Goal: Information Seeking & Learning: Learn about a topic

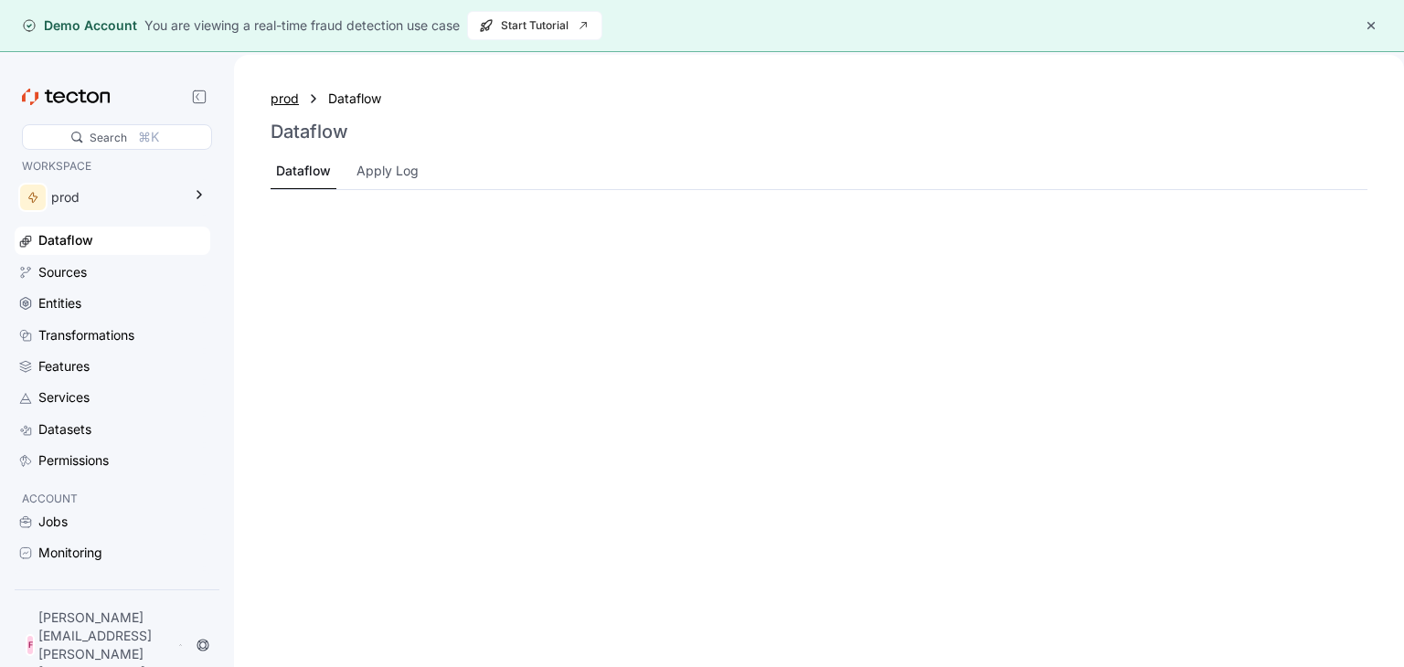
click at [283, 93] on div "prod" at bounding box center [284, 99] width 28 height 20
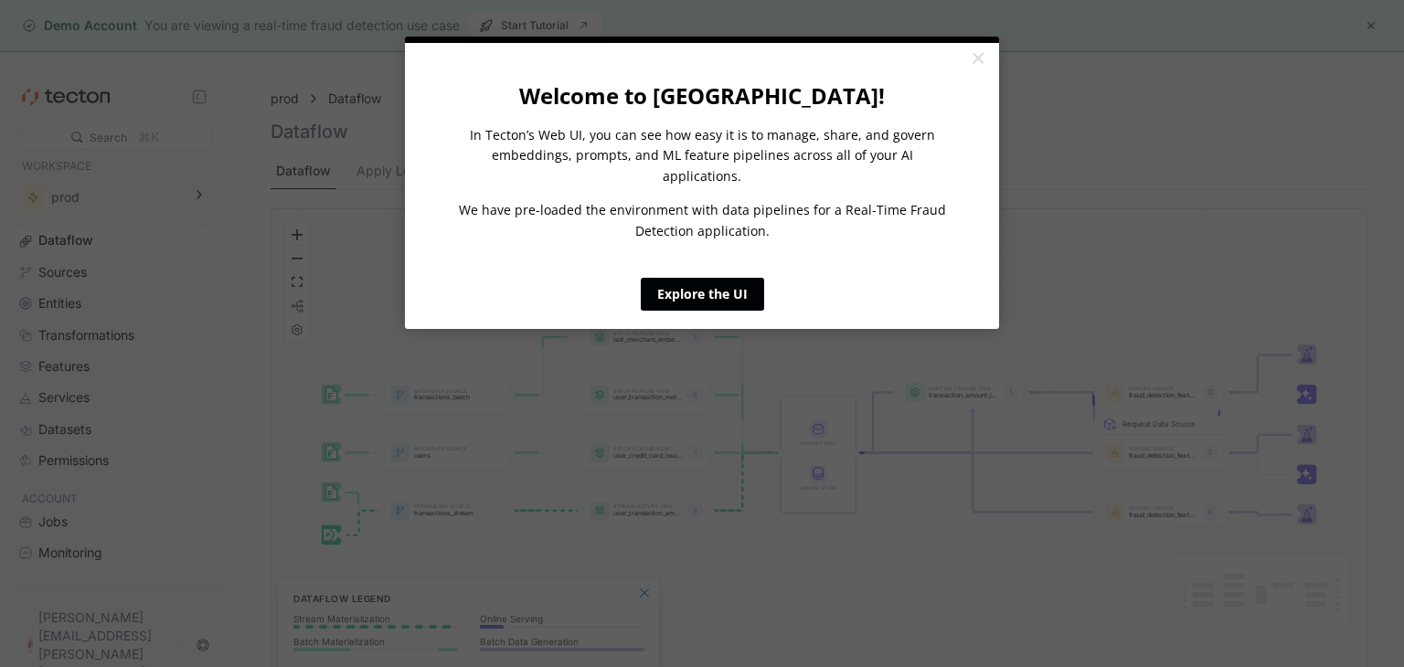
click at [745, 278] on link "Explore the UI" at bounding box center [702, 294] width 123 height 33
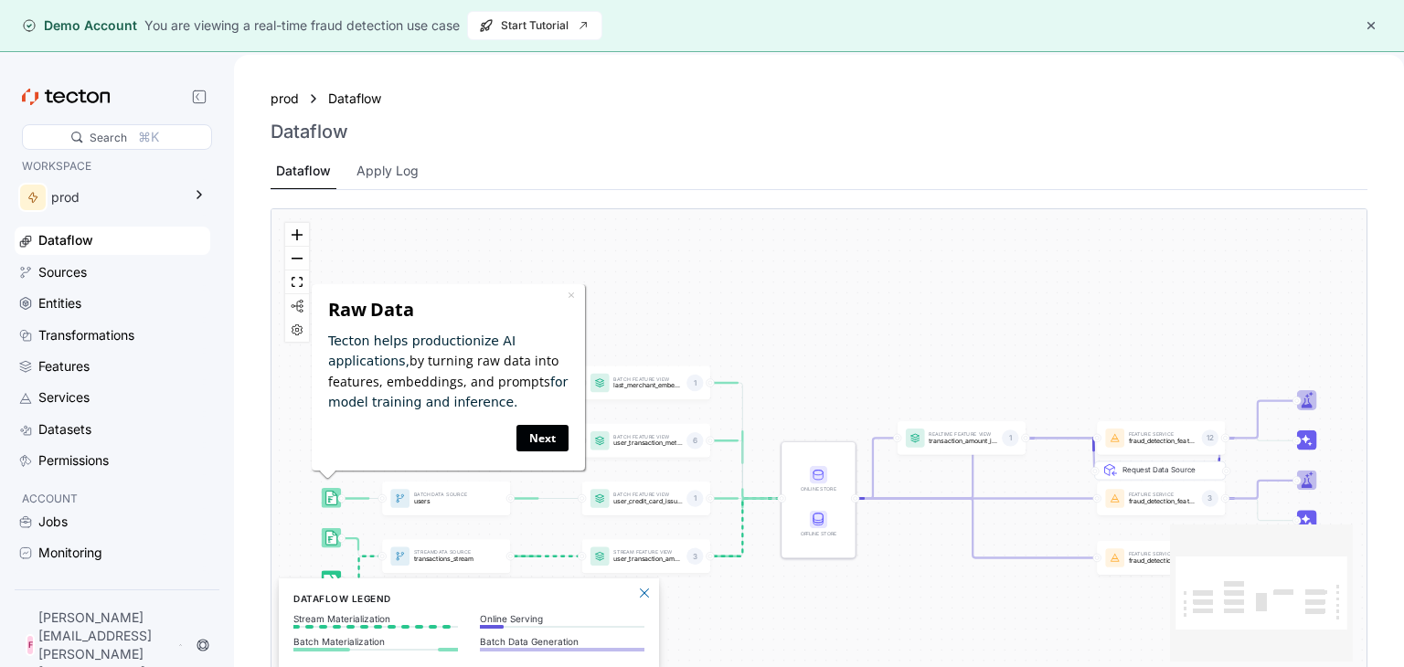
click at [539, 428] on link "Next" at bounding box center [542, 438] width 52 height 27
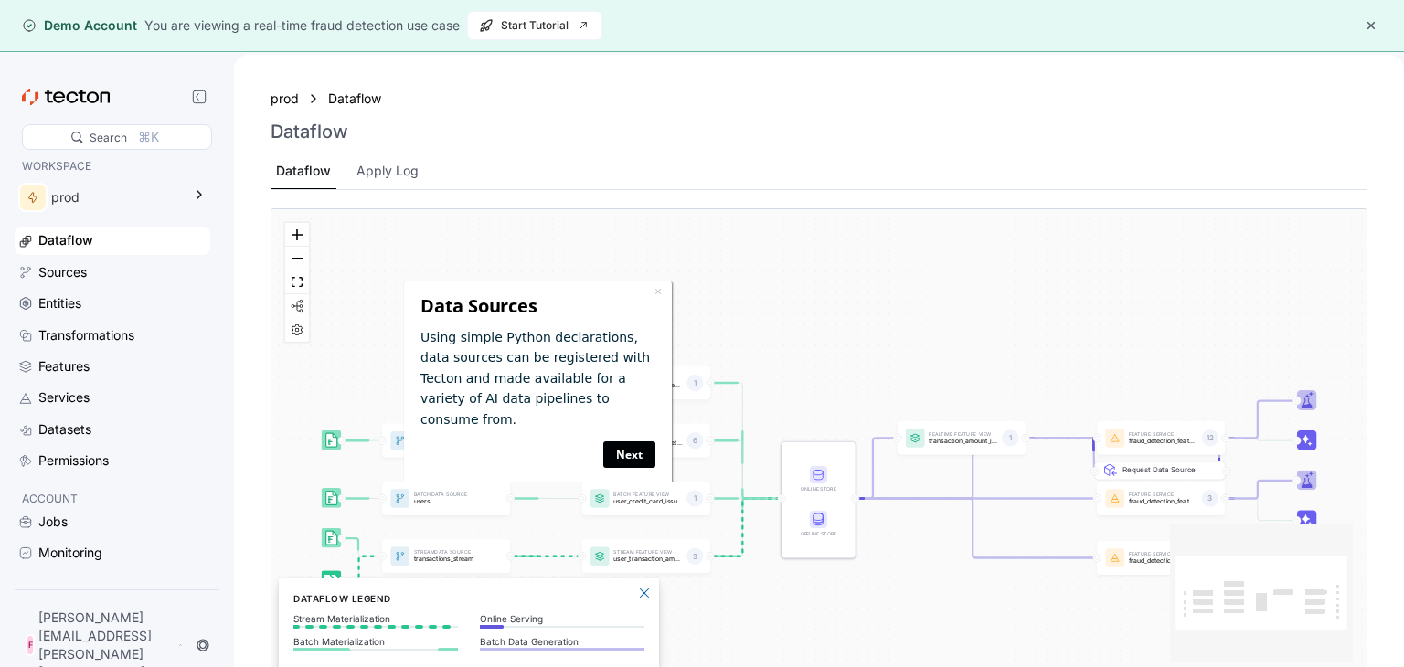
click at [634, 440] on link "Next" at bounding box center [628, 453] width 52 height 27
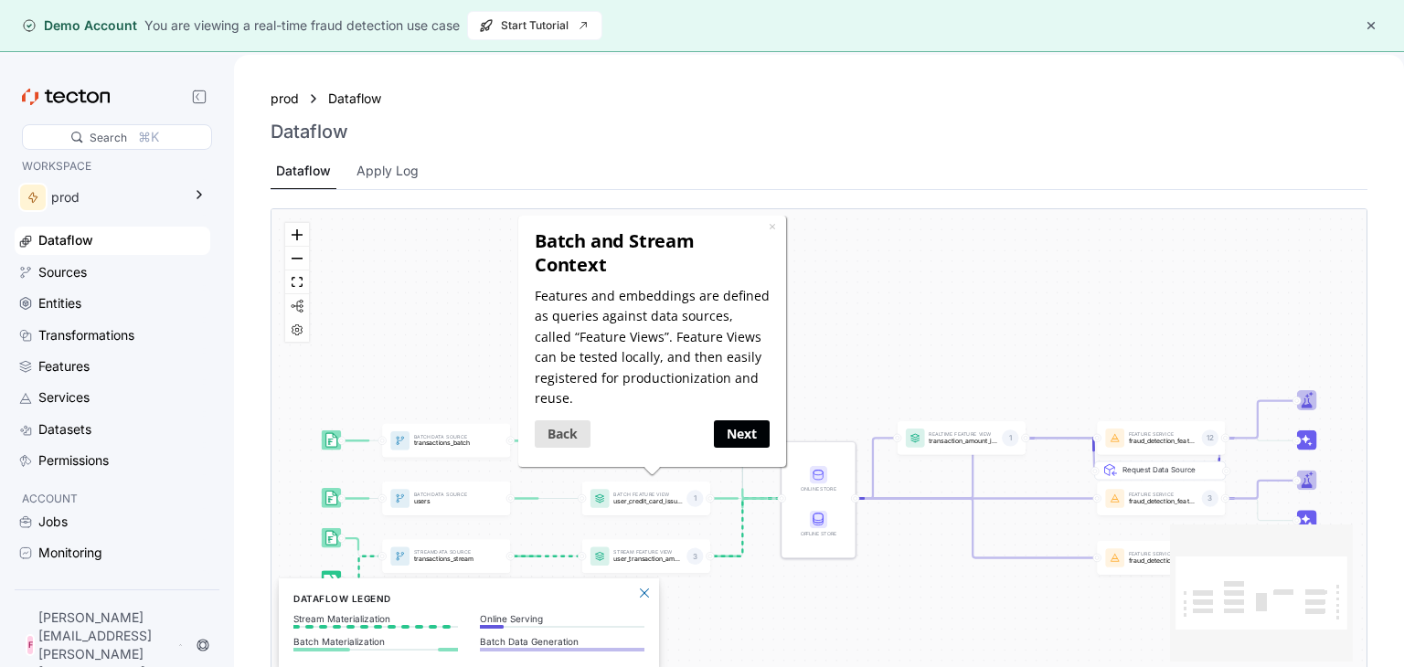
click at [723, 434] on link "Next" at bounding box center [741, 432] width 56 height 27
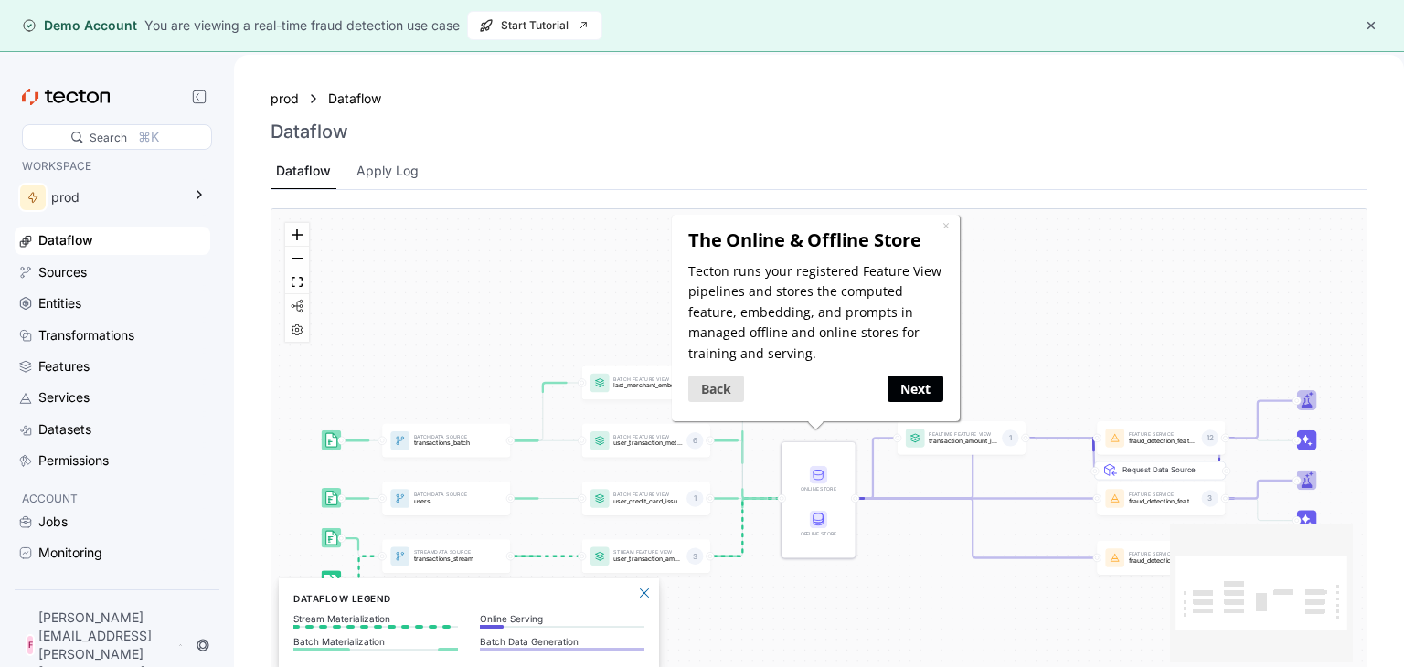
click at [907, 398] on link "Next" at bounding box center [915, 388] width 56 height 27
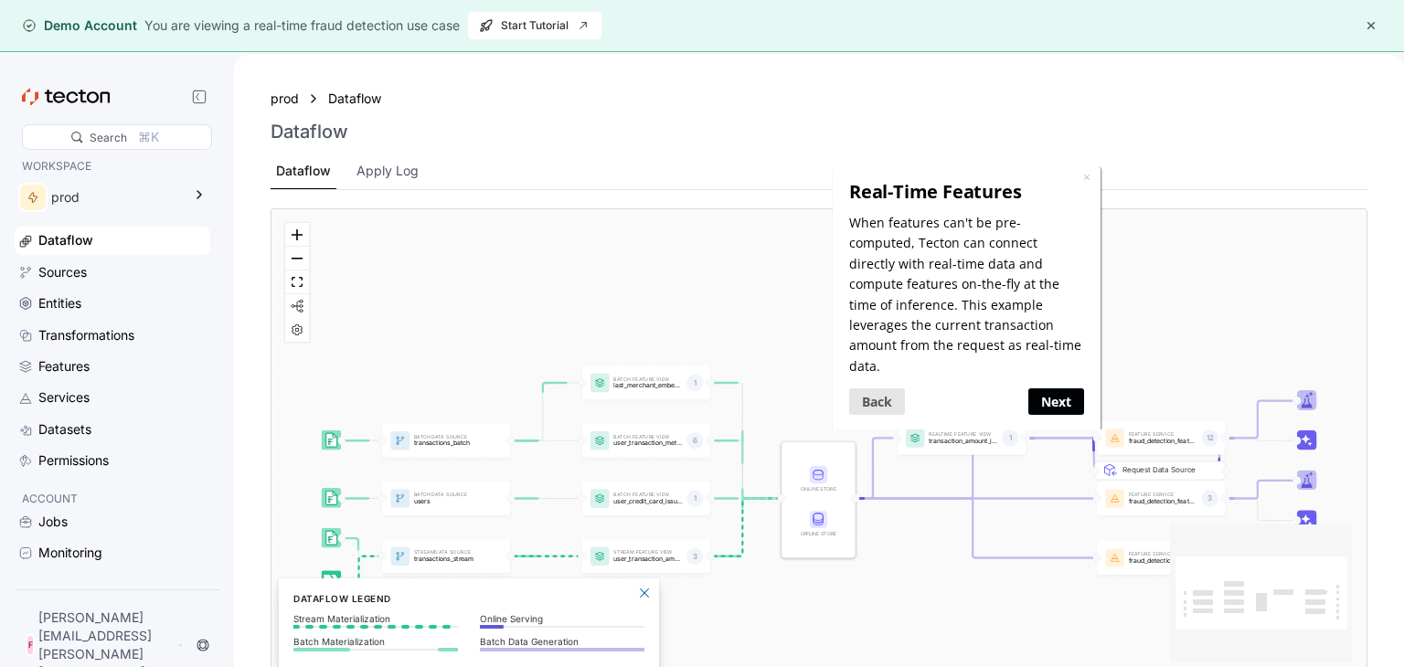
click at [1033, 387] on link "Next" at bounding box center [1056, 400] width 56 height 27
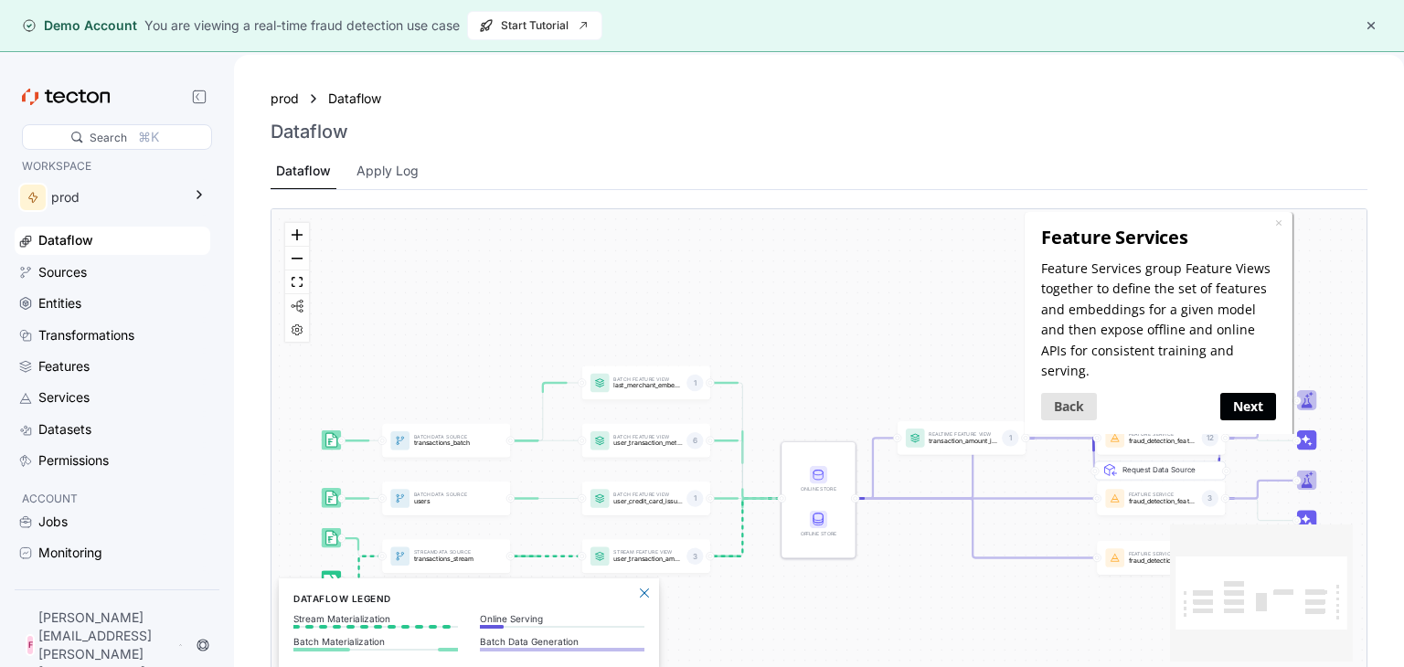
click at [1224, 393] on link "Next" at bounding box center [1248, 406] width 56 height 27
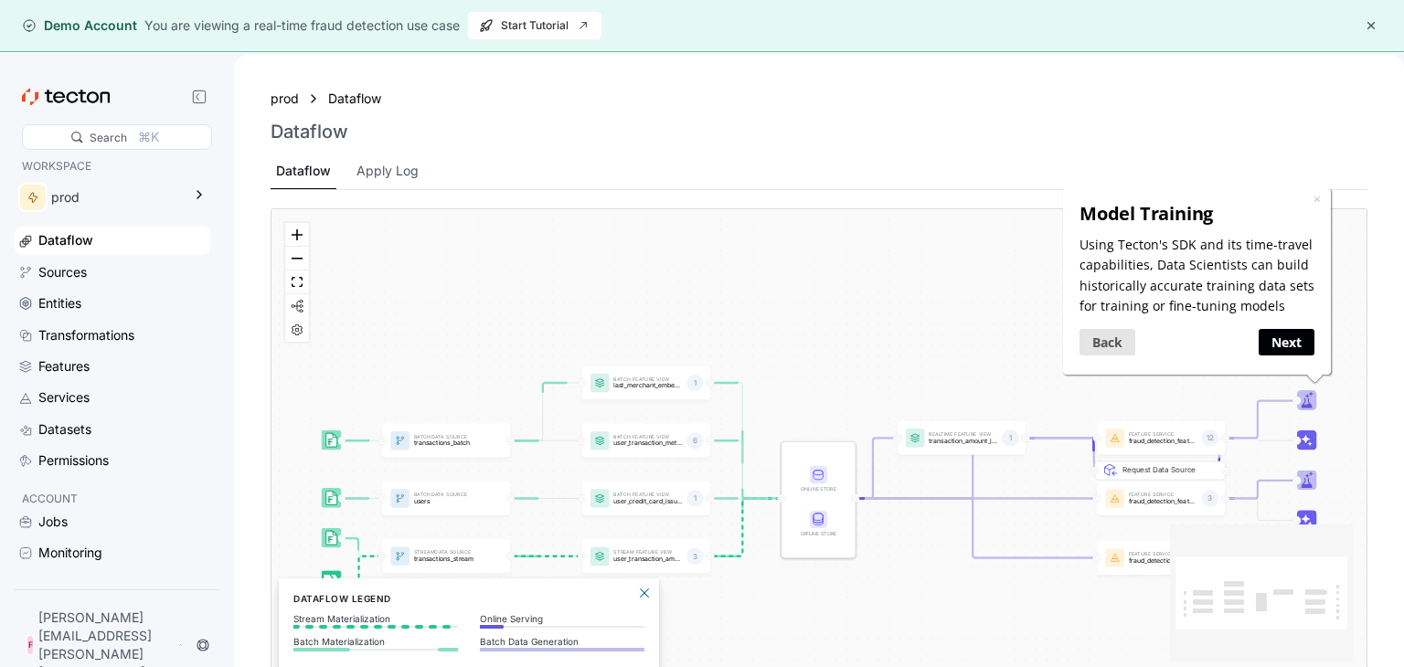
click at [1279, 342] on link "Next" at bounding box center [1285, 341] width 56 height 27
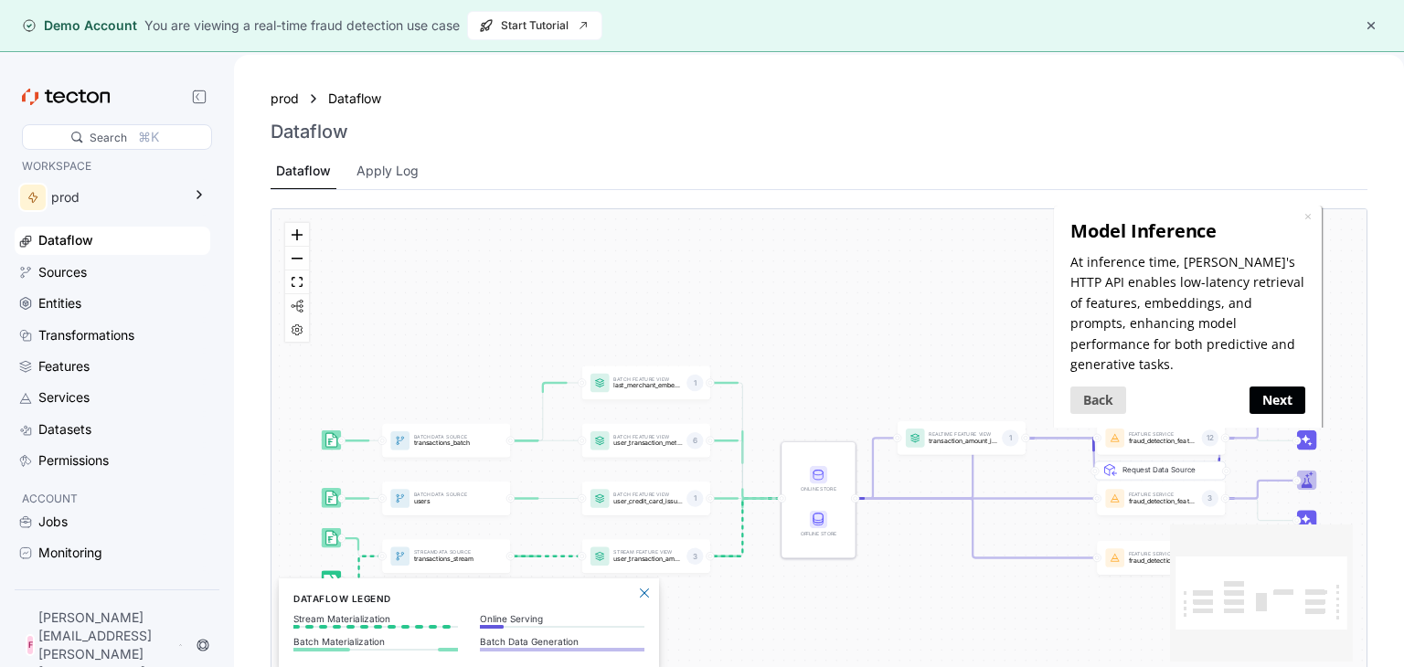
click at [1277, 386] on link "Next" at bounding box center [1277, 399] width 56 height 27
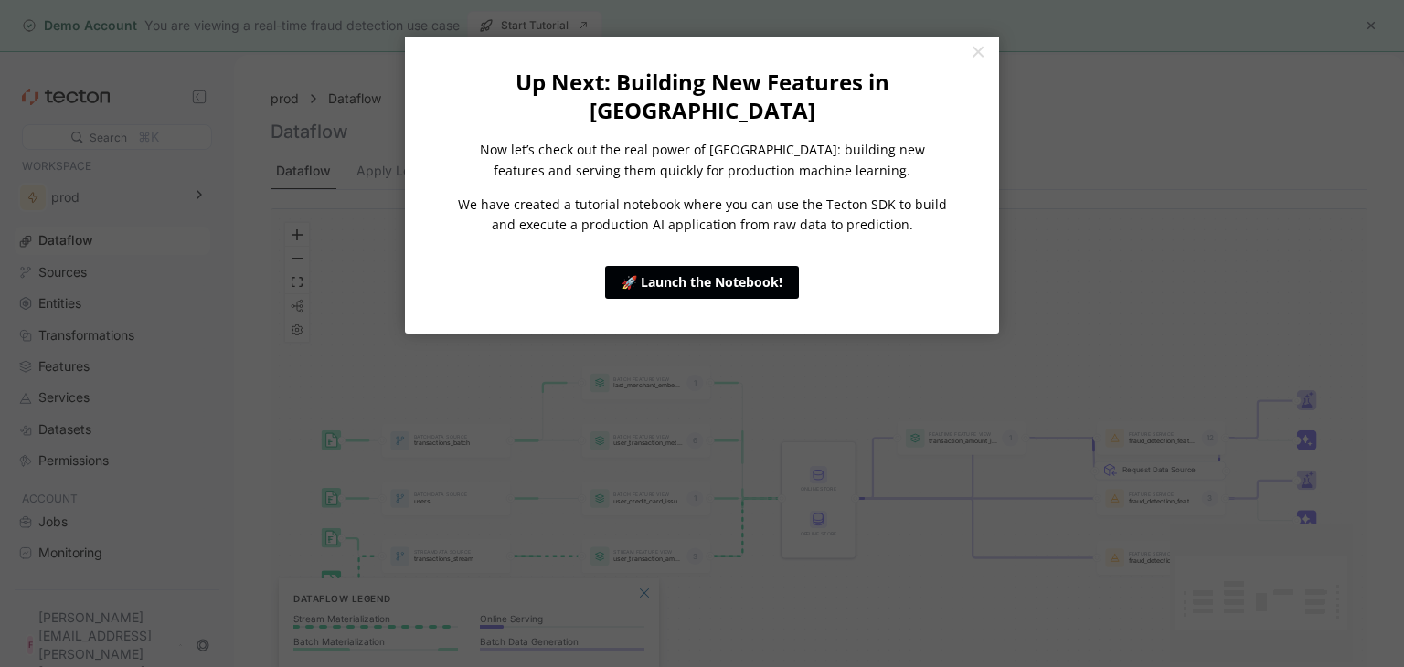
click at [722, 266] on link "🚀 Launch the Notebook!" at bounding box center [702, 282] width 194 height 33
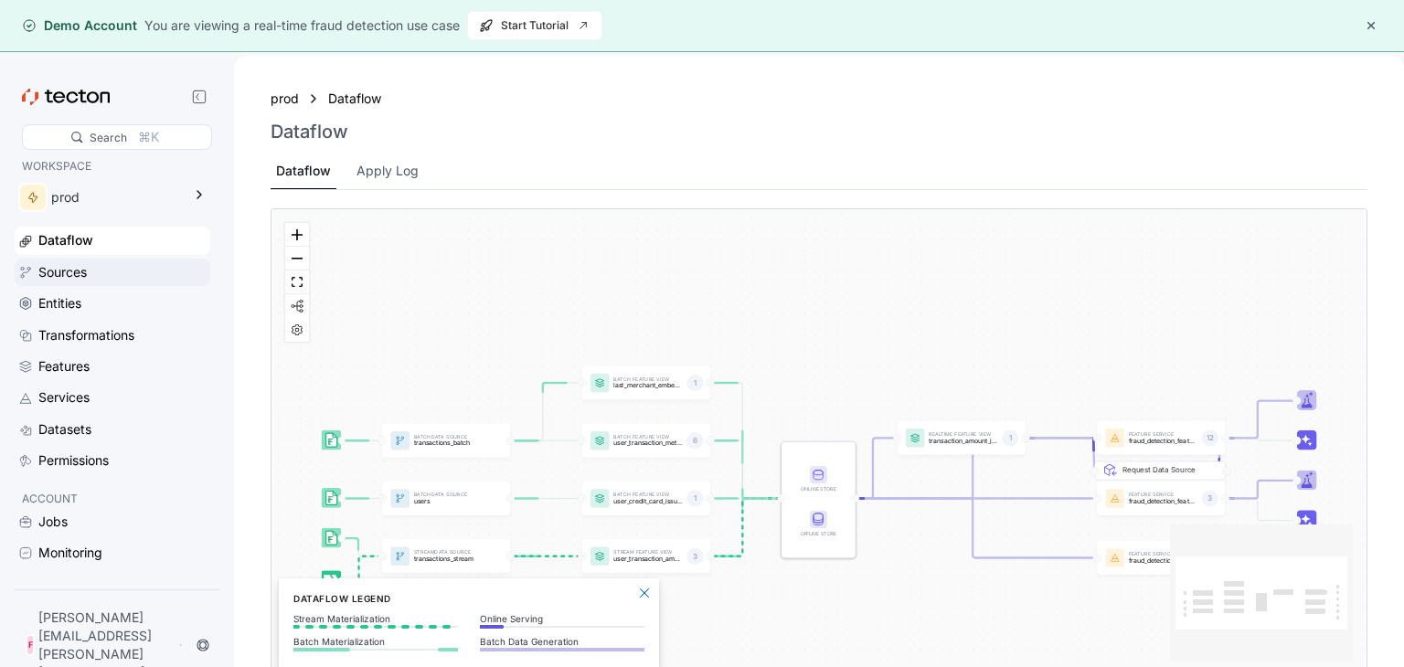
click at [128, 275] on div "Sources" at bounding box center [122, 272] width 168 height 20
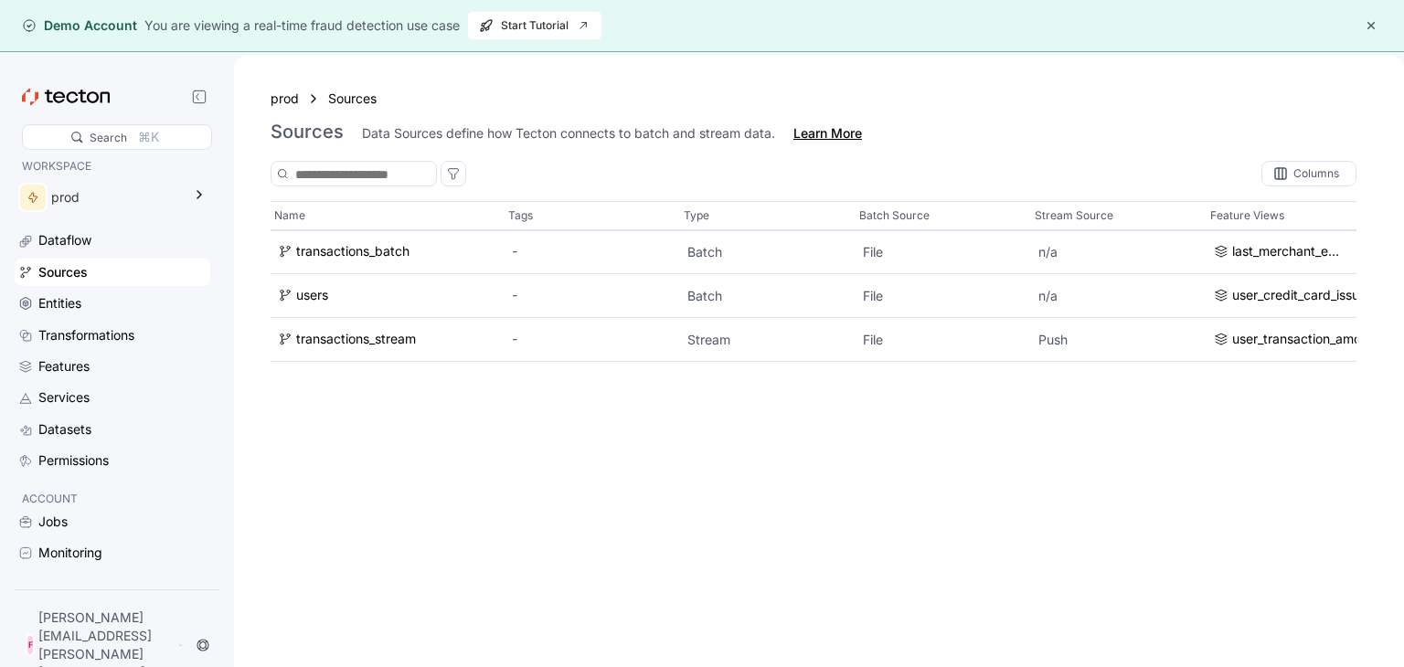
click at [809, 129] on div "Learn More" at bounding box center [827, 133] width 69 height 18
click at [92, 298] on div "Entities" at bounding box center [122, 303] width 168 height 20
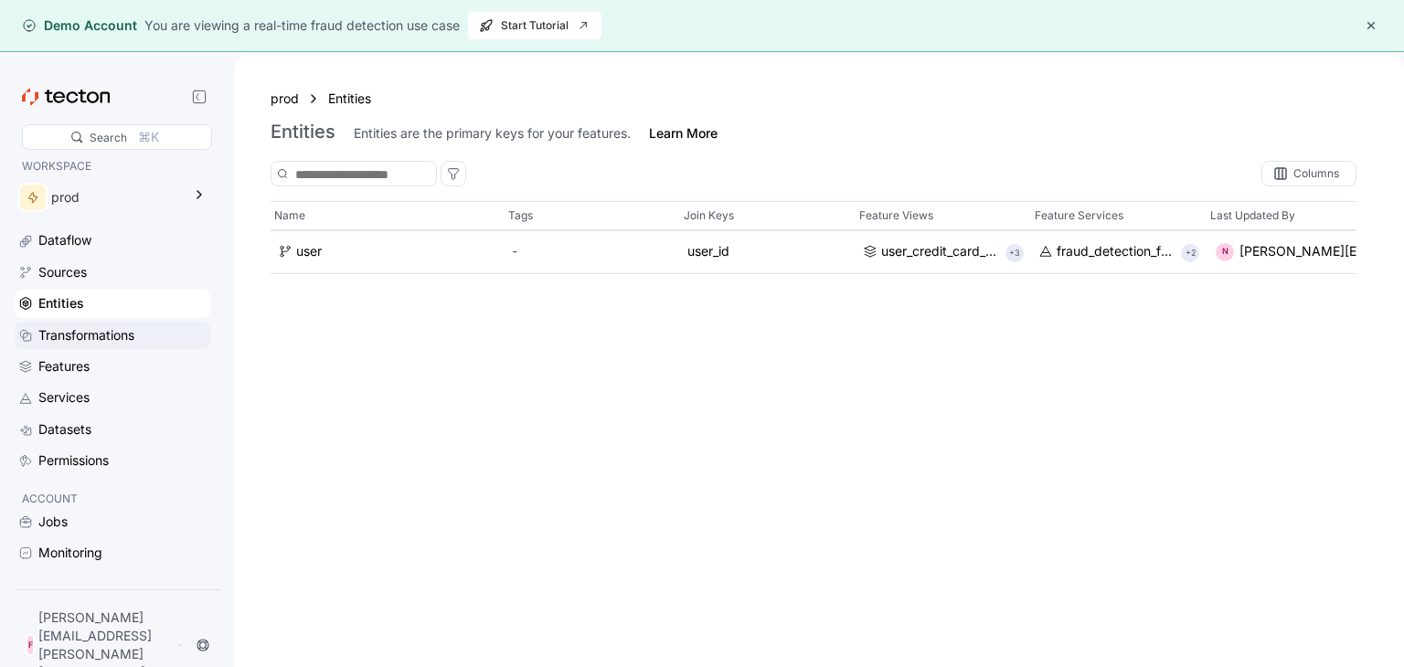
click at [63, 343] on div "Transformations" at bounding box center [86, 335] width 96 height 20
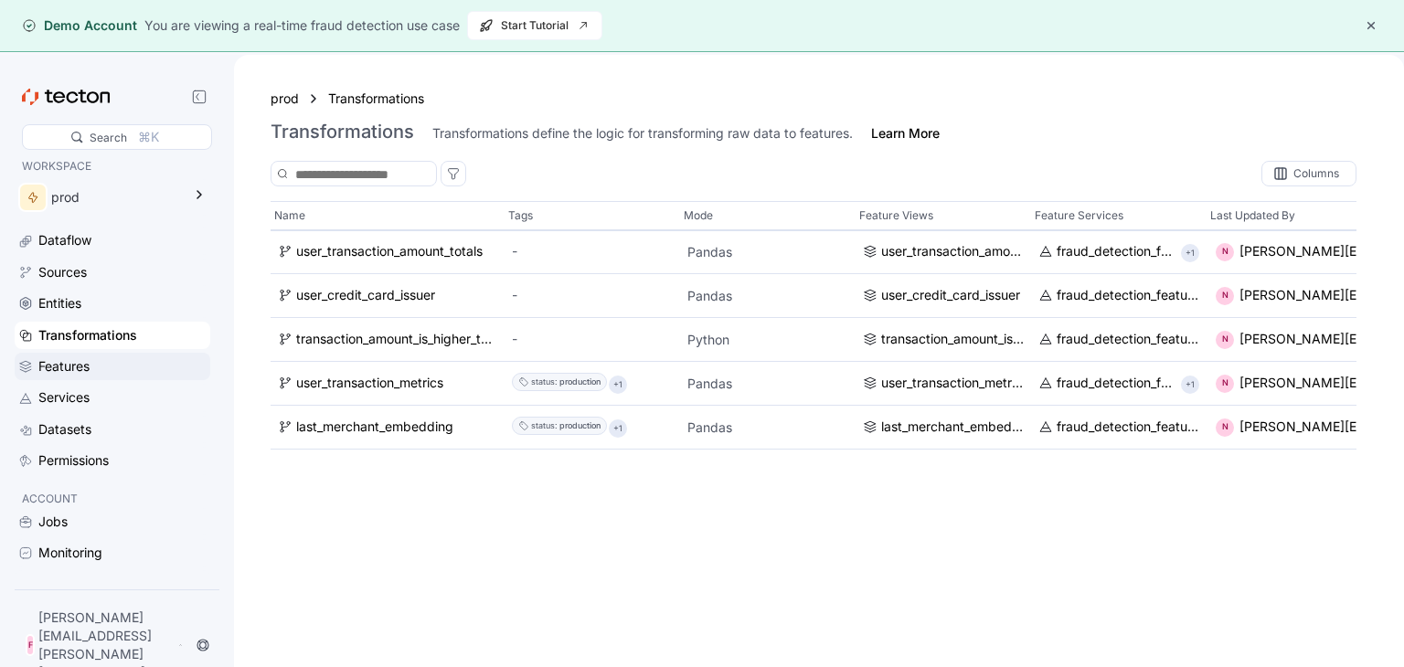
click at [63, 369] on div "Features" at bounding box center [63, 366] width 51 height 20
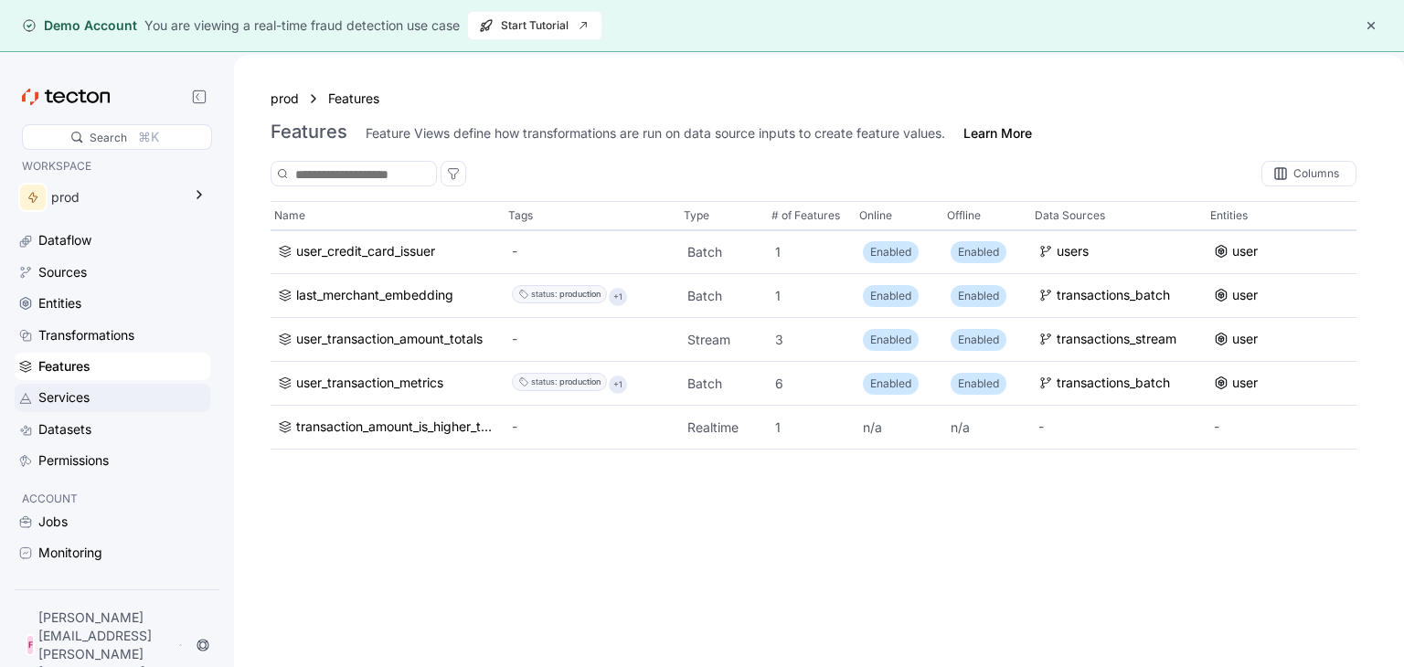
click at [47, 402] on div "Services" at bounding box center [63, 397] width 51 height 20
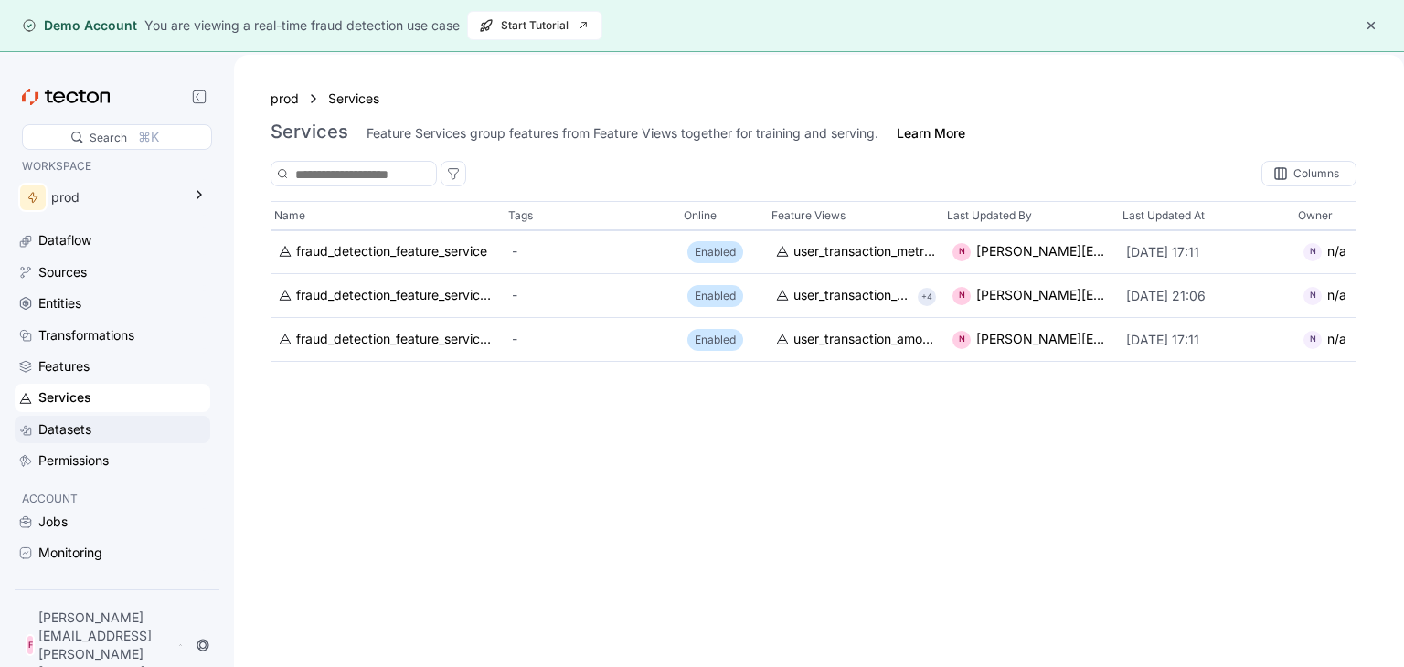
click at [57, 425] on div "Datasets" at bounding box center [64, 429] width 53 height 20
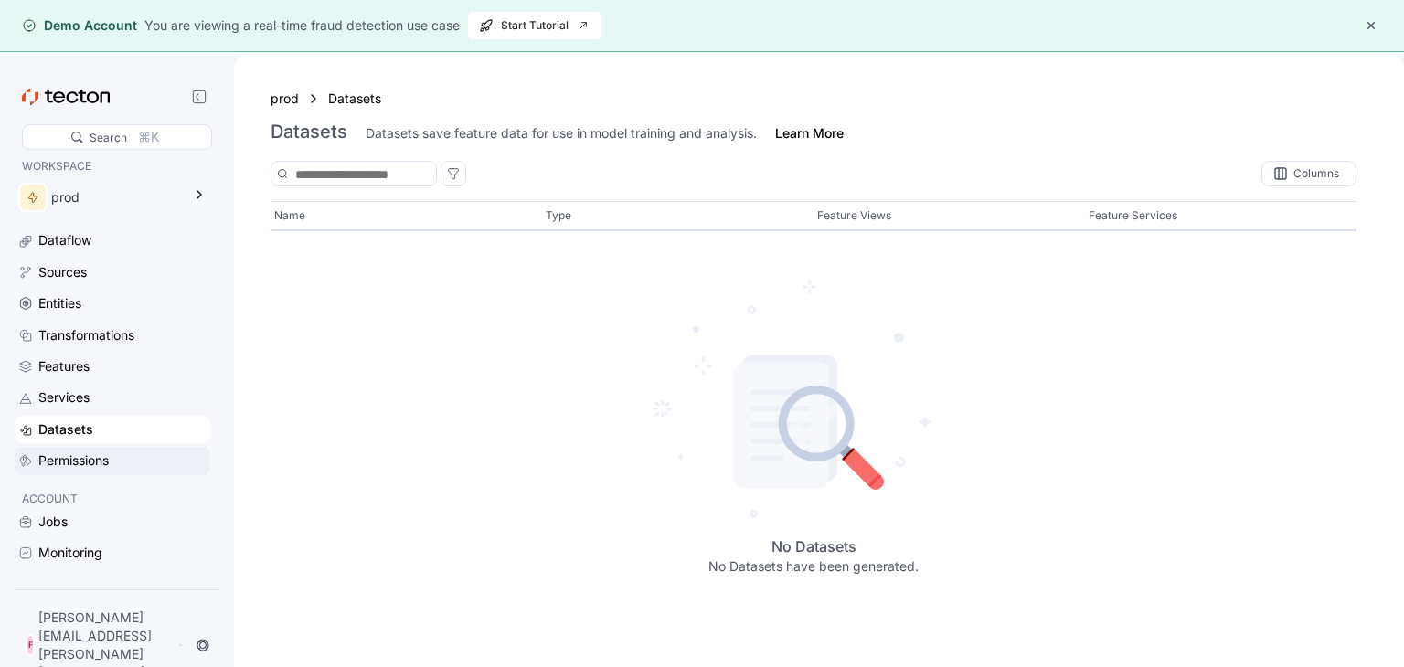
click at [58, 451] on div "Permissions" at bounding box center [73, 461] width 70 height 20
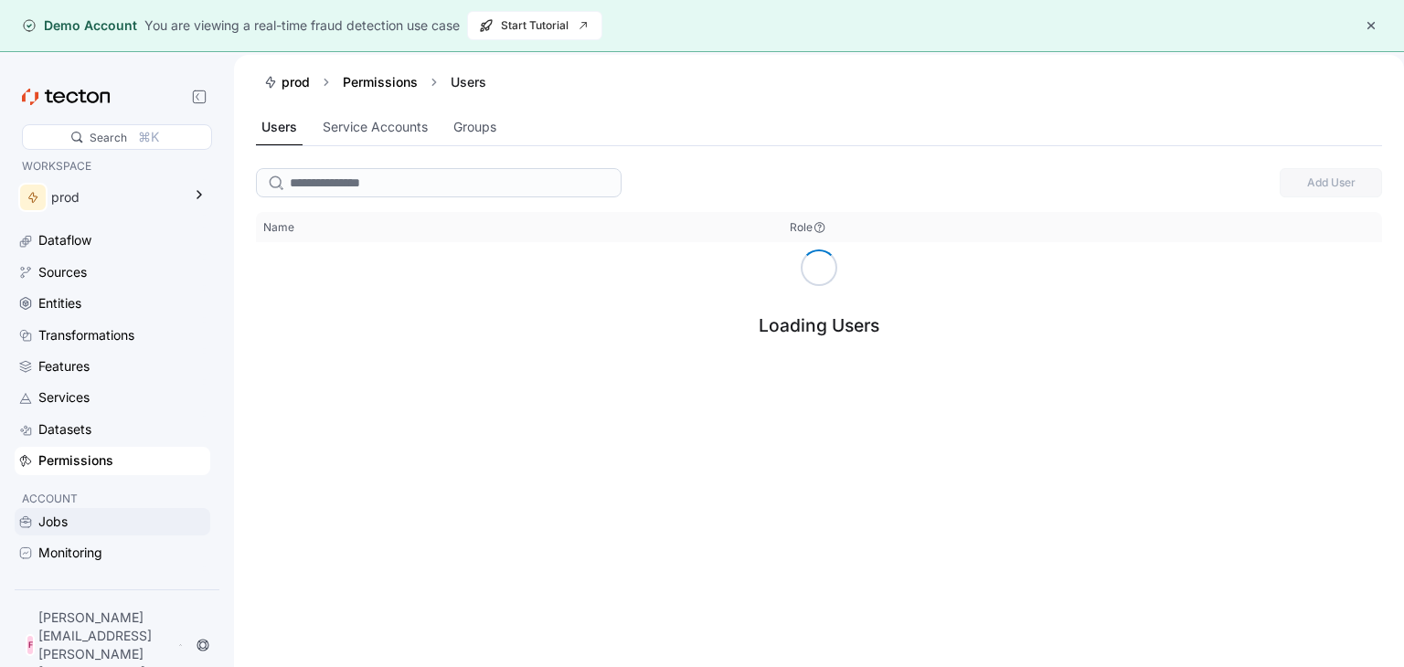
click at [73, 532] on div "Jobs" at bounding box center [122, 522] width 168 height 20
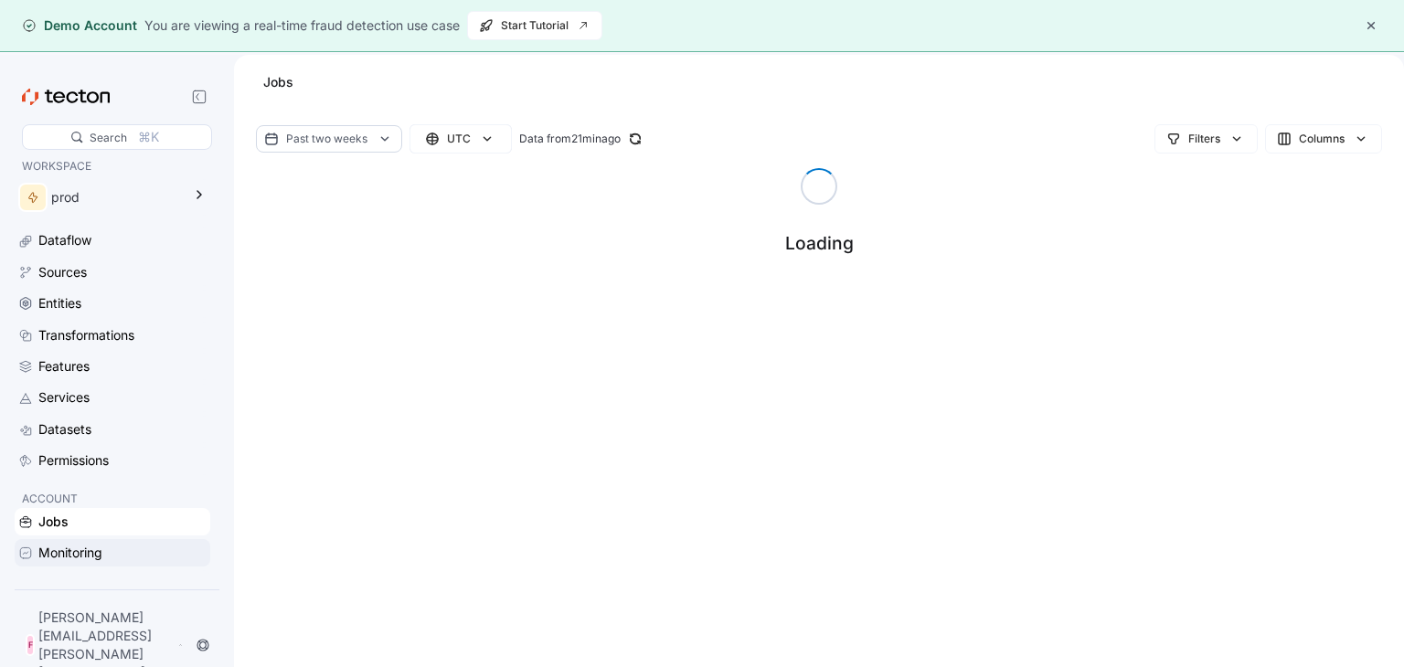
click at [91, 563] on div "Monitoring" at bounding box center [70, 553] width 64 height 20
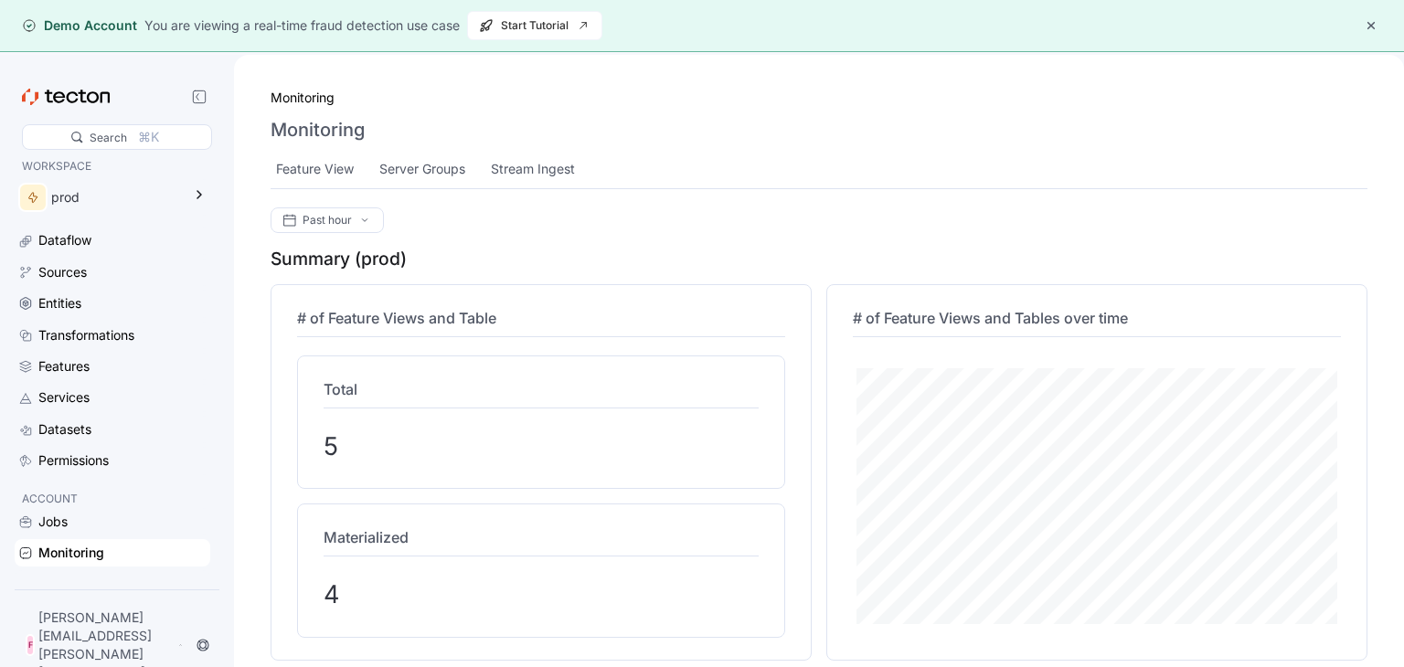
click at [84, 553] on div "Jobs Monitoring Accounts & Access" at bounding box center [113, 553] width 196 height 90
click at [80, 532] on div "Jobs" at bounding box center [122, 522] width 168 height 20
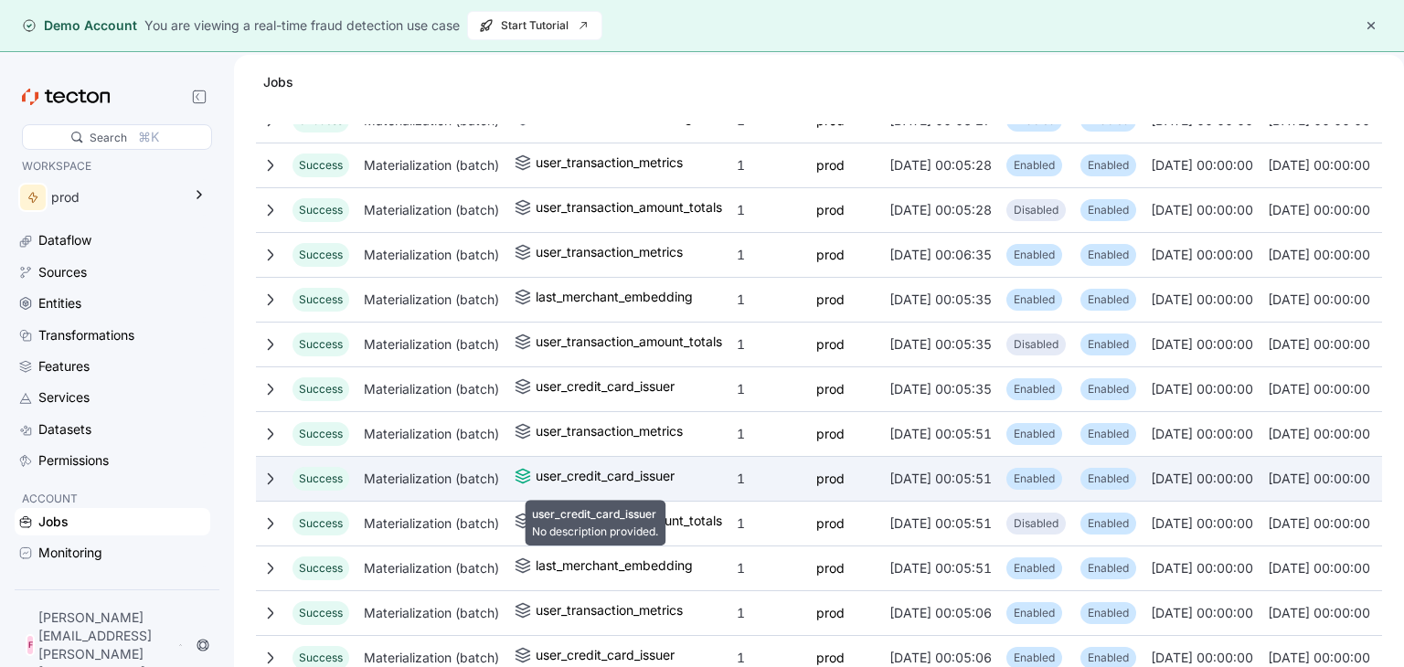
scroll to position [1794, 0]
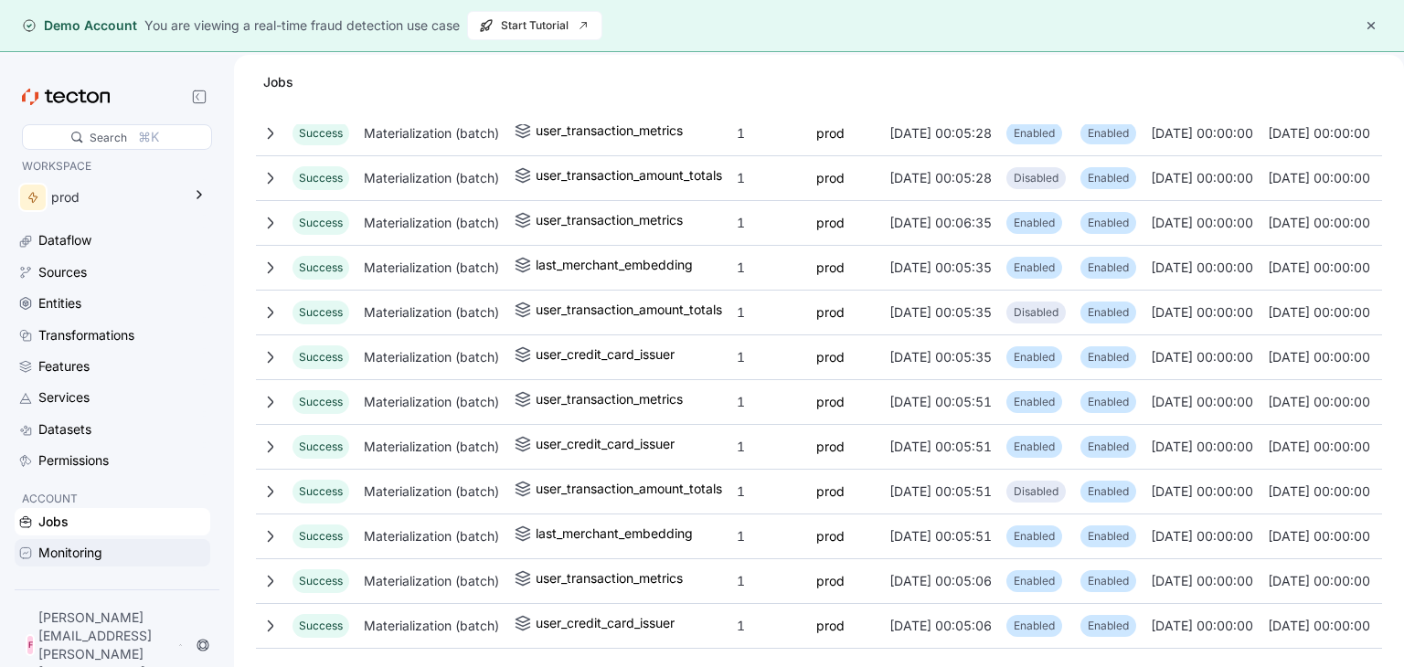
click at [84, 563] on div "Monitoring" at bounding box center [70, 553] width 64 height 20
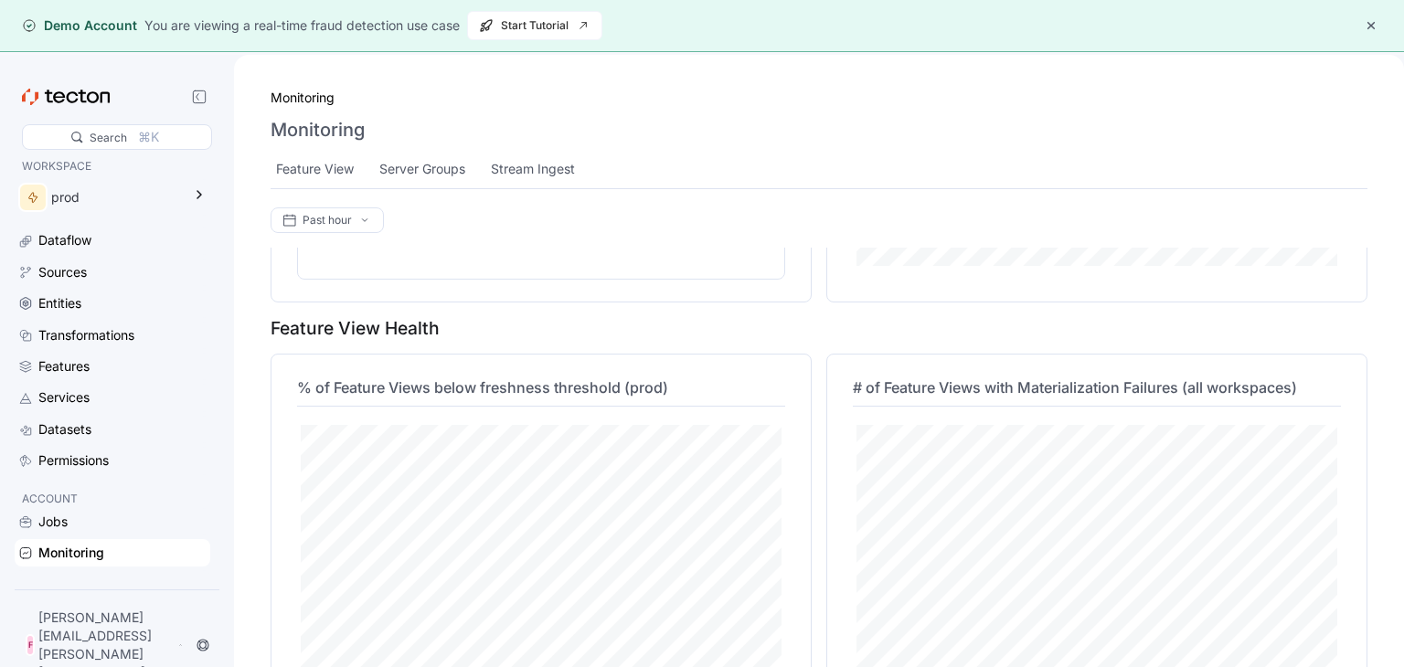
scroll to position [632, 0]
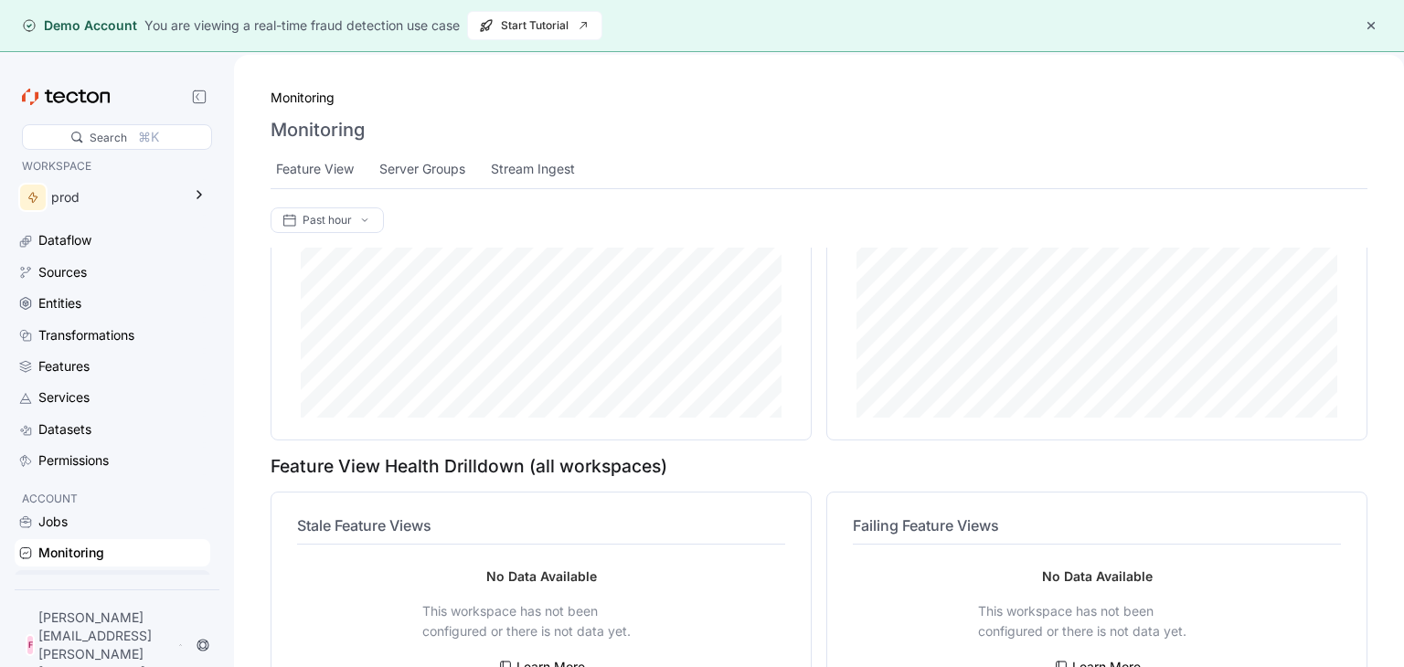
click at [68, 594] on div "Accounts & Access" at bounding box center [96, 584] width 116 height 20
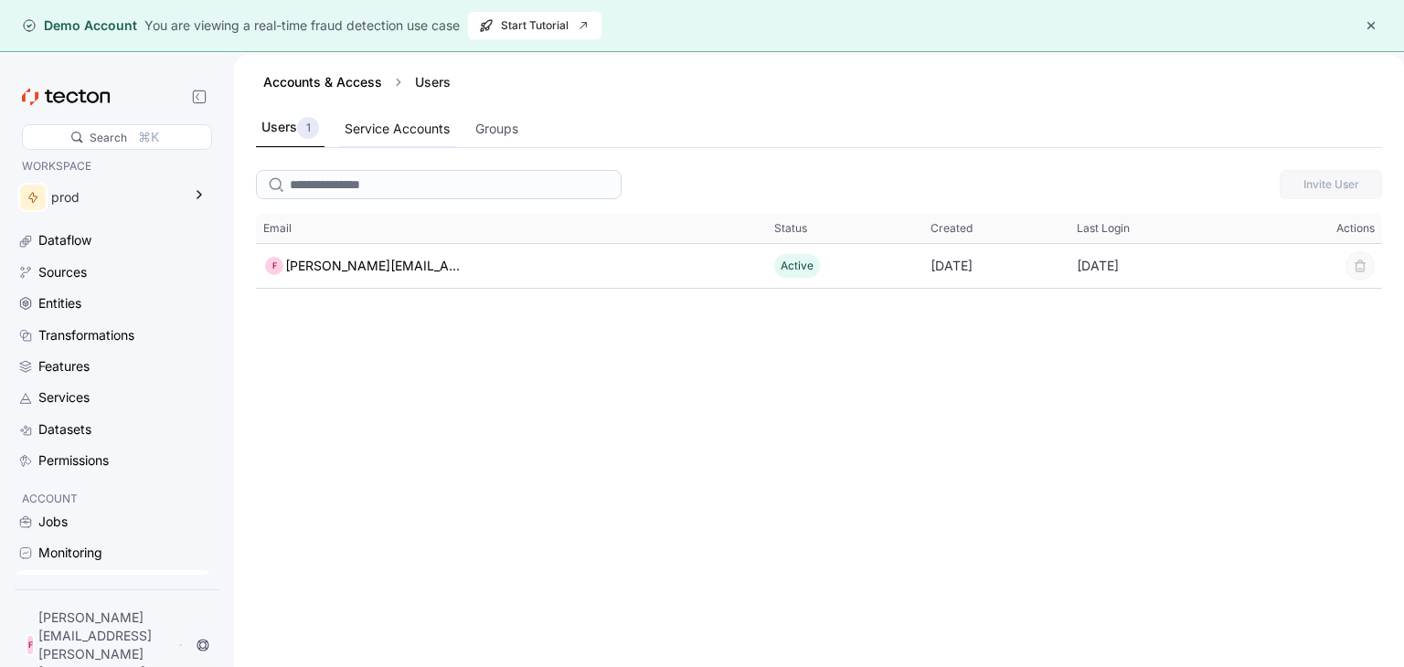
click at [374, 126] on div "Service Accounts" at bounding box center [397, 129] width 105 height 20
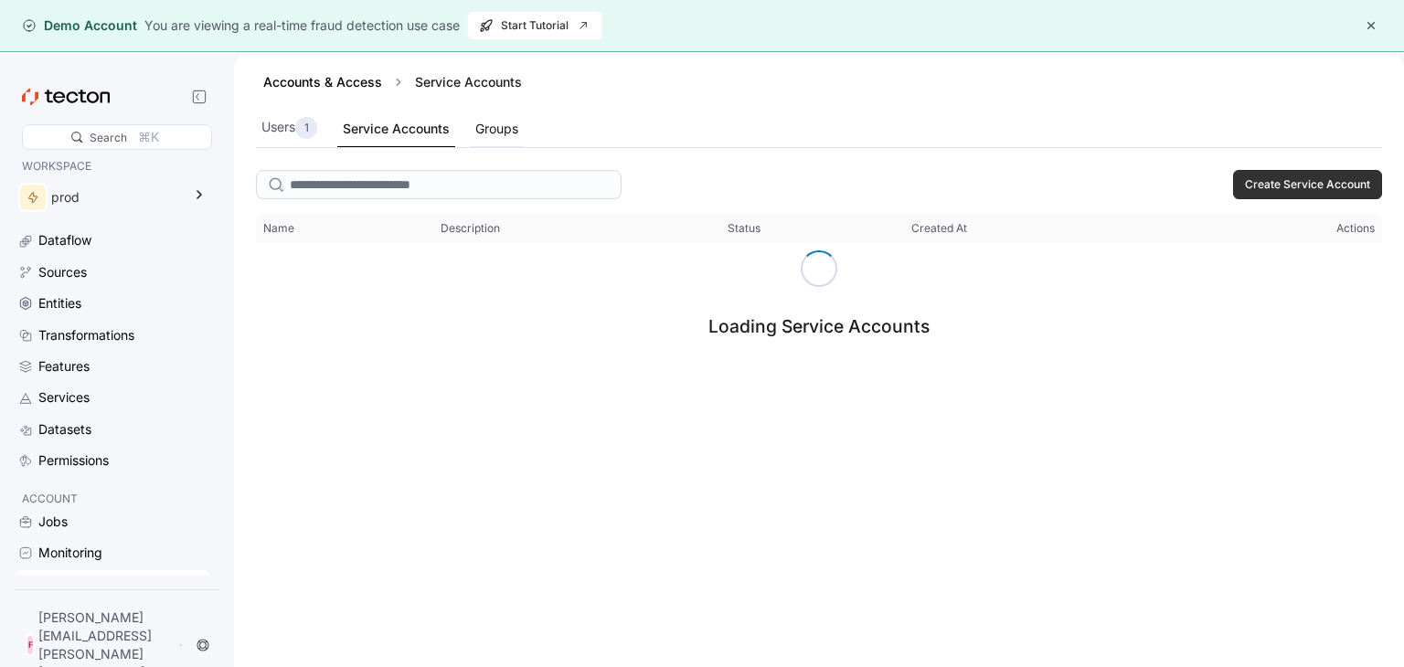
click at [508, 125] on div "Groups" at bounding box center [496, 129] width 43 height 20
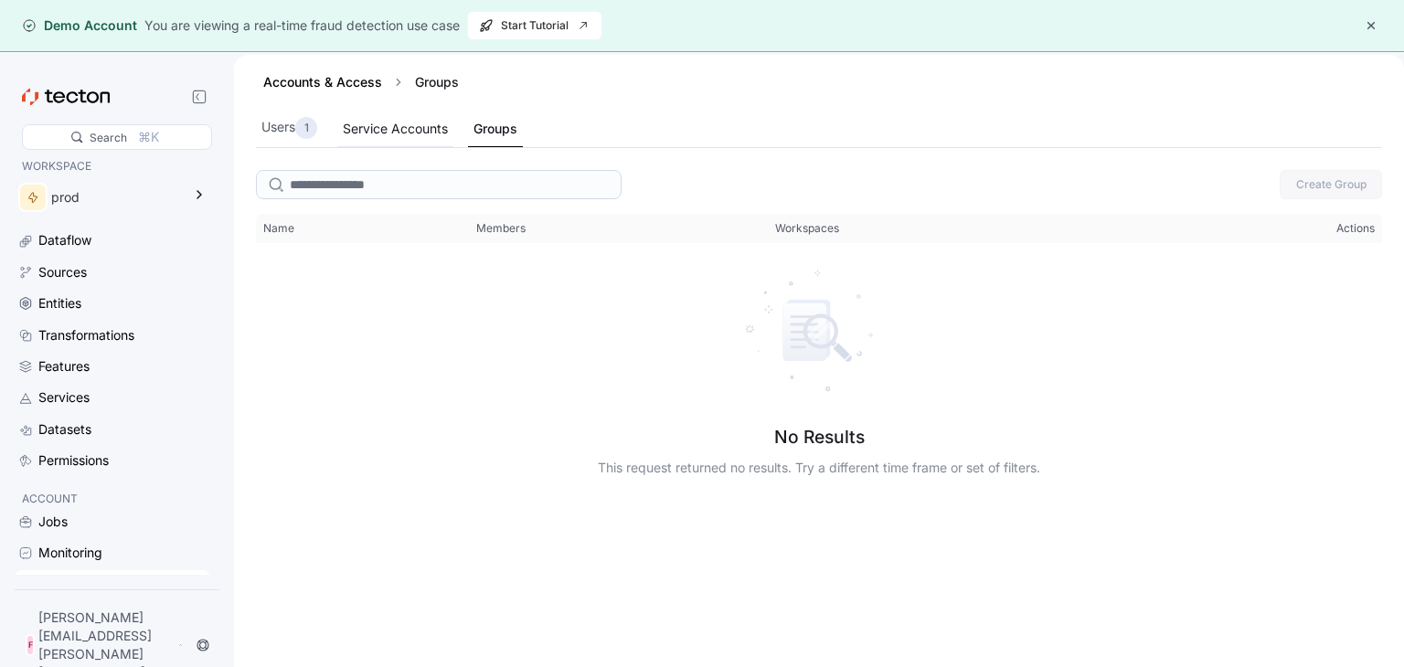
click at [395, 125] on div "Service Accounts" at bounding box center [395, 129] width 105 height 20
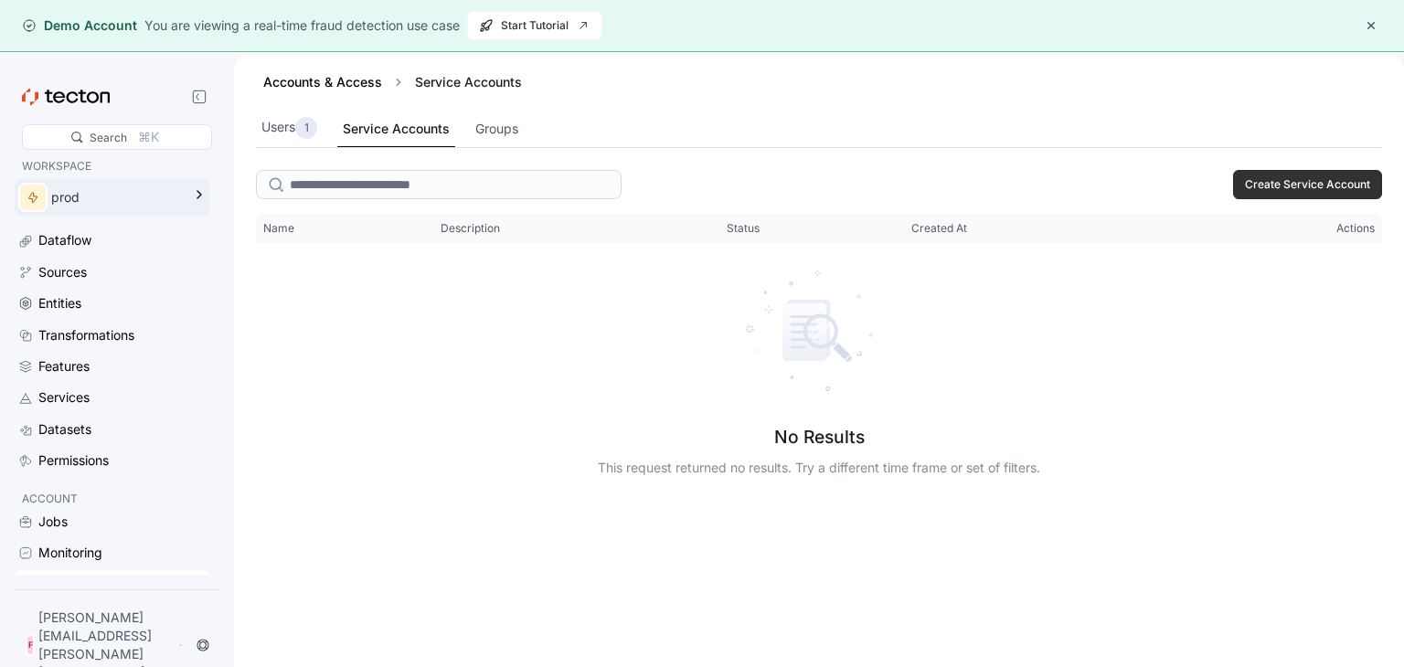
click at [183, 190] on div "prod" at bounding box center [100, 197] width 170 height 37
click at [124, 248] on div "Dataflow" at bounding box center [122, 240] width 168 height 20
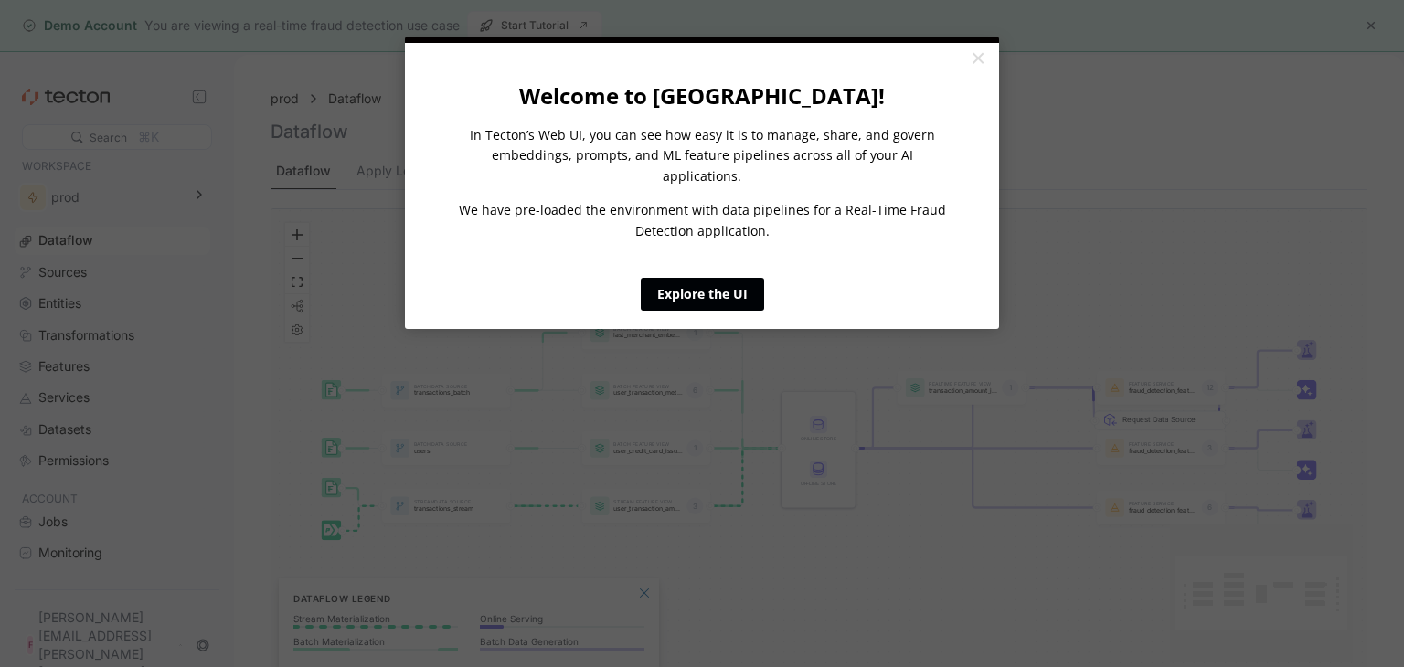
click at [717, 283] on link "Explore the UI" at bounding box center [702, 294] width 123 height 33
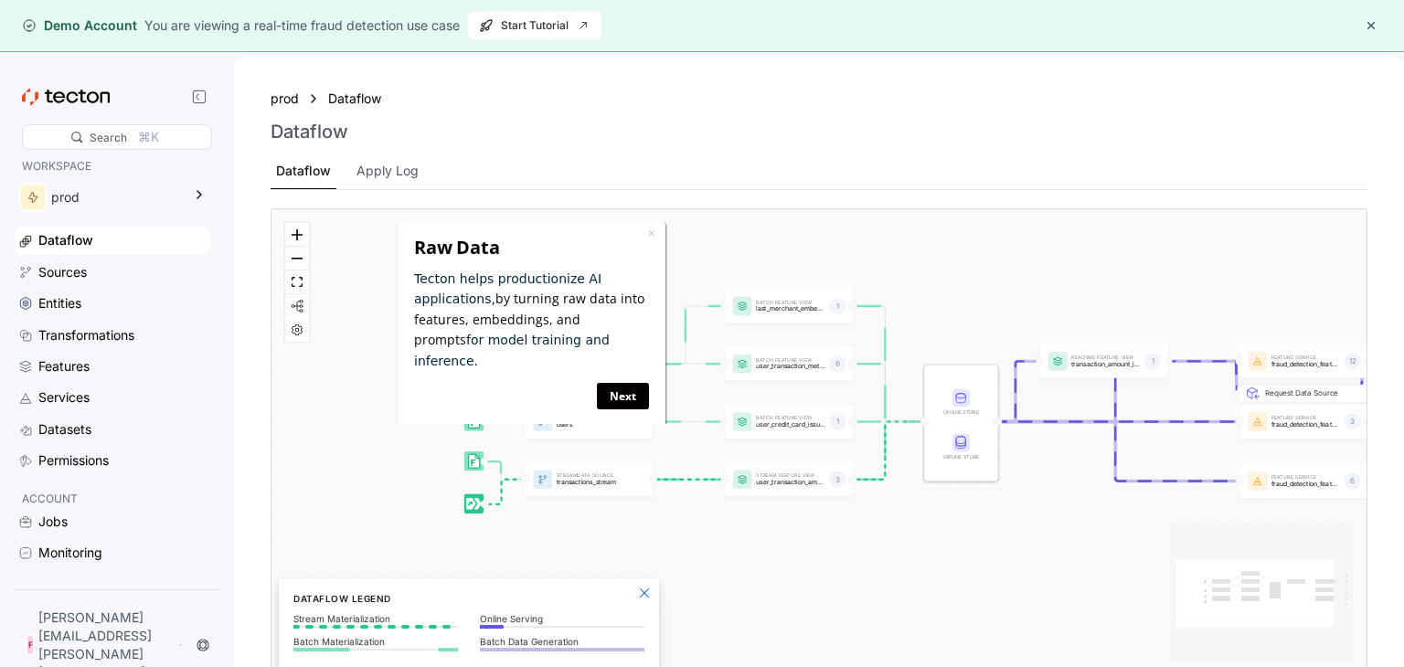
drag, startPoint x: 838, startPoint y: 314, endPoint x: 981, endPoint y: 288, distance: 145.0
click at [981, 288] on div "Batch Data Source transactions_batch Stream Data Source transactions_stream Bat…" at bounding box center [818, 442] width 1095 height 466
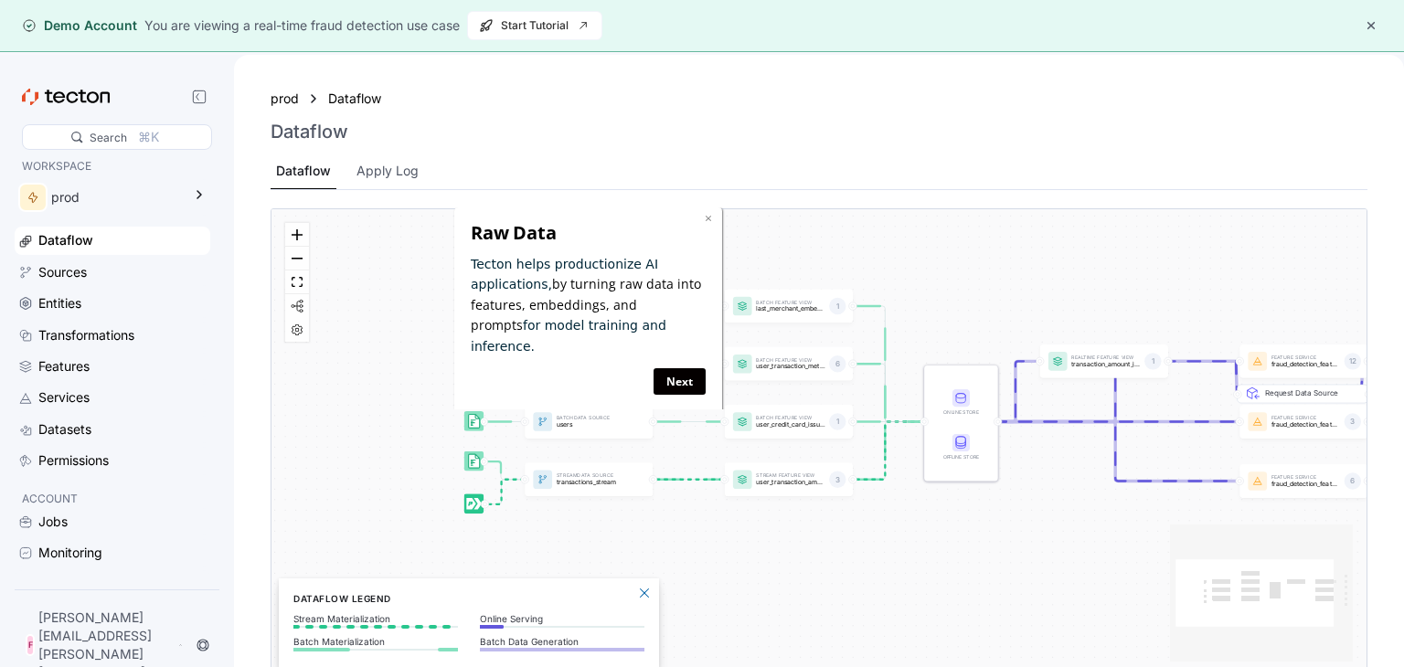
click at [708, 219] on link "×" at bounding box center [708, 217] width 7 height 17
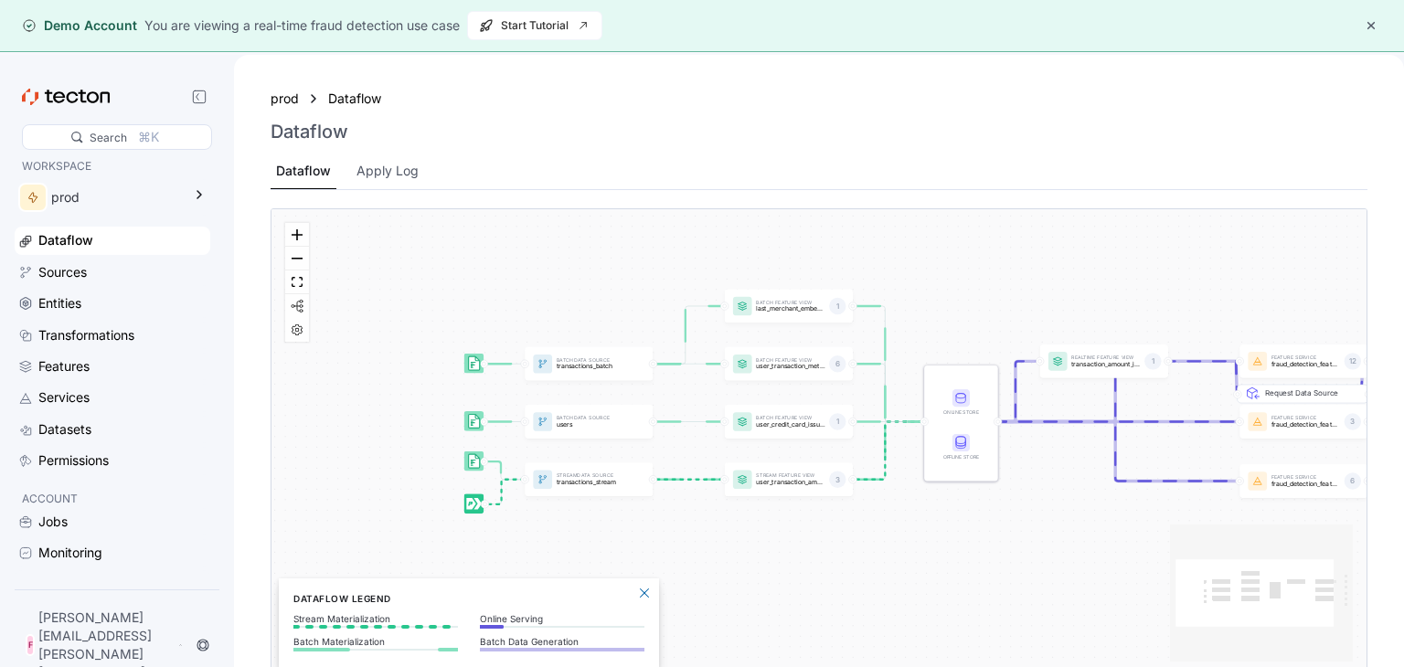
click at [306, 345] on div "Batch Data Source transactions_batch Stream Data Source transactions_stream Bat…" at bounding box center [818, 442] width 1095 height 466
click at [303, 342] on div "Batch Data Source transactions_batch Stream Data Source transactions_stream Bat…" at bounding box center [818, 442] width 1095 height 466
click at [303, 337] on button "React Flow controls" at bounding box center [297, 330] width 24 height 24
click at [305, 392] on div "Batch Data Source transactions_batch Stream Data Source transactions_stream Bat…" at bounding box center [818, 442] width 1095 height 466
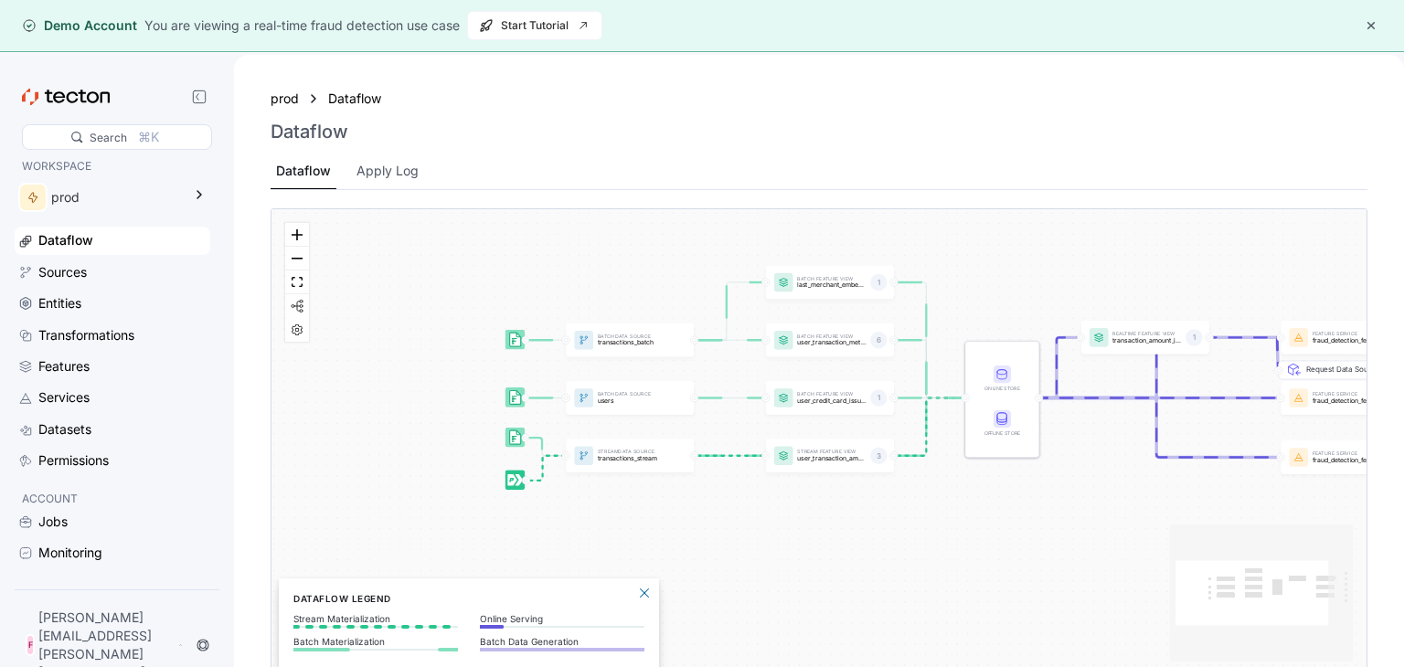
drag, startPoint x: 400, startPoint y: 502, endPoint x: 441, endPoint y: 478, distance: 47.5
click at [441, 478] on div "Batch Data Source transactions_batch Stream Data Source transactions_stream Bat…" at bounding box center [818, 442] width 1095 height 466
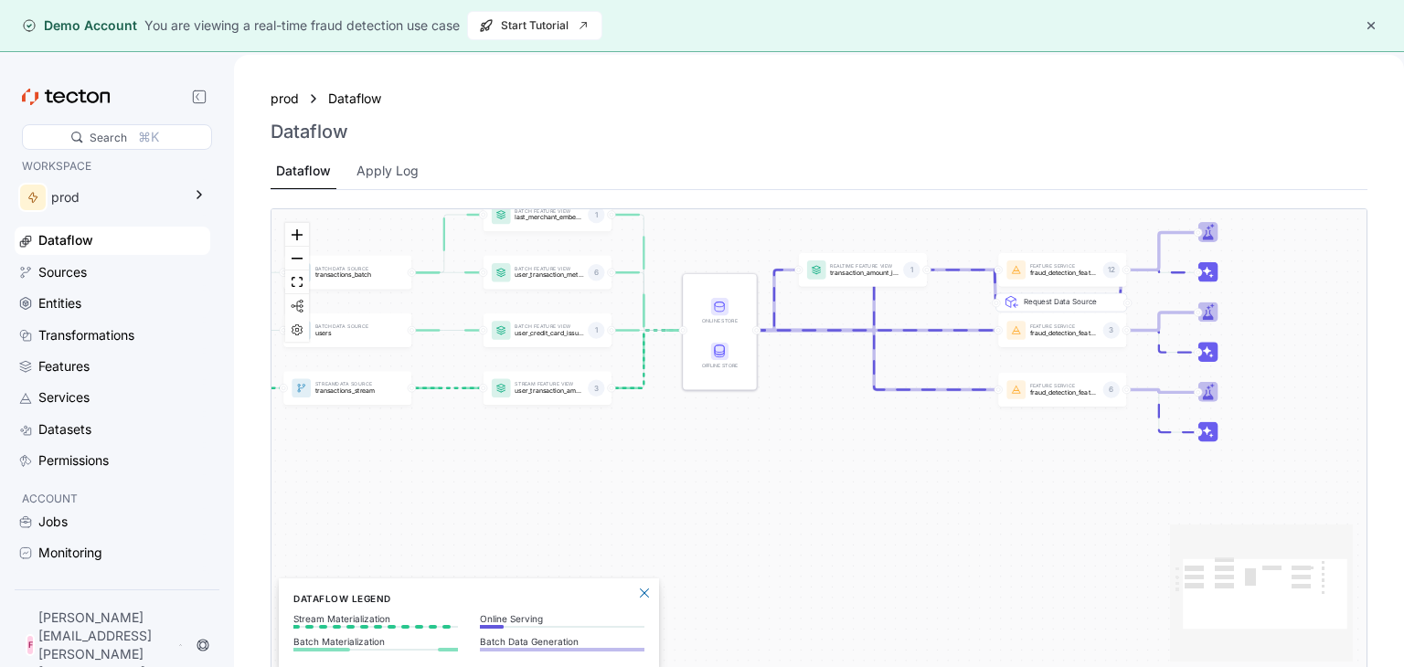
drag, startPoint x: 991, startPoint y: 591, endPoint x: 698, endPoint y: 535, distance: 298.8
click at [698, 535] on div "Batch Data Source transactions_batch Stream Data Source transactions_stream Bat…" at bounding box center [818, 442] width 1095 height 466
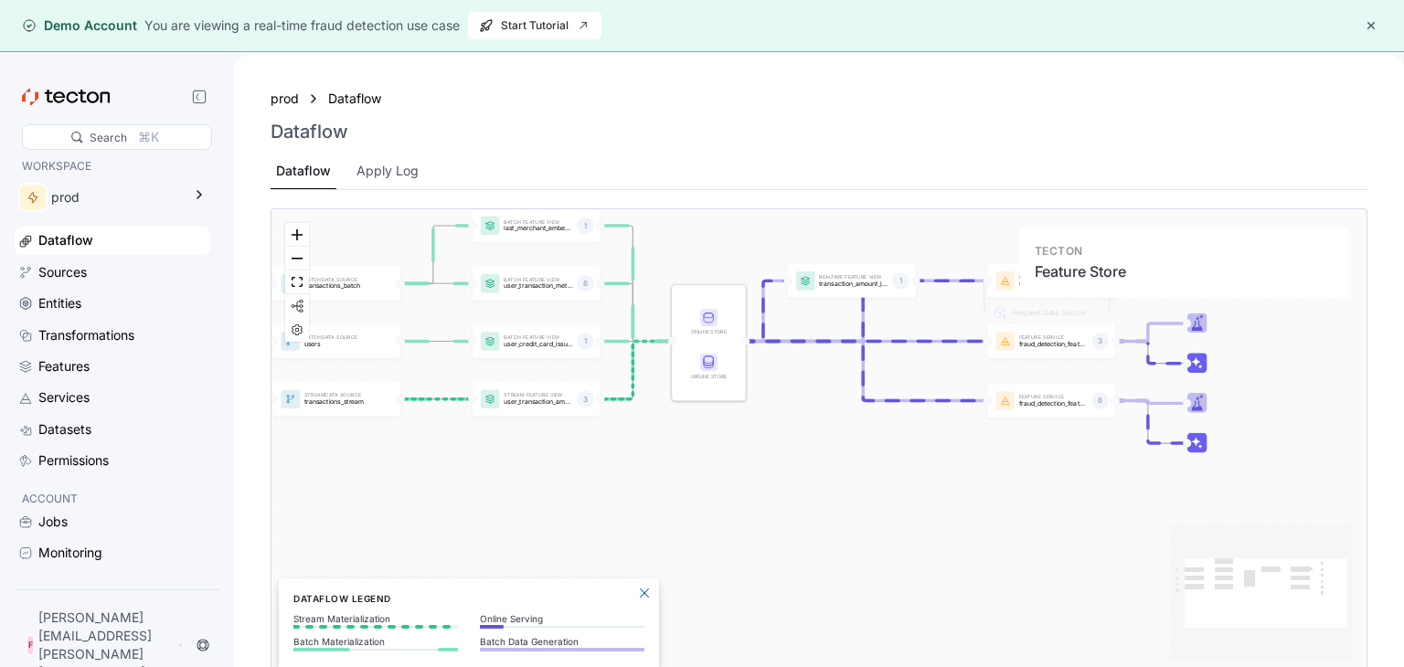
click at [685, 292] on div at bounding box center [709, 343] width 74 height 116
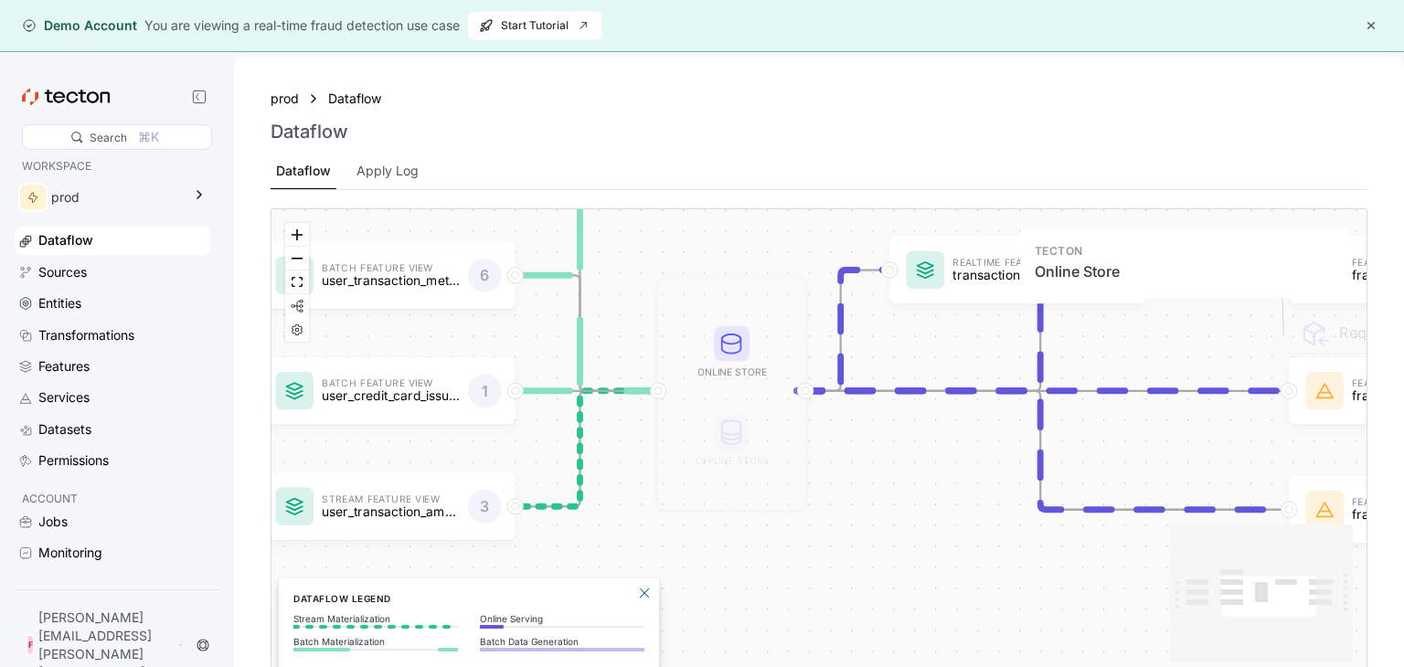
click at [725, 352] on icon at bounding box center [732, 344] width 36 height 36
click at [725, 352] on icon at bounding box center [732, 343] width 19 height 19
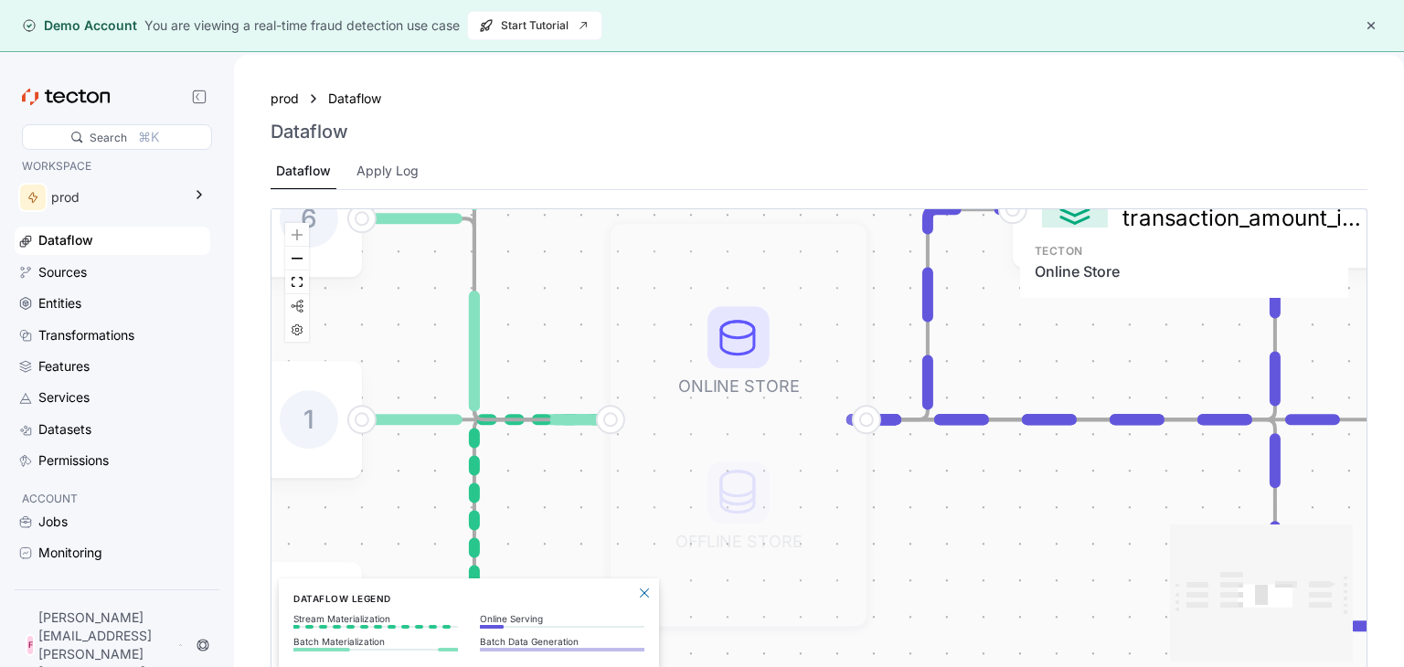
click at [724, 340] on icon at bounding box center [737, 338] width 33 height 33
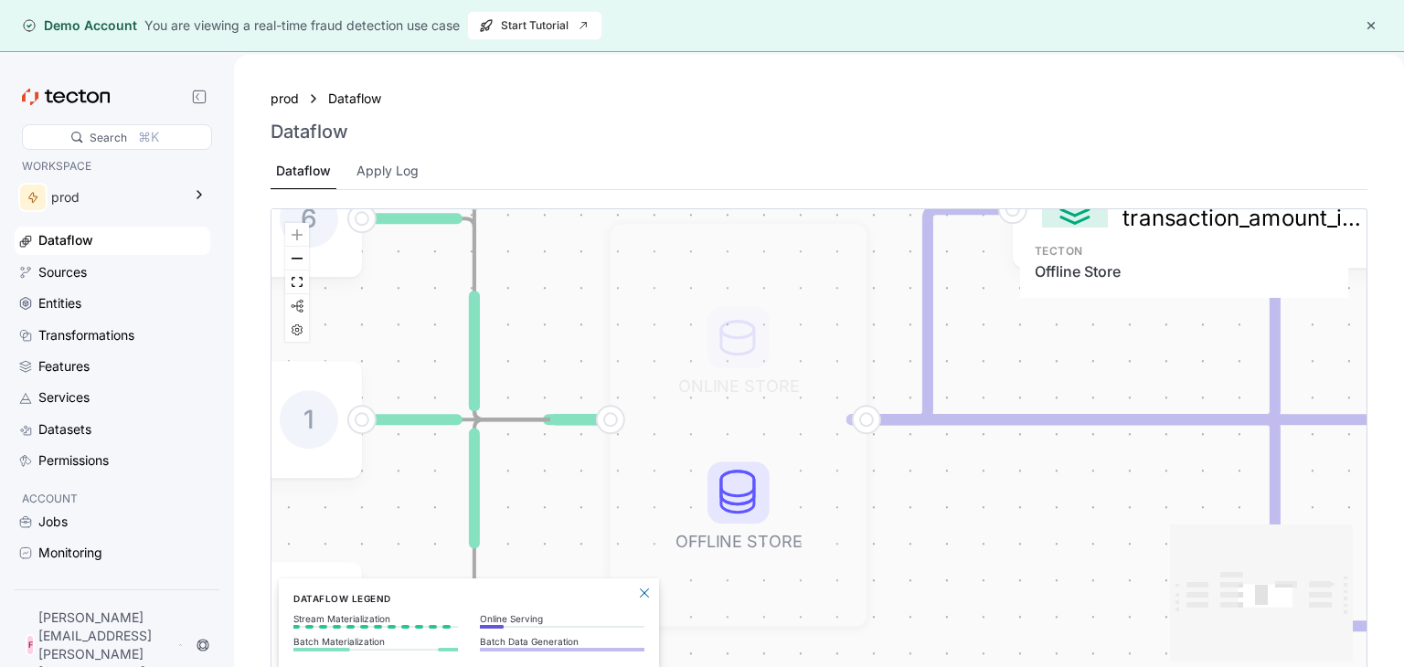
click at [738, 507] on icon at bounding box center [737, 492] width 33 height 41
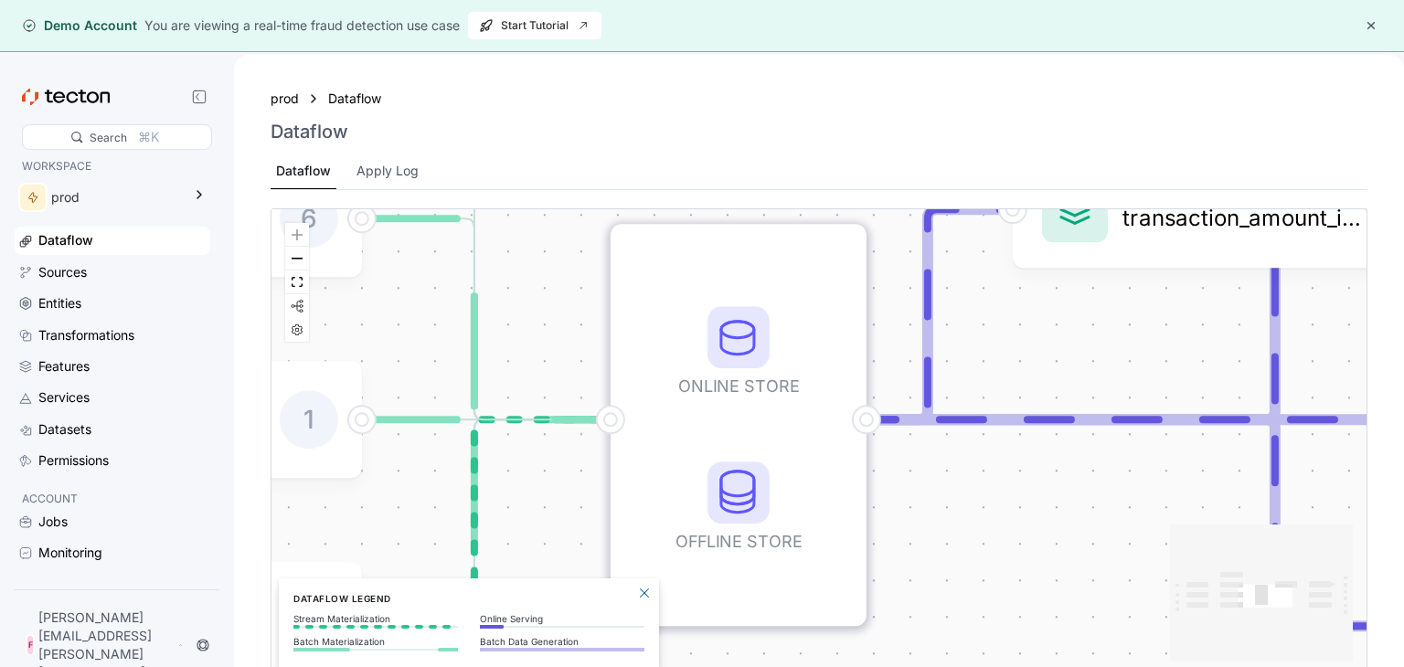
click at [616, 423] on circle at bounding box center [610, 420] width 13 height 13
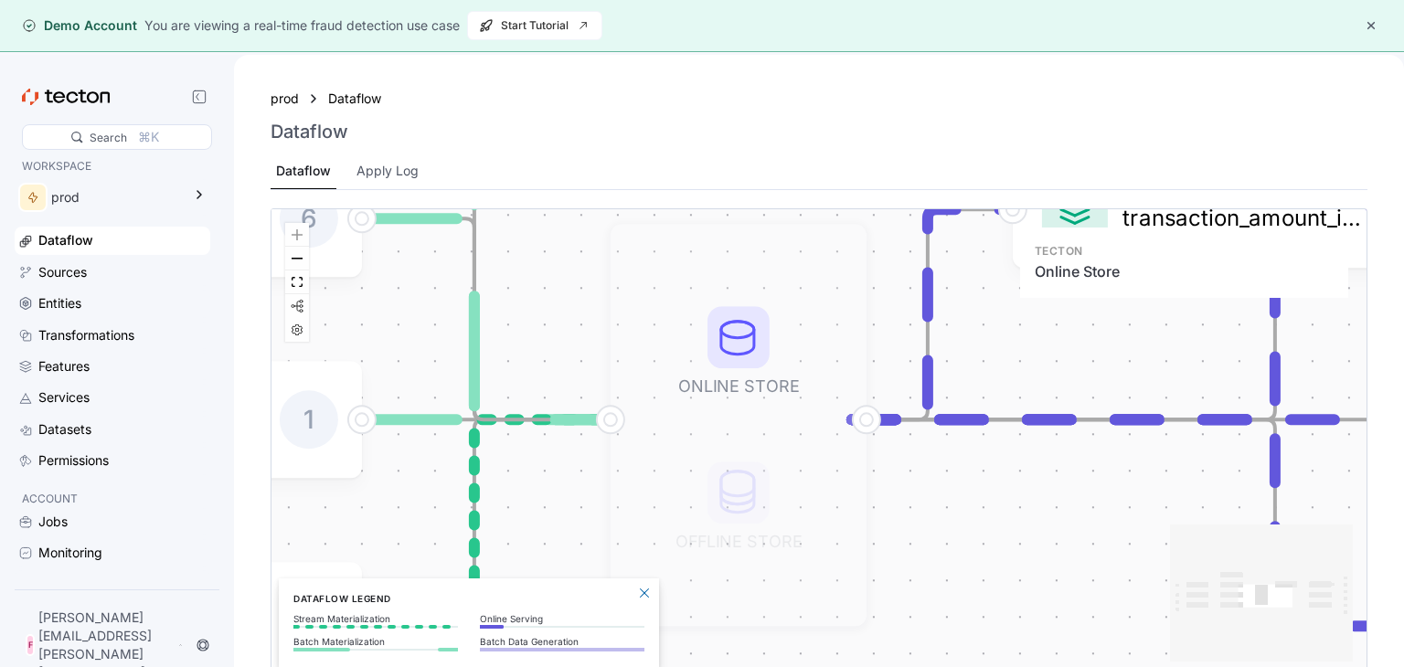
click at [705, 331] on div at bounding box center [738, 340] width 146 height 66
click at [735, 332] on icon at bounding box center [737, 330] width 33 height 16
click at [735, 332] on icon at bounding box center [738, 331] width 33 height 16
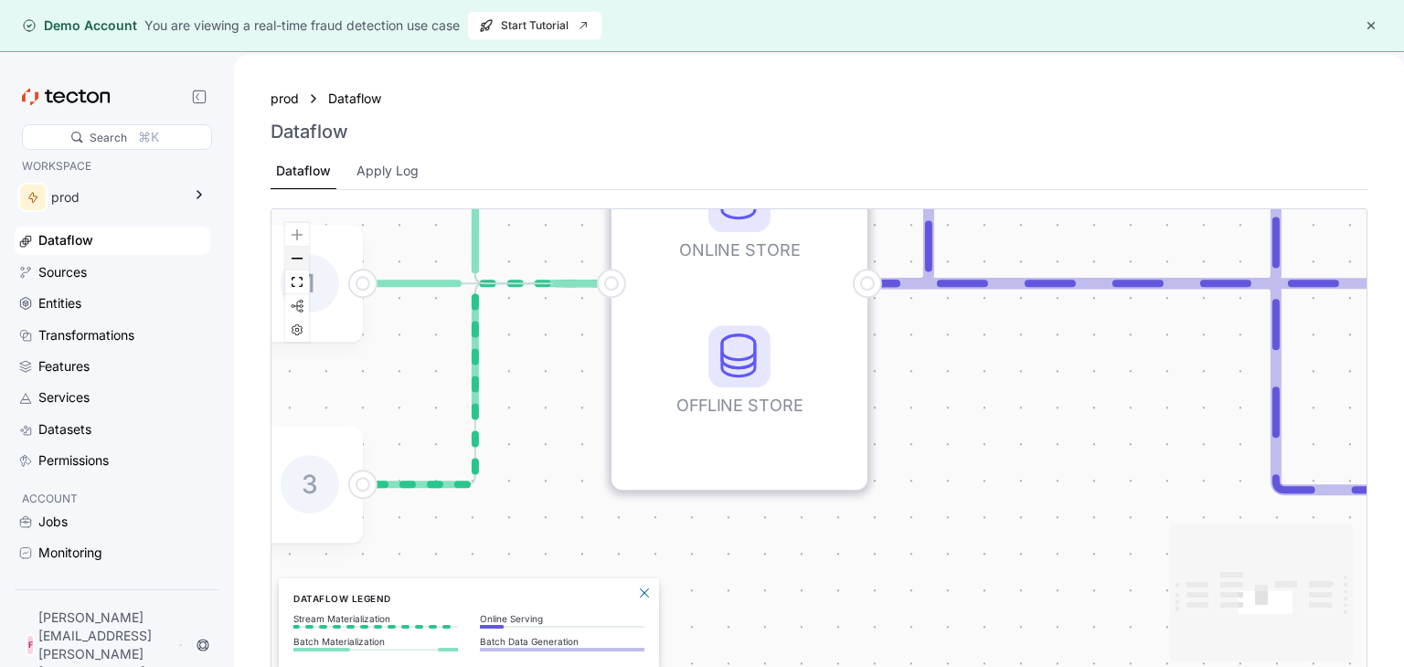
click at [295, 260] on button "zoom out" at bounding box center [297, 259] width 24 height 24
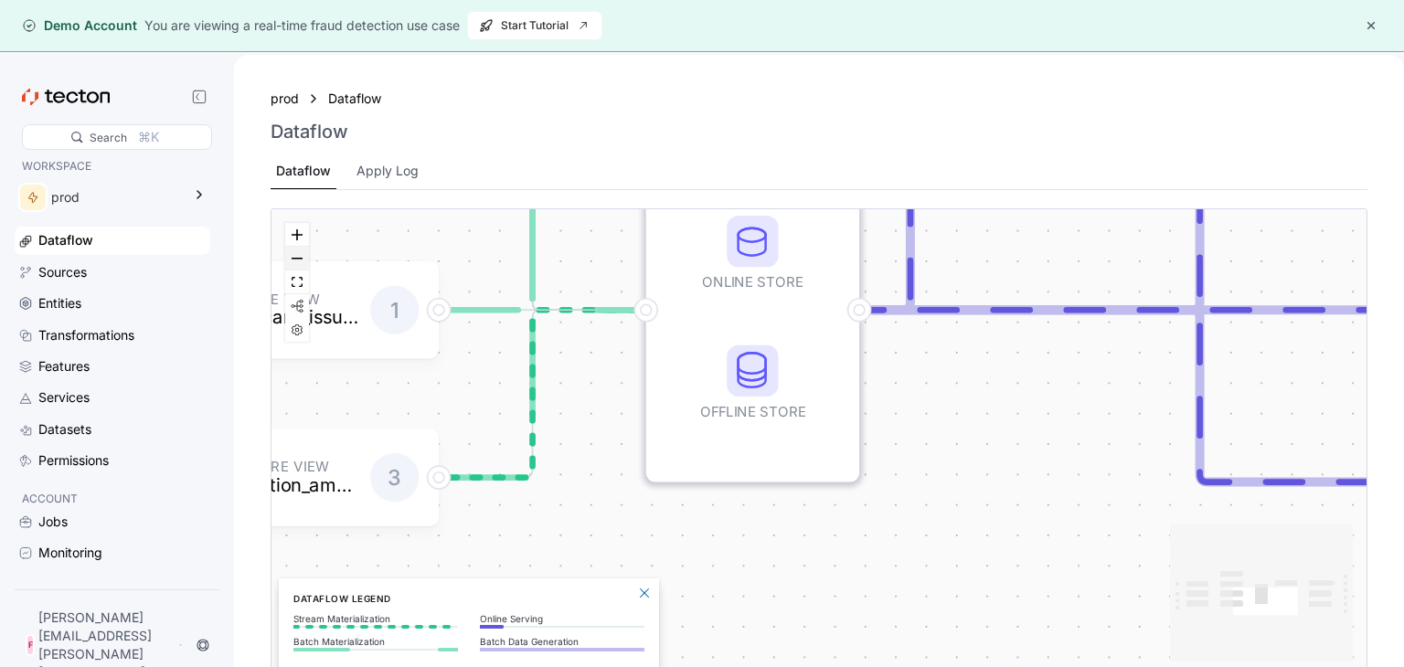
click at [296, 260] on button "zoom out" at bounding box center [297, 259] width 24 height 24
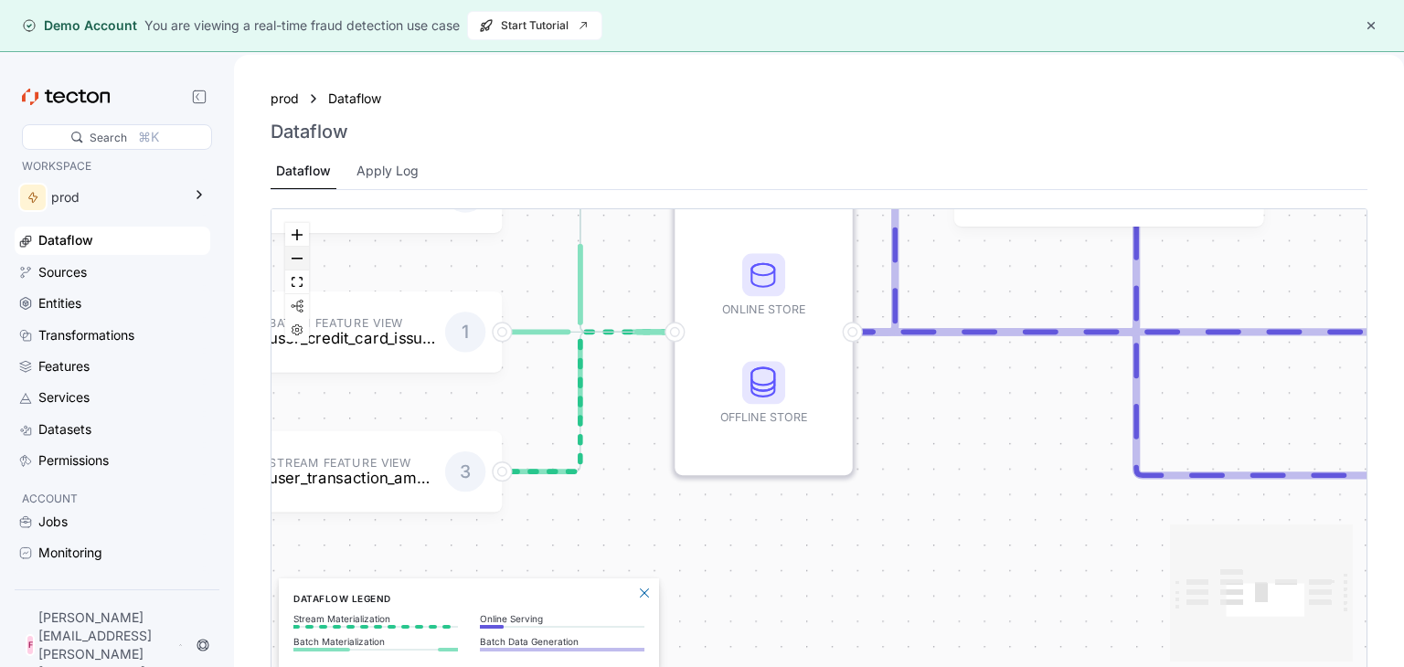
click at [296, 260] on button "zoom out" at bounding box center [297, 259] width 24 height 24
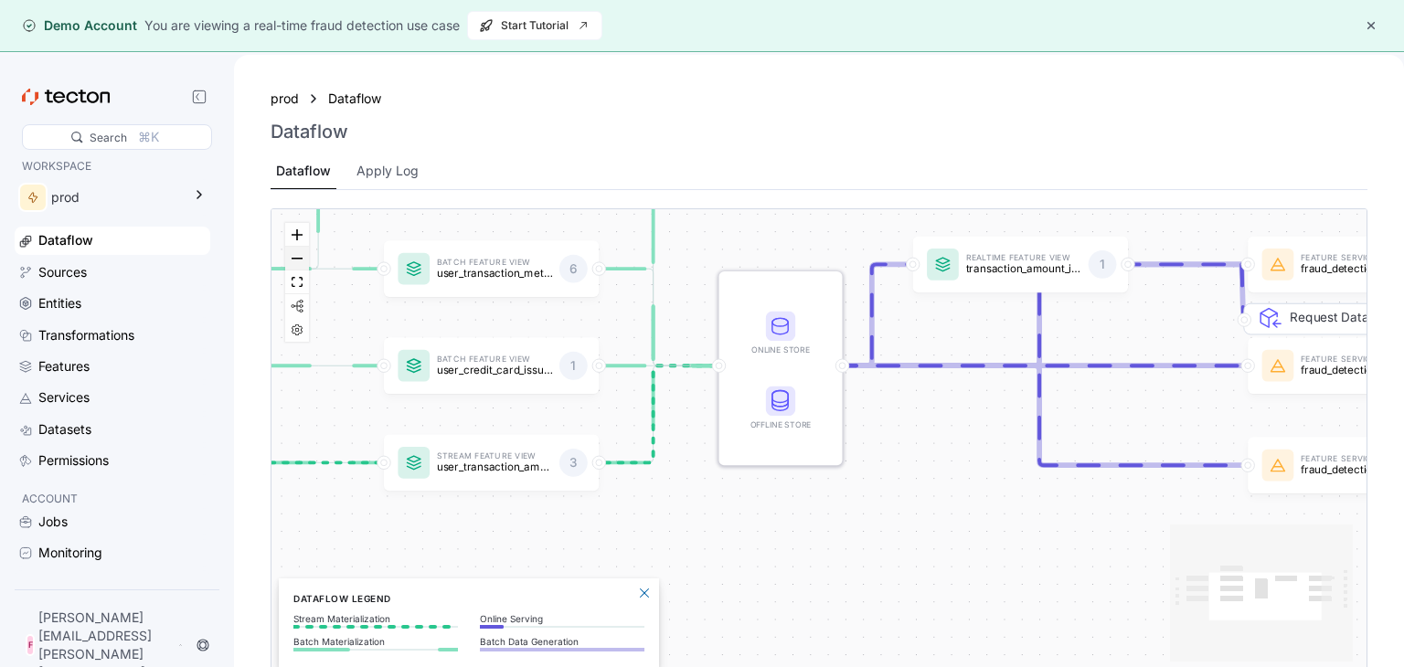
click at [296, 260] on button "zoom out" at bounding box center [297, 259] width 24 height 24
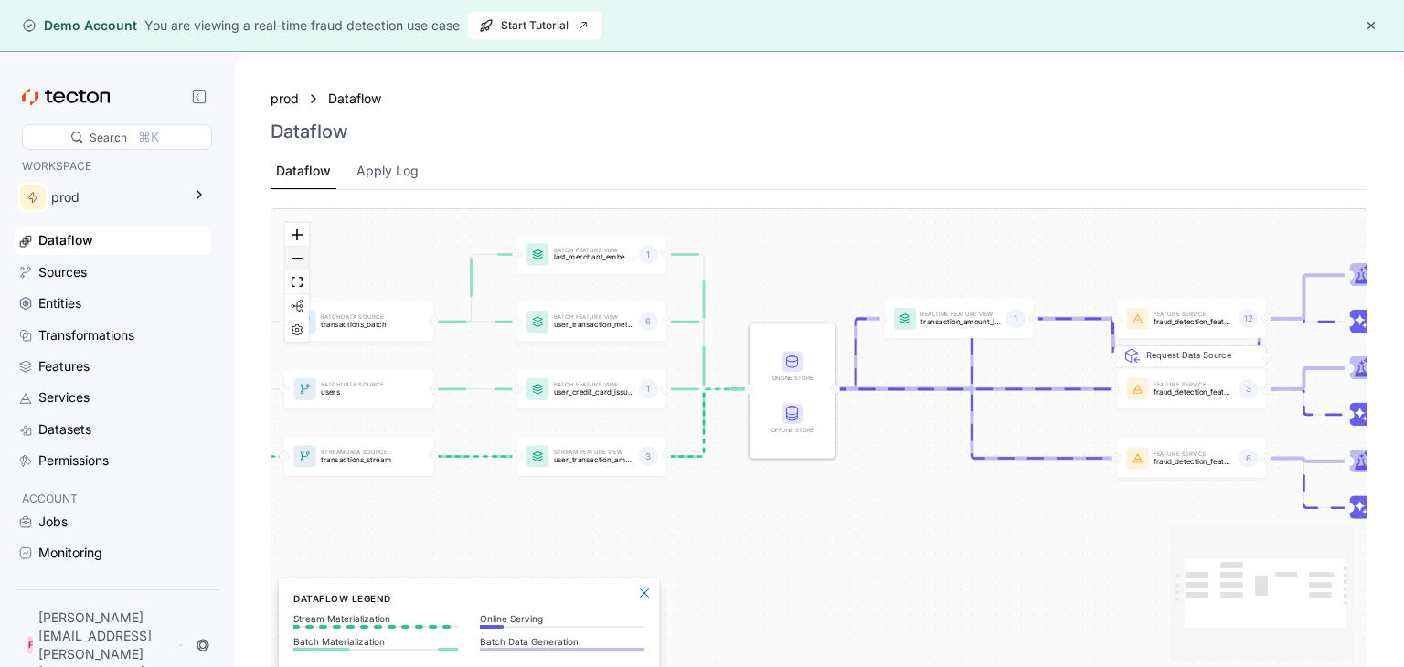
click at [296, 260] on button "zoom out" at bounding box center [297, 259] width 24 height 24
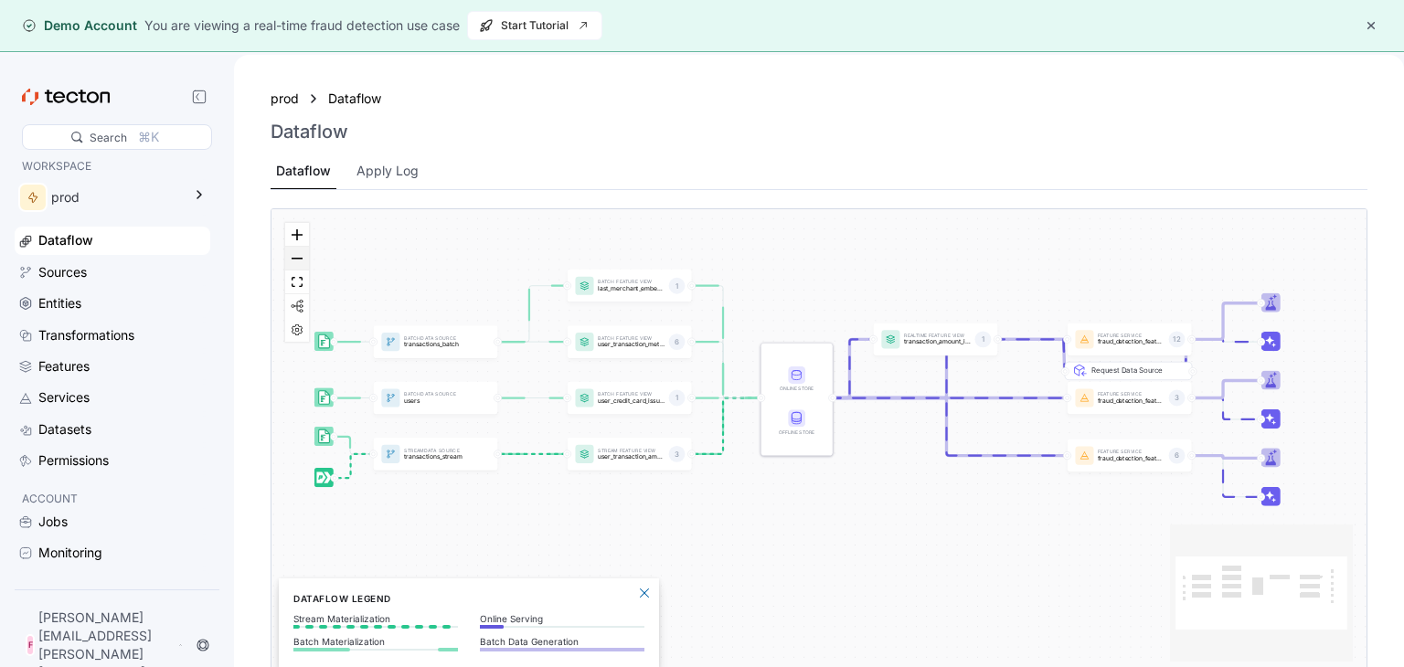
click at [296, 260] on button "zoom out" at bounding box center [297, 259] width 24 height 24
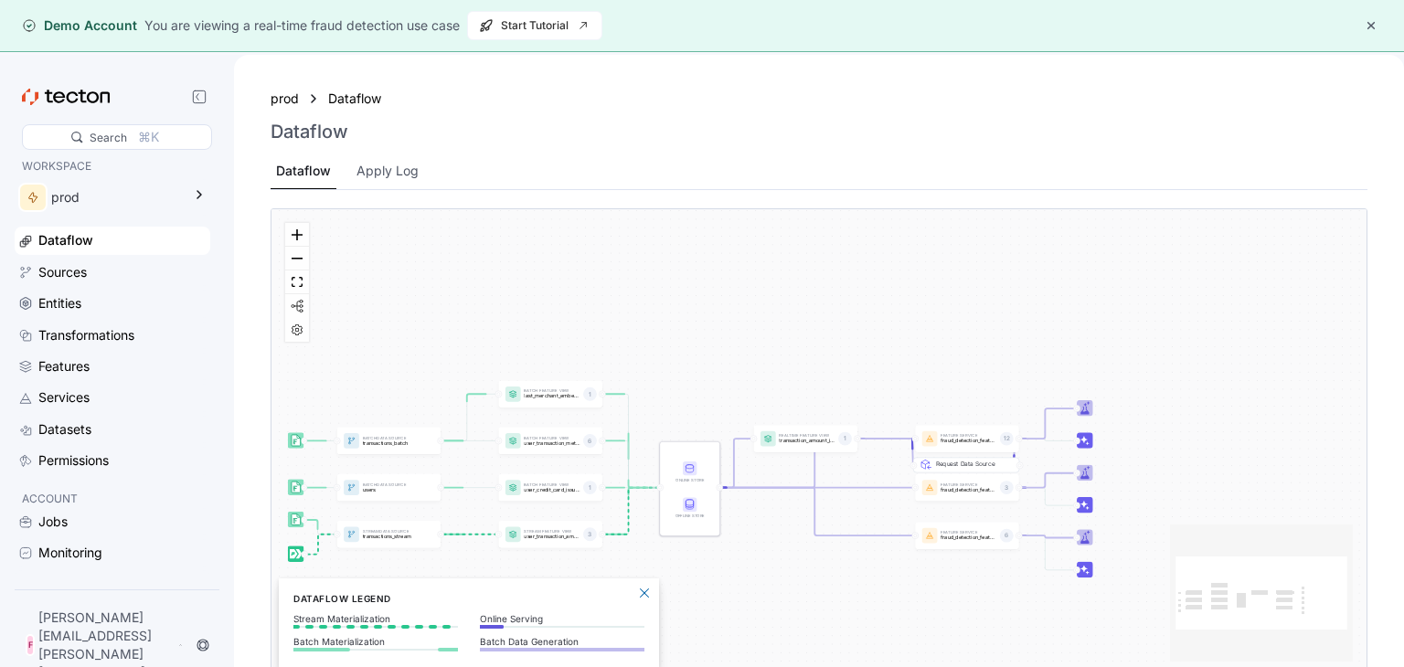
drag, startPoint x: 1002, startPoint y: 581, endPoint x: 906, endPoint y: 633, distance: 109.2
click at [906, 635] on div "Batch Data Source transactions_batch Stream Data Source transactions_stream Bat…" at bounding box center [818, 442] width 1095 height 466
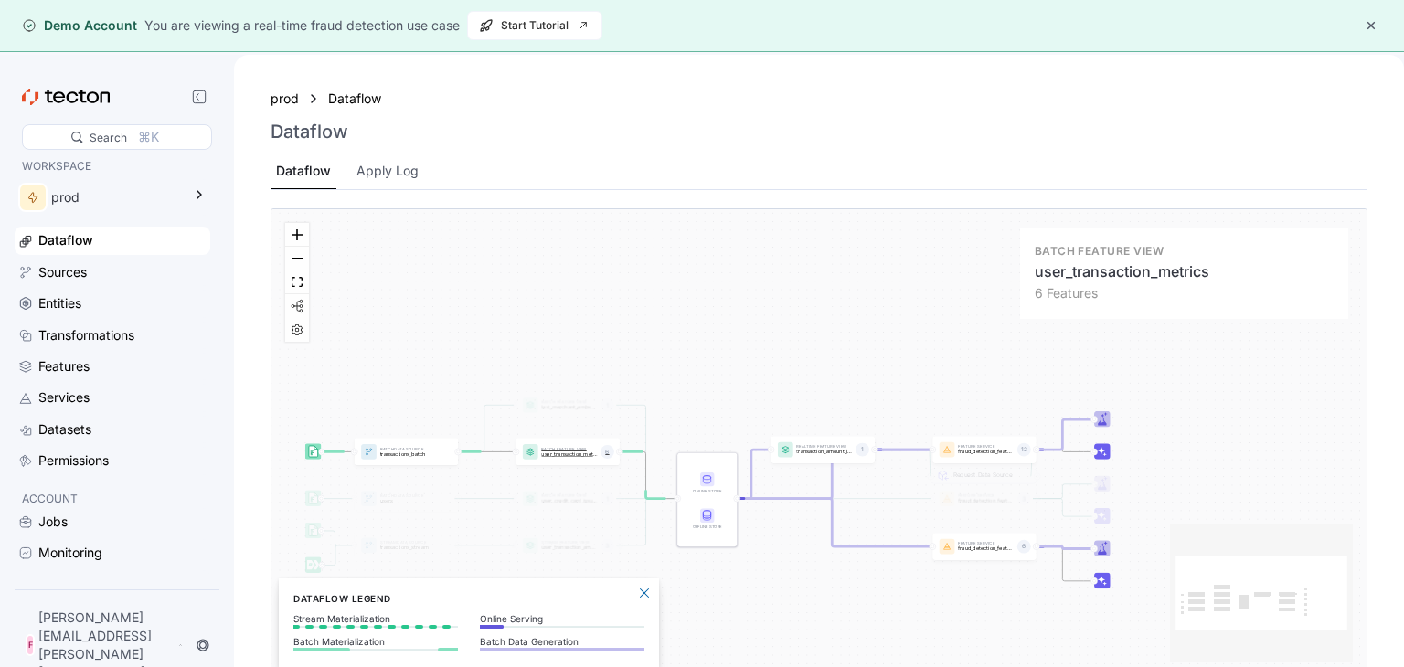
click at [584, 454] on p "user_transaction_metrics" at bounding box center [569, 453] width 56 height 5
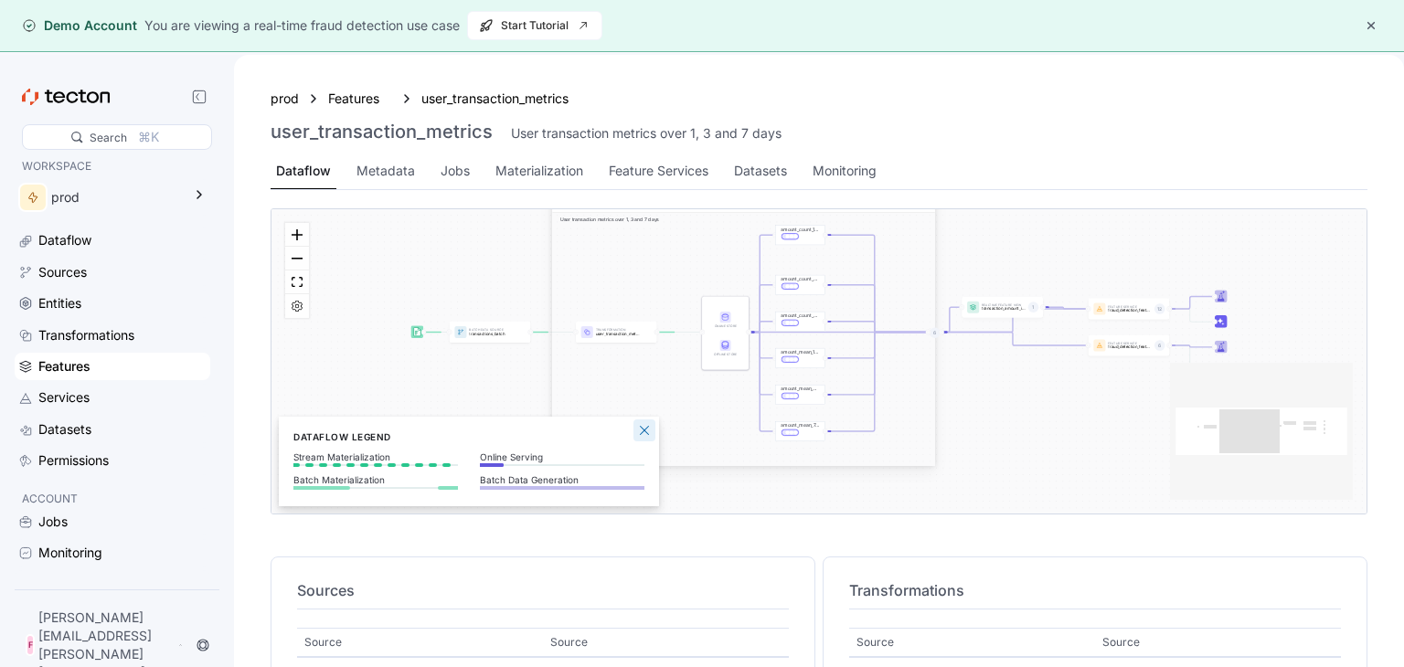
click at [636, 420] on div "Dataflow Legend Stream Materialization Batch Materialization Online Serving Bat…" at bounding box center [469, 462] width 380 height 90
click at [642, 436] on button "Close Legend Panel" at bounding box center [644, 430] width 22 height 22
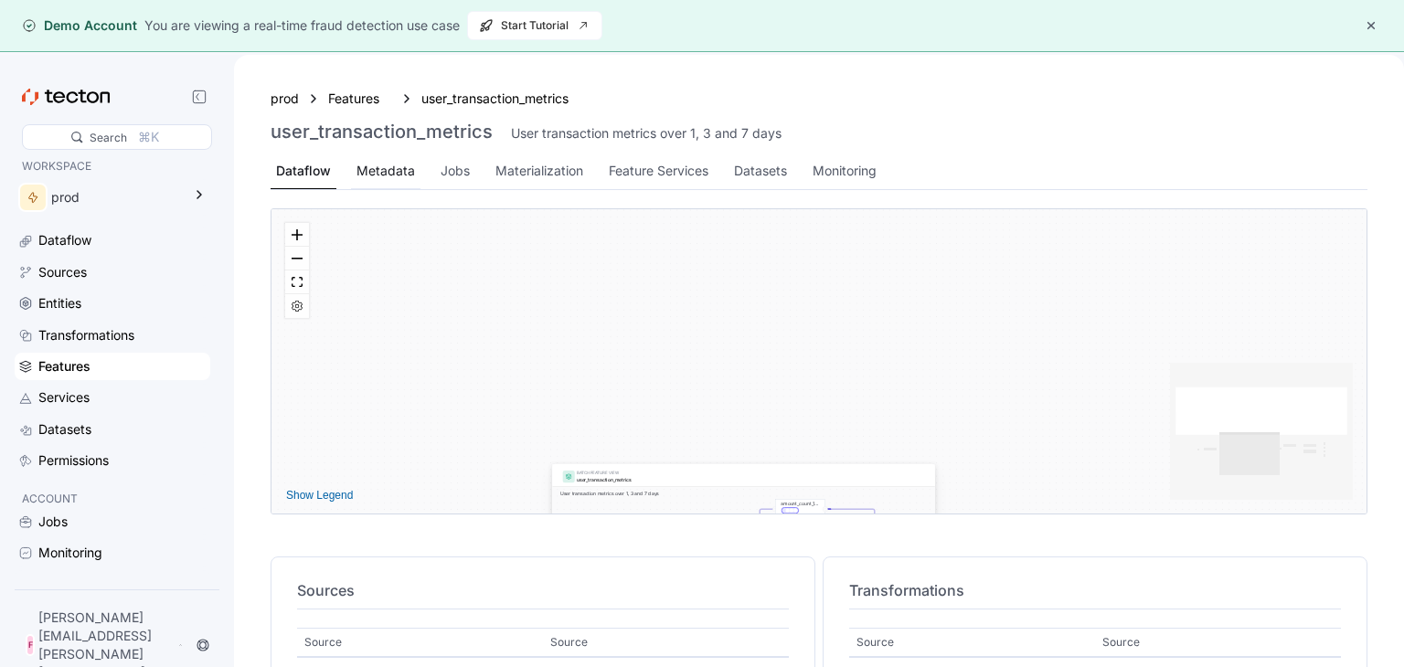
click at [402, 164] on div "Metadata" at bounding box center [385, 171] width 58 height 20
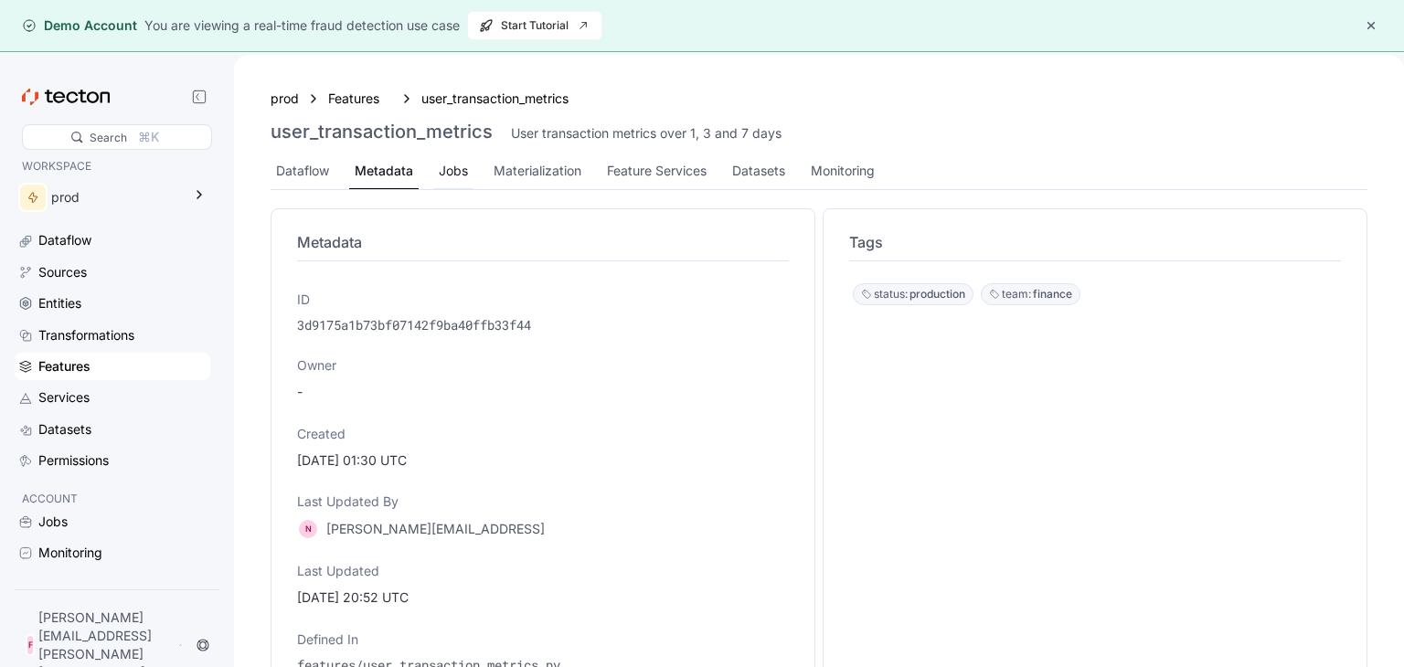
click at [460, 172] on div "Jobs" at bounding box center [453, 171] width 29 height 20
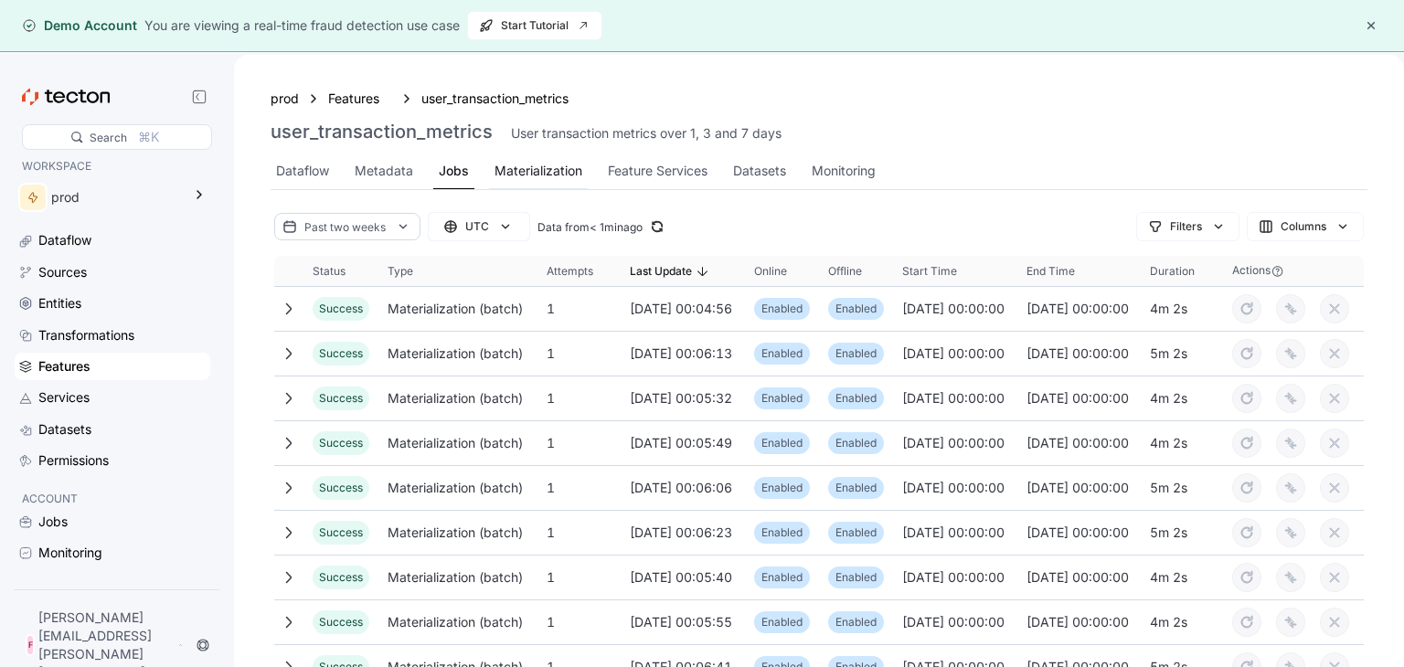
click at [497, 172] on div "Materialization" at bounding box center [538, 171] width 88 height 20
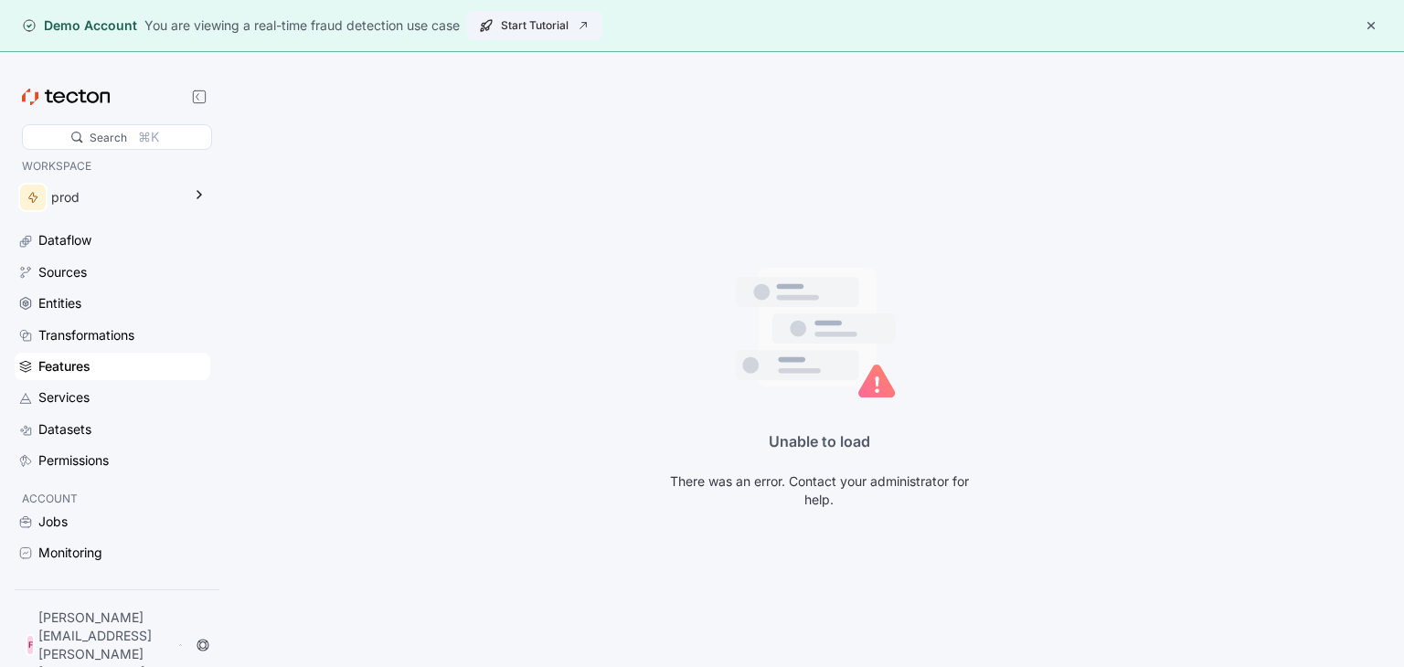
click at [562, 37] on span "Start Tutorial" at bounding box center [534, 25] width 111 height 27
click at [86, 245] on div "Dataflow" at bounding box center [64, 240] width 53 height 20
click at [96, 280] on div "Sources" at bounding box center [122, 272] width 168 height 20
click at [65, 277] on div "Sources" at bounding box center [62, 272] width 49 height 20
click at [65, 222] on div "prod" at bounding box center [113, 200] width 196 height 51
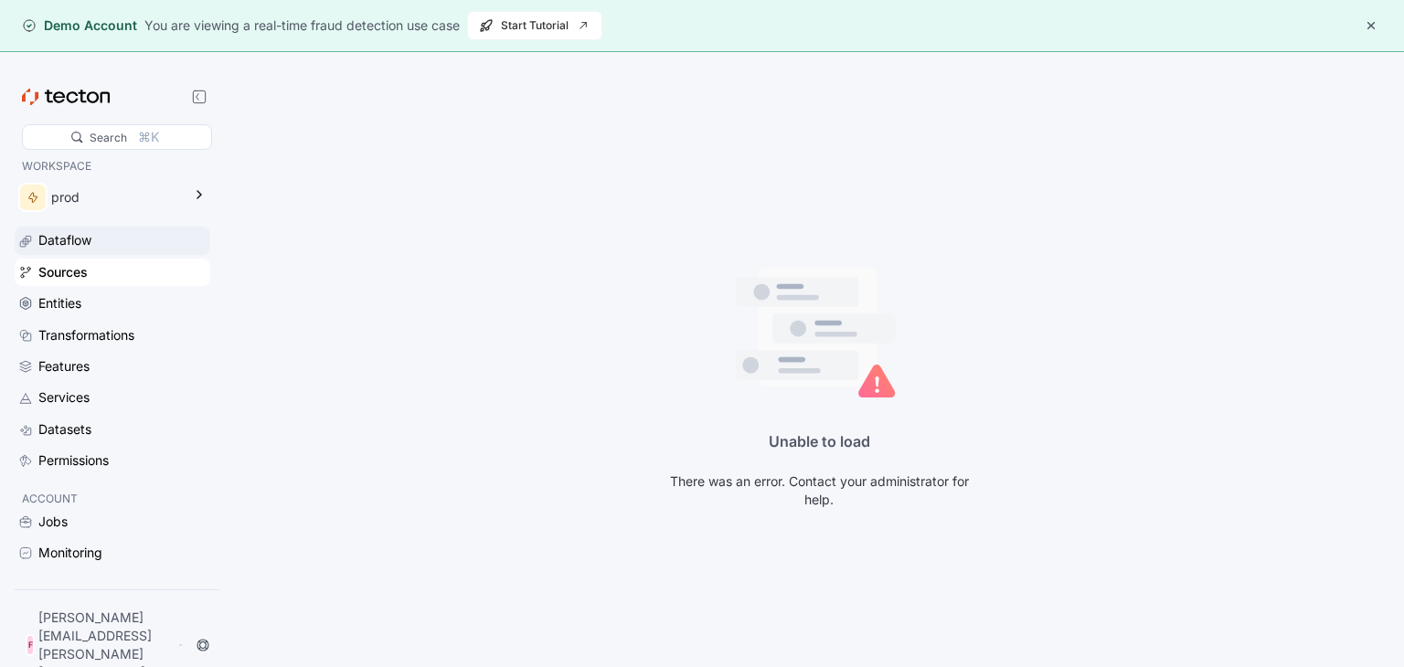
click at [72, 242] on div "Dataflow" at bounding box center [64, 240] width 53 height 20
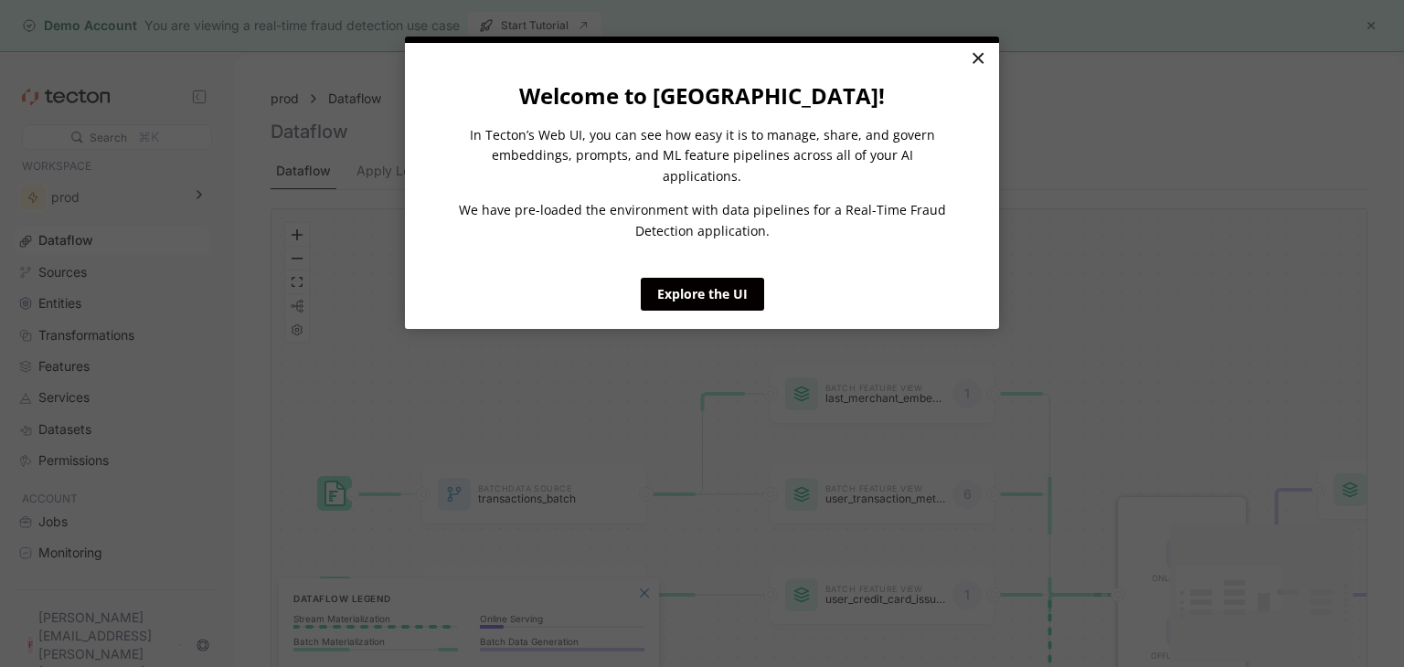
click at [982, 48] on link "×" at bounding box center [977, 59] width 32 height 33
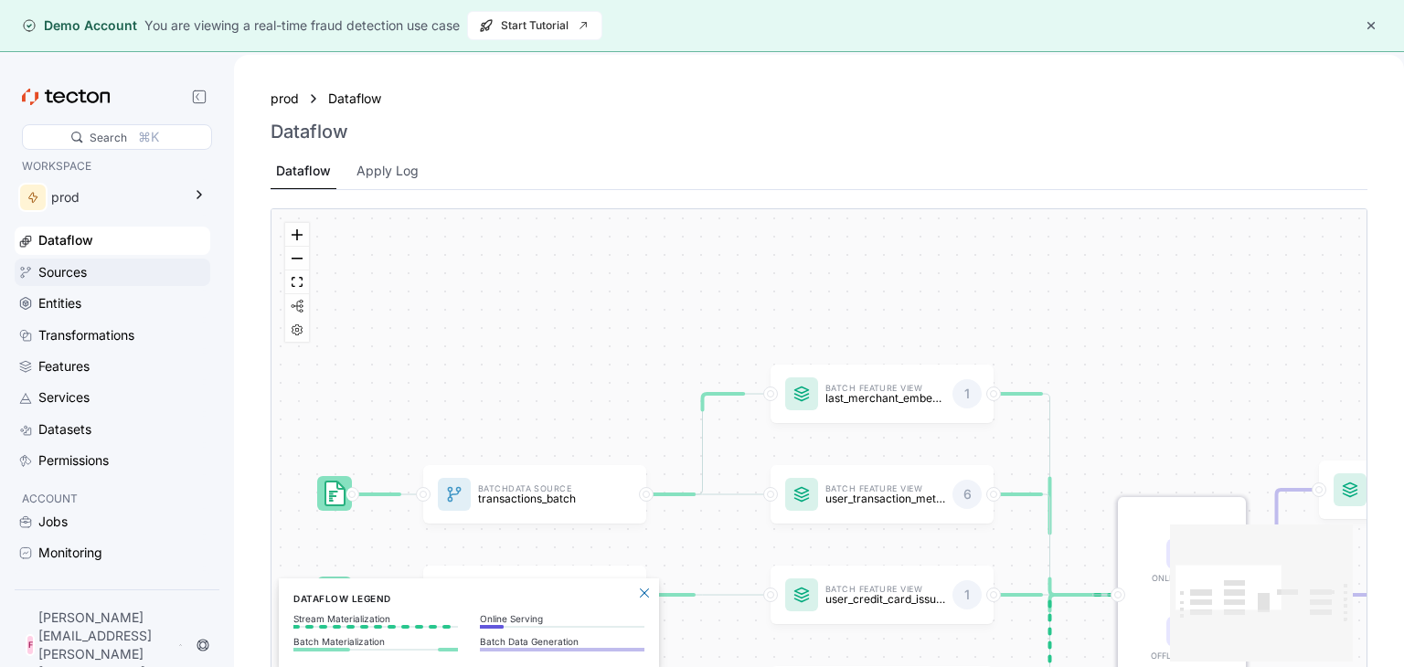
click at [101, 280] on div "Sources" at bounding box center [122, 272] width 168 height 20
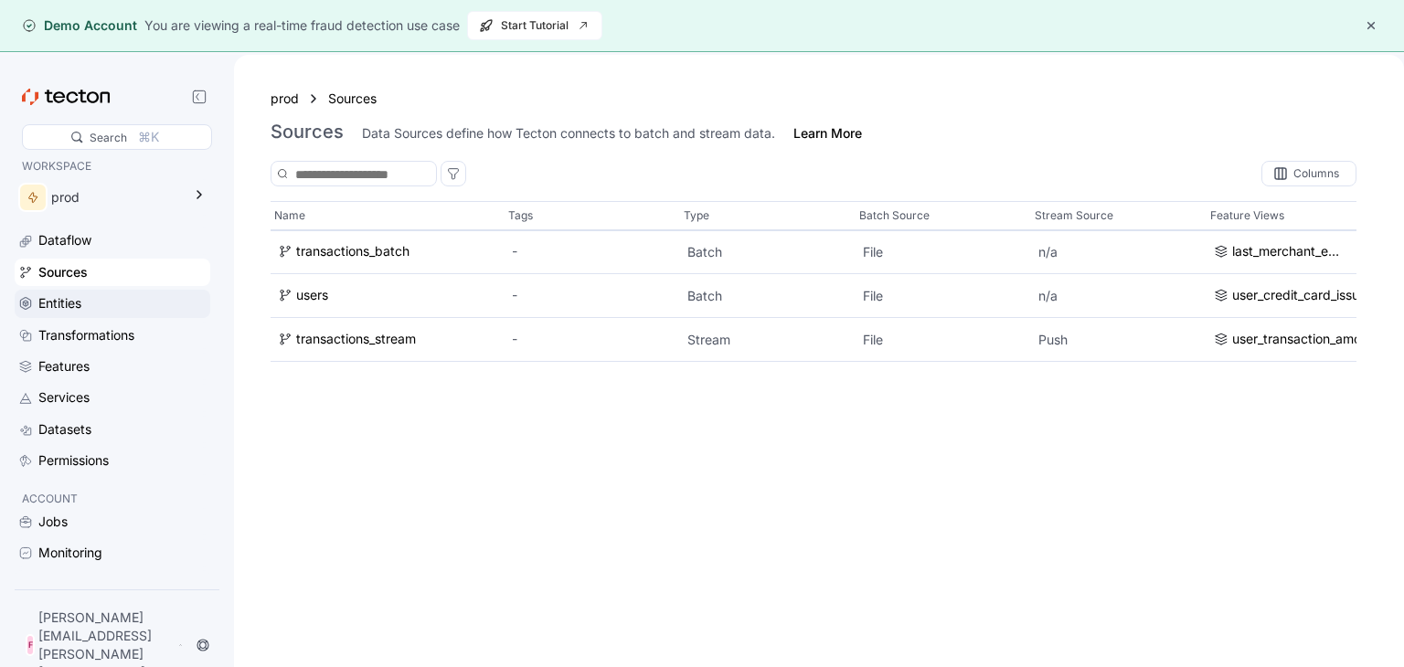
click at [102, 297] on div "Entities" at bounding box center [122, 303] width 168 height 20
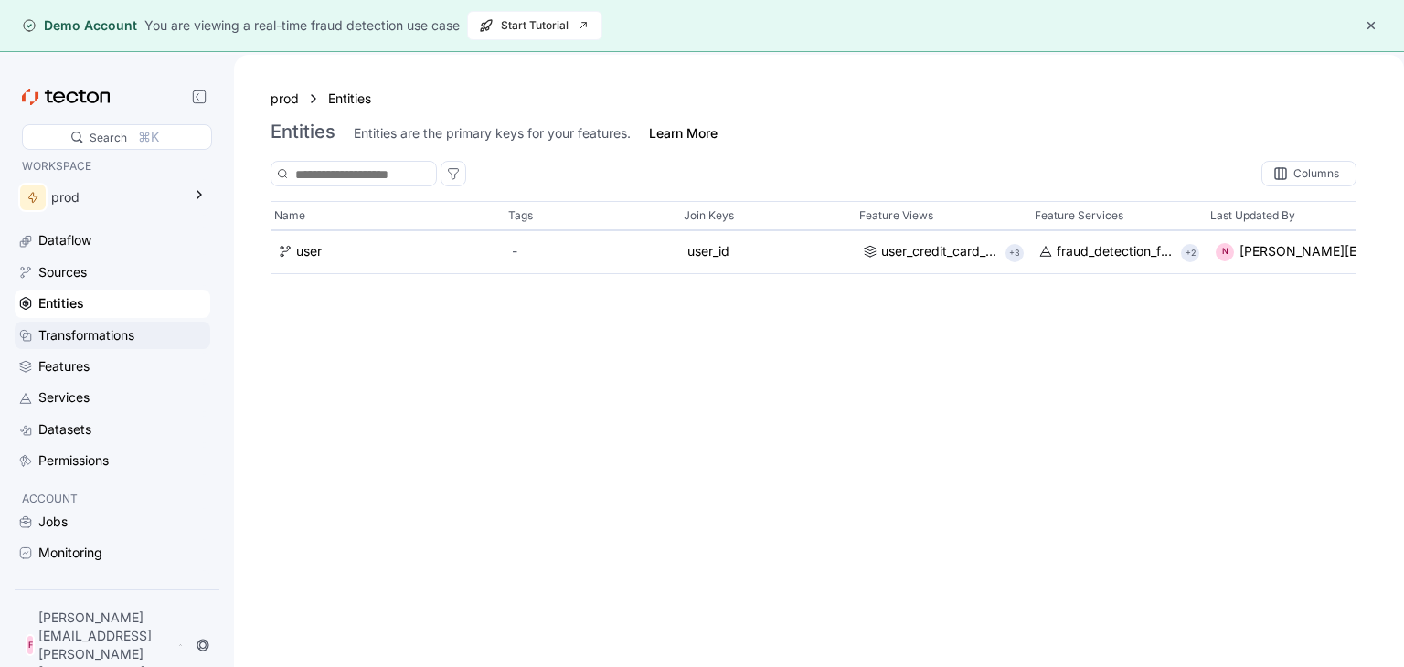
click at [104, 325] on div "Transformations" at bounding box center [86, 335] width 96 height 20
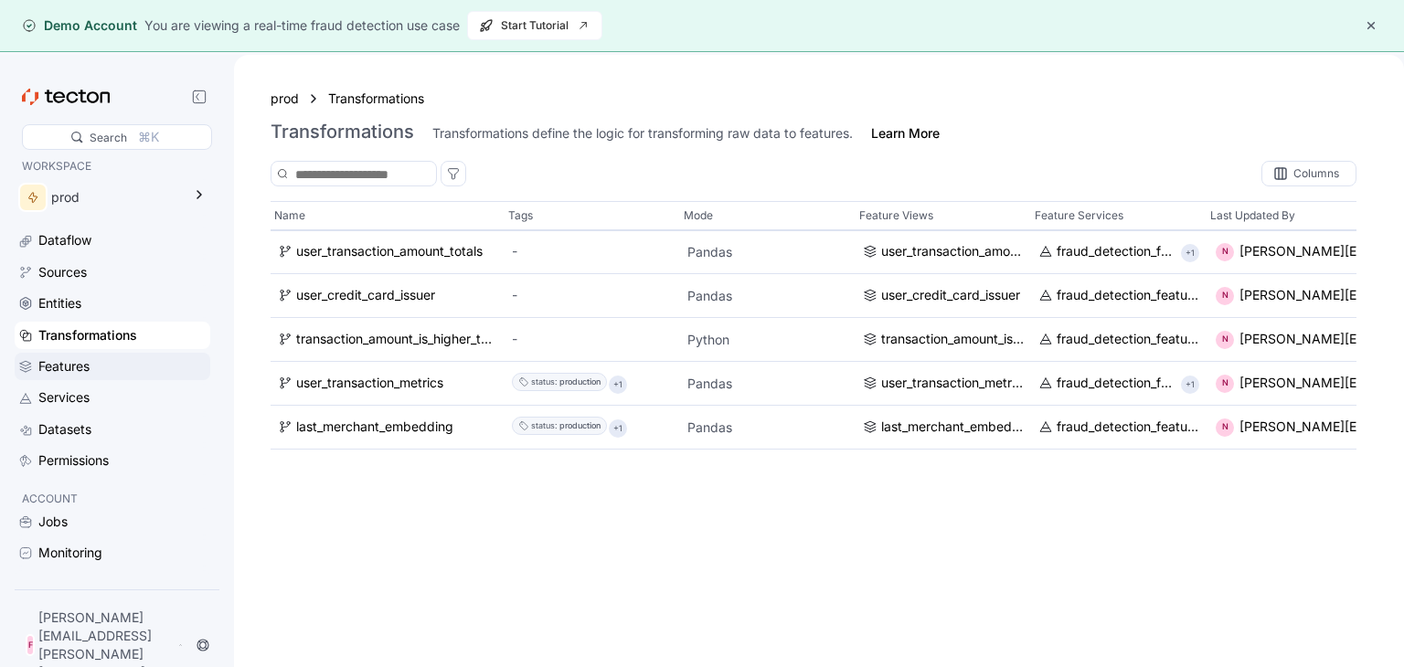
click at [100, 363] on div "Features" at bounding box center [122, 366] width 168 height 20
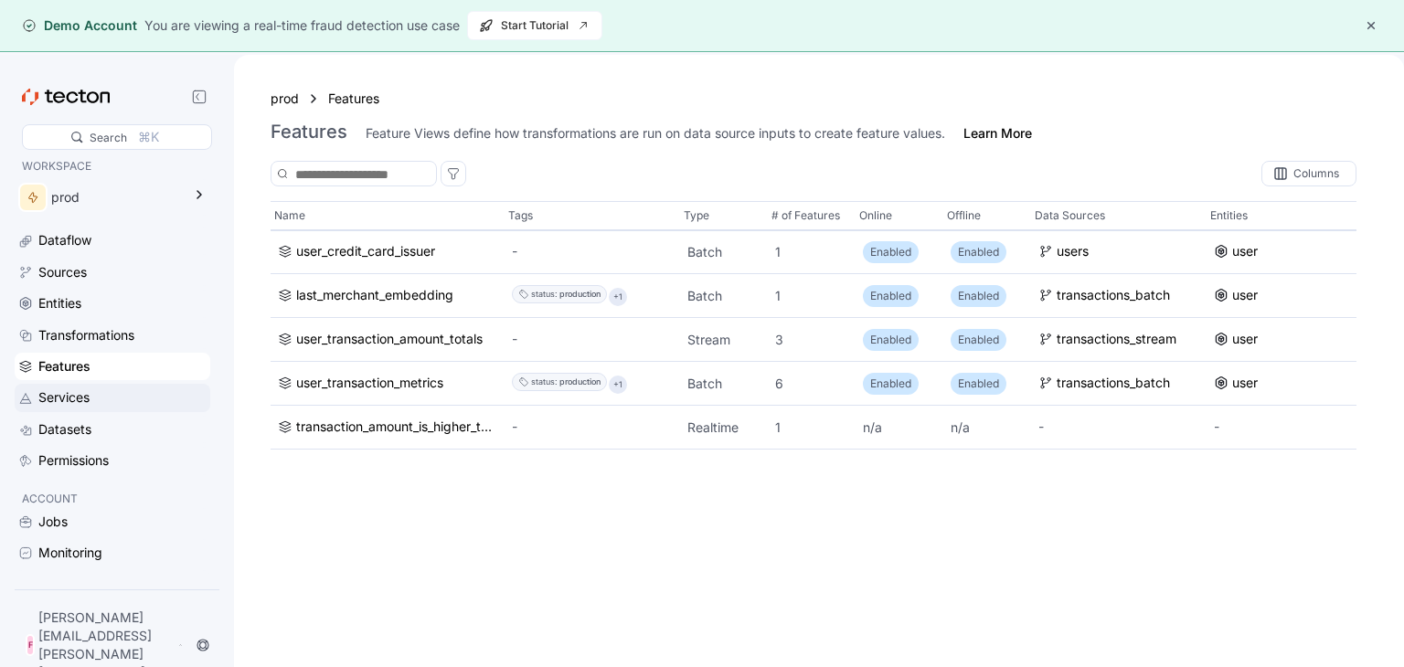
click at [96, 396] on div "Services" at bounding box center [122, 397] width 168 height 20
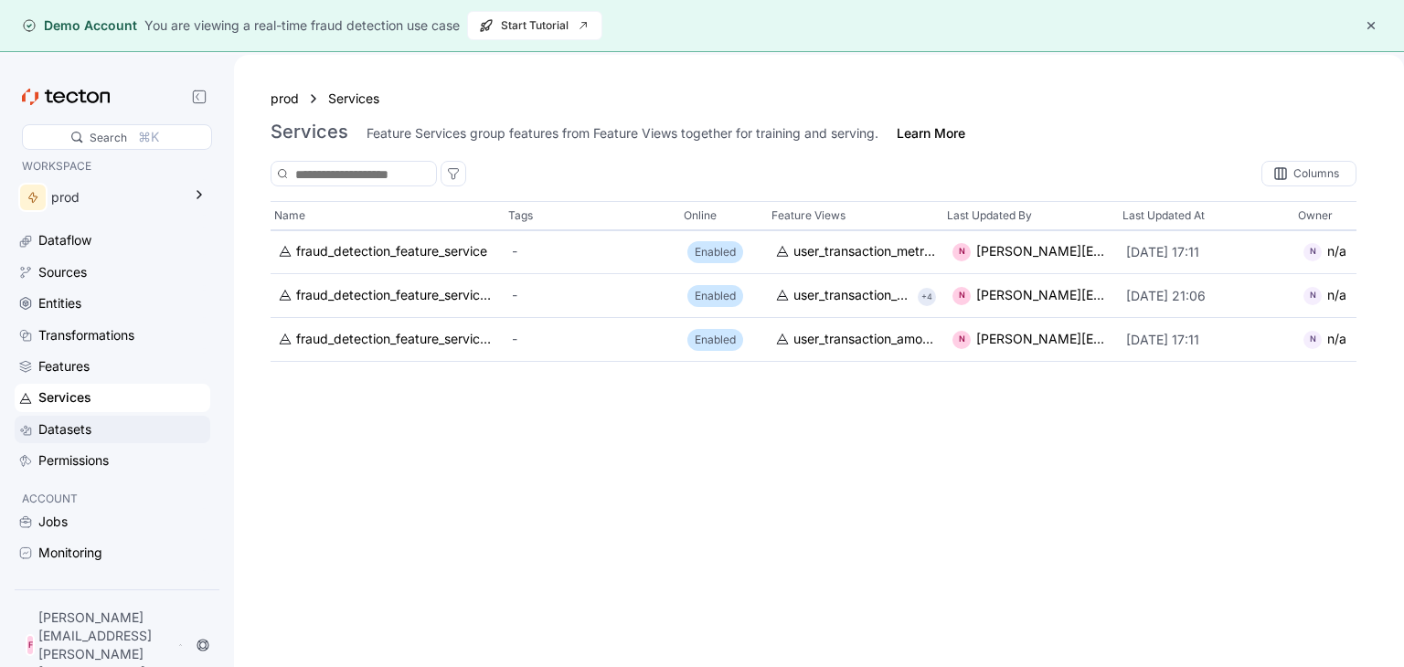
click at [86, 421] on div "Datasets" at bounding box center [64, 429] width 53 height 20
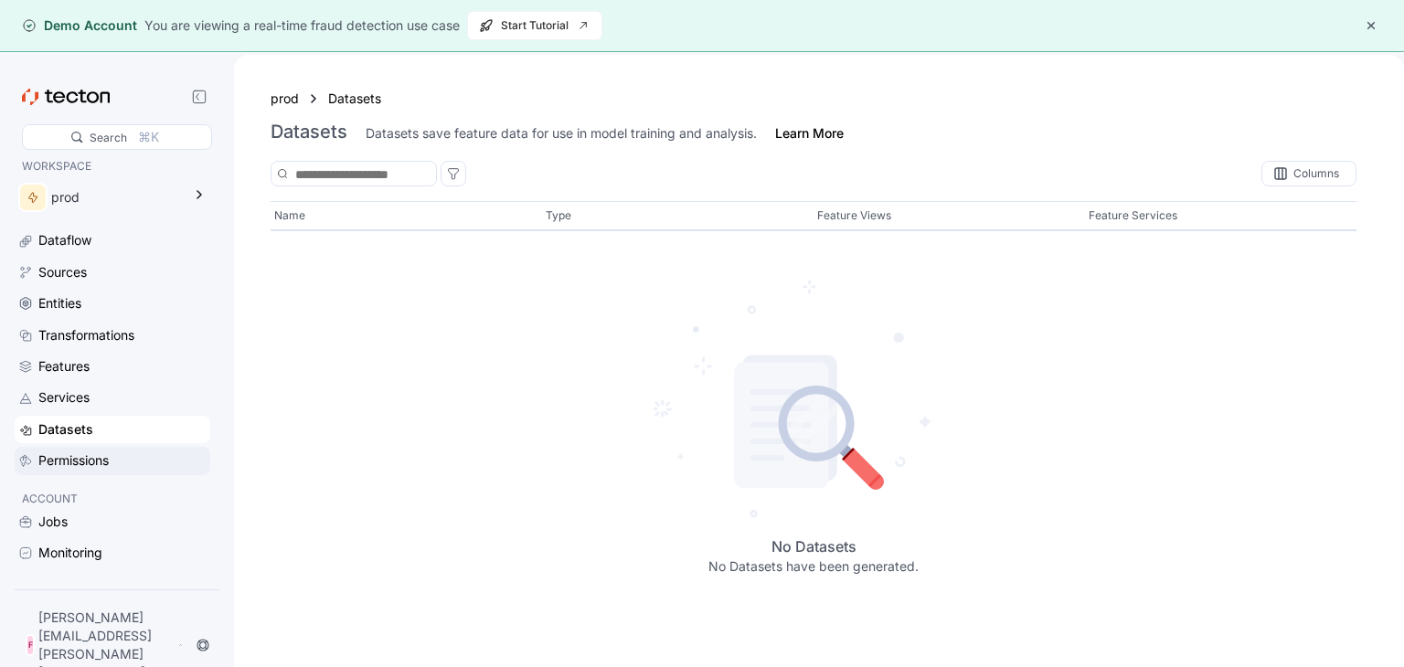
click at [88, 461] on div "Permissions" at bounding box center [73, 461] width 70 height 20
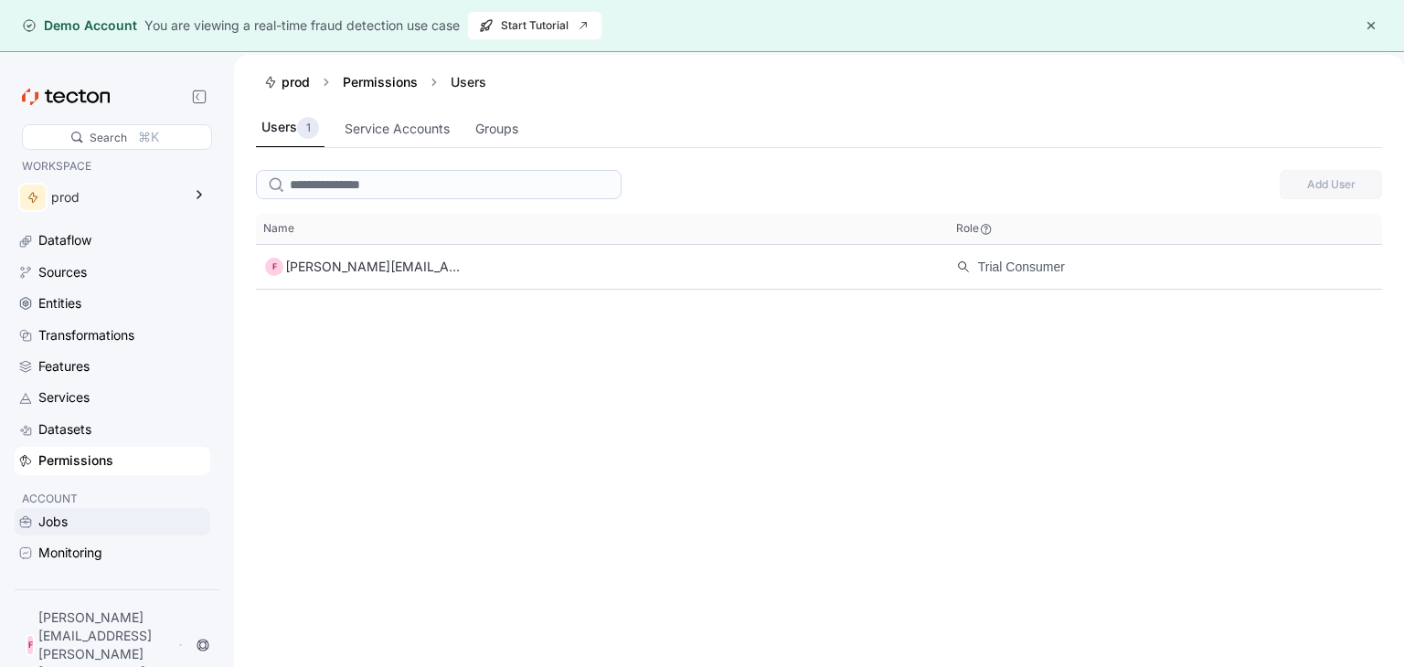
click at [107, 532] on div "Jobs" at bounding box center [122, 522] width 168 height 20
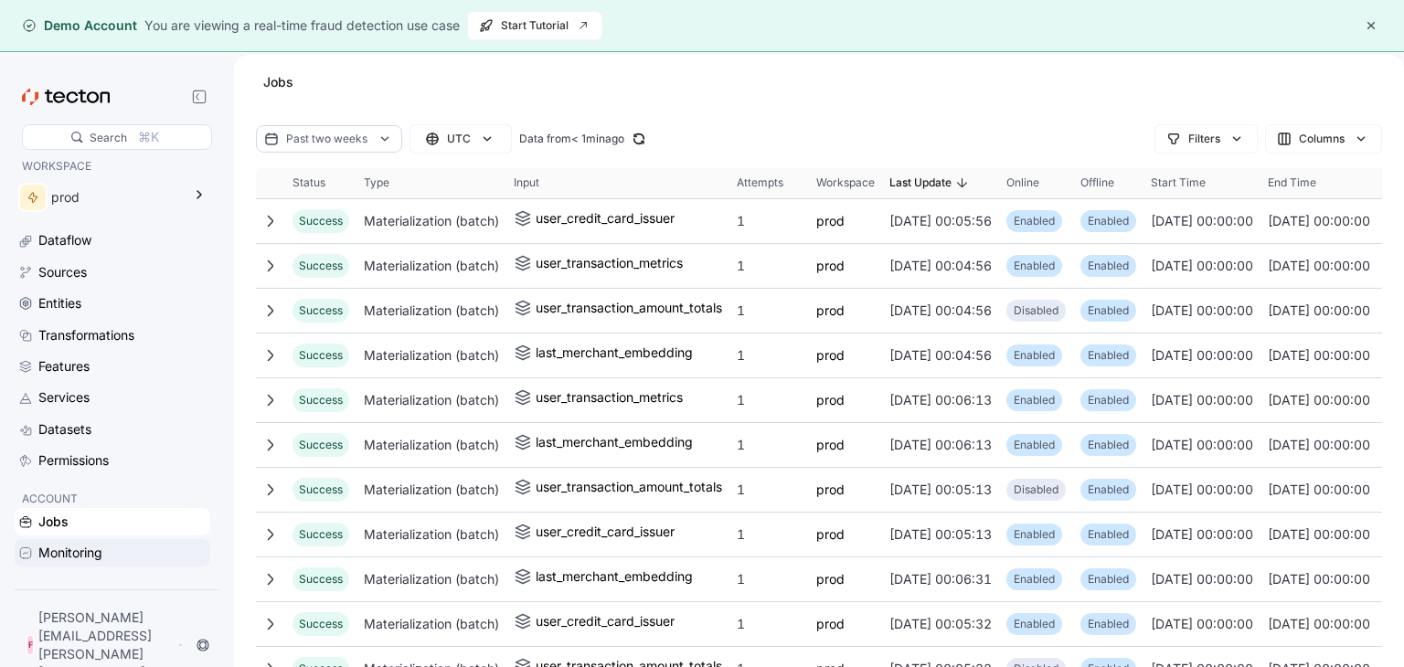
click at [108, 560] on div "Monitoring" at bounding box center [122, 553] width 168 height 20
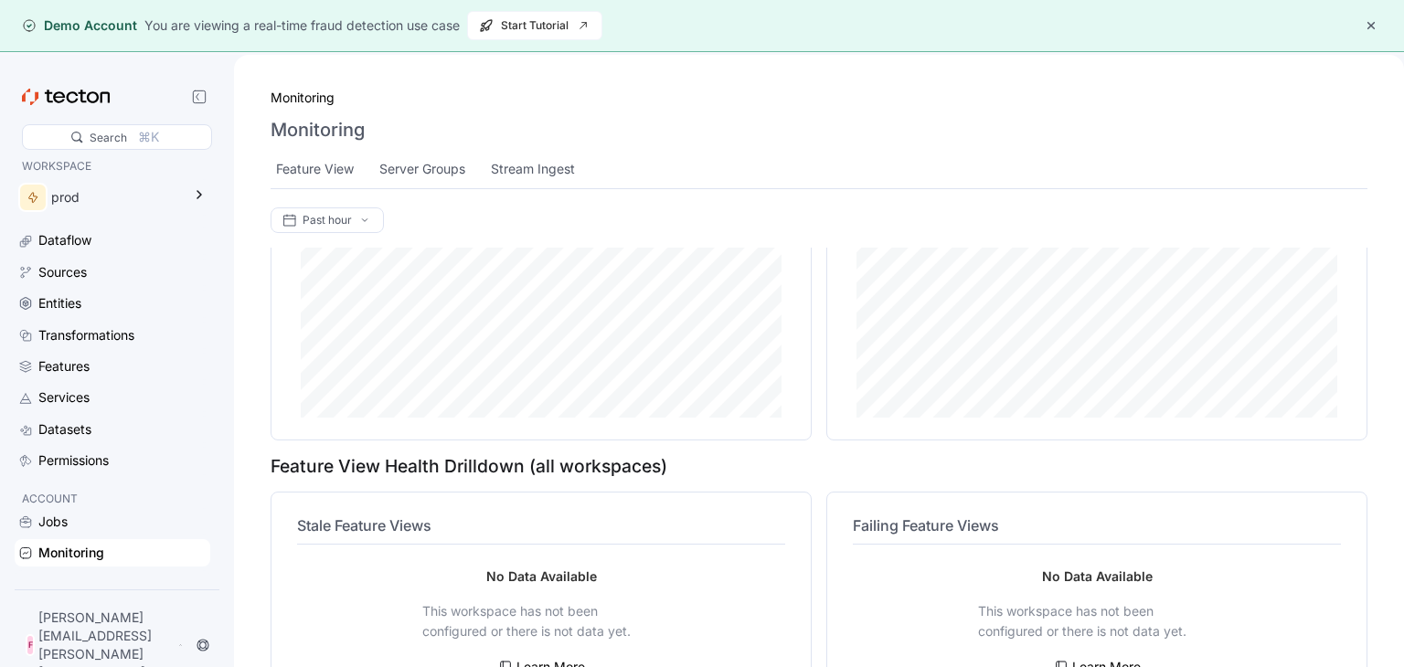
scroll to position [632, 0]
click at [135, 594] on div "Accounts & Access" at bounding box center [96, 584] width 116 height 20
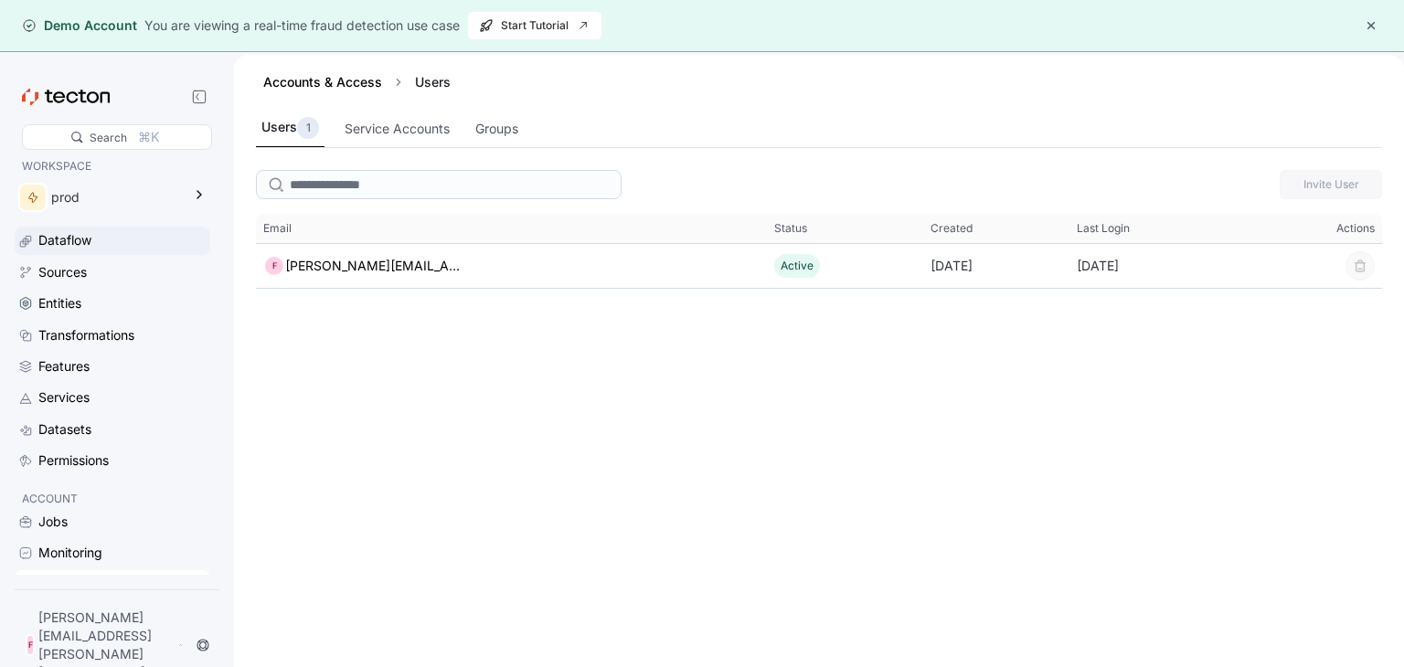
click at [110, 250] on div "Dataflow" at bounding box center [122, 240] width 168 height 20
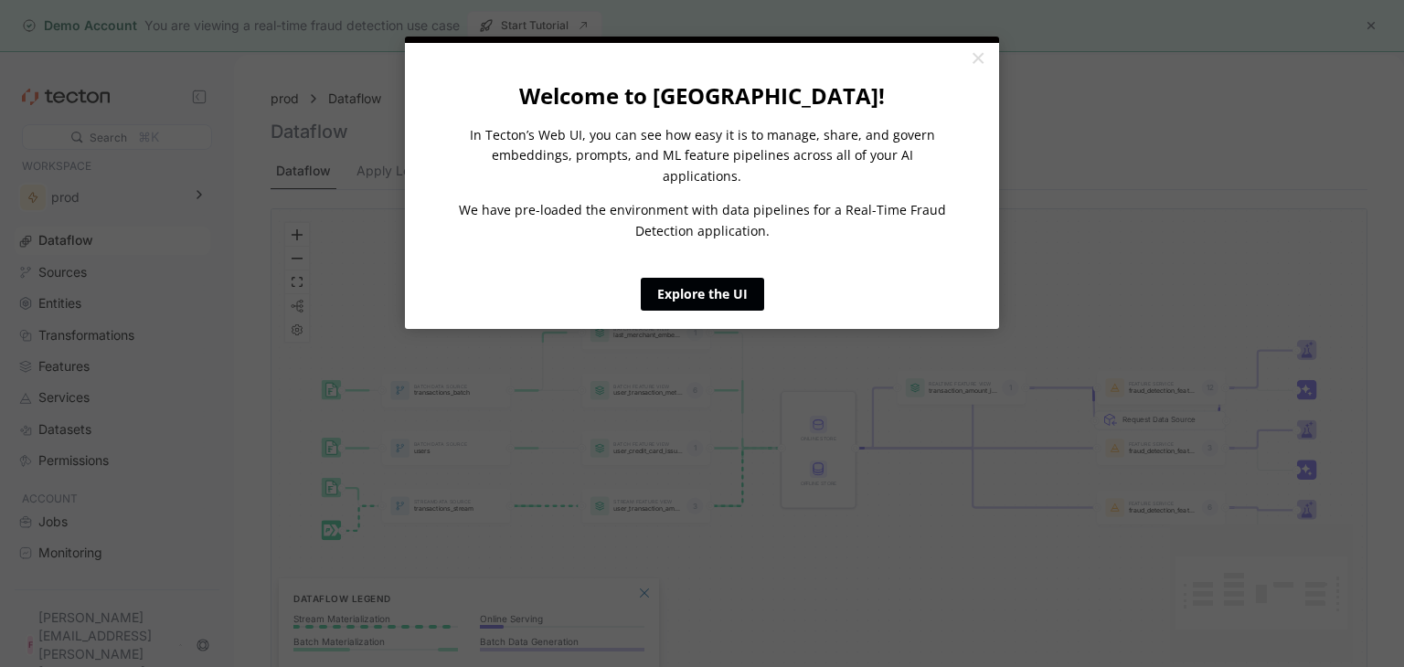
click at [696, 278] on link "Explore the UI" at bounding box center [702, 294] width 123 height 33
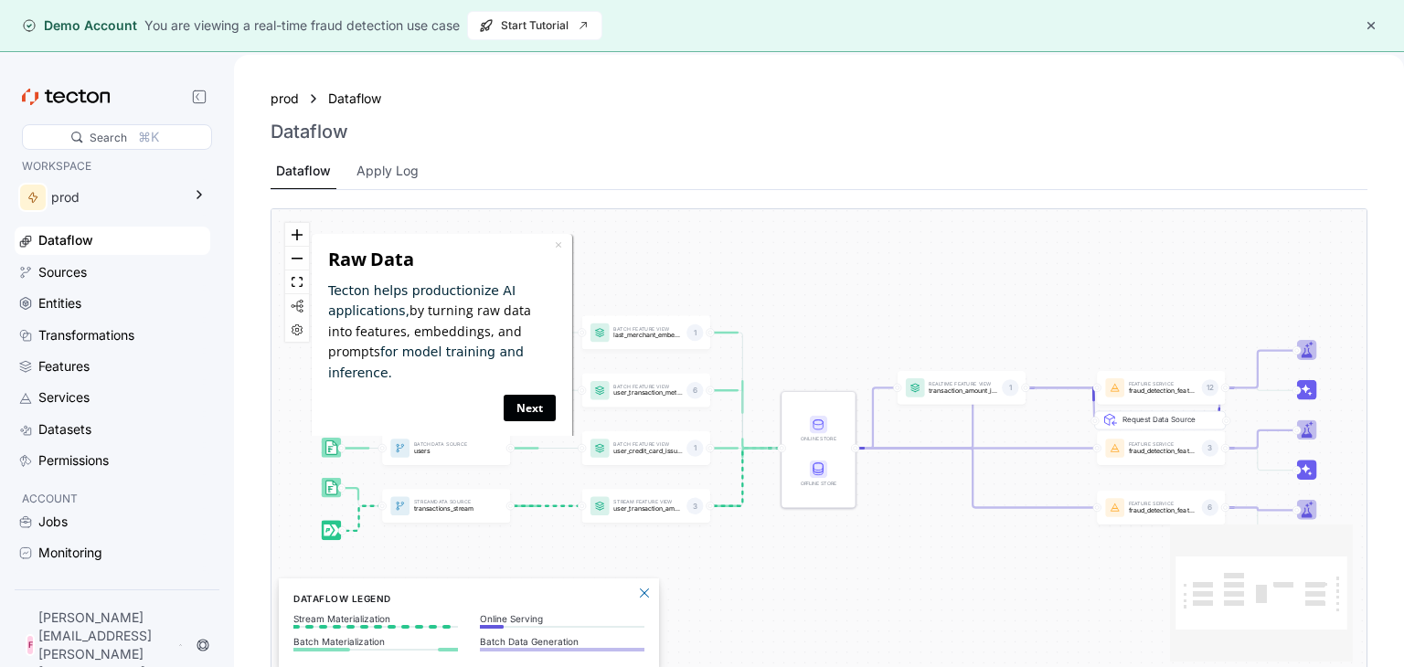
click at [535, 395] on link "Next" at bounding box center [530, 408] width 52 height 27
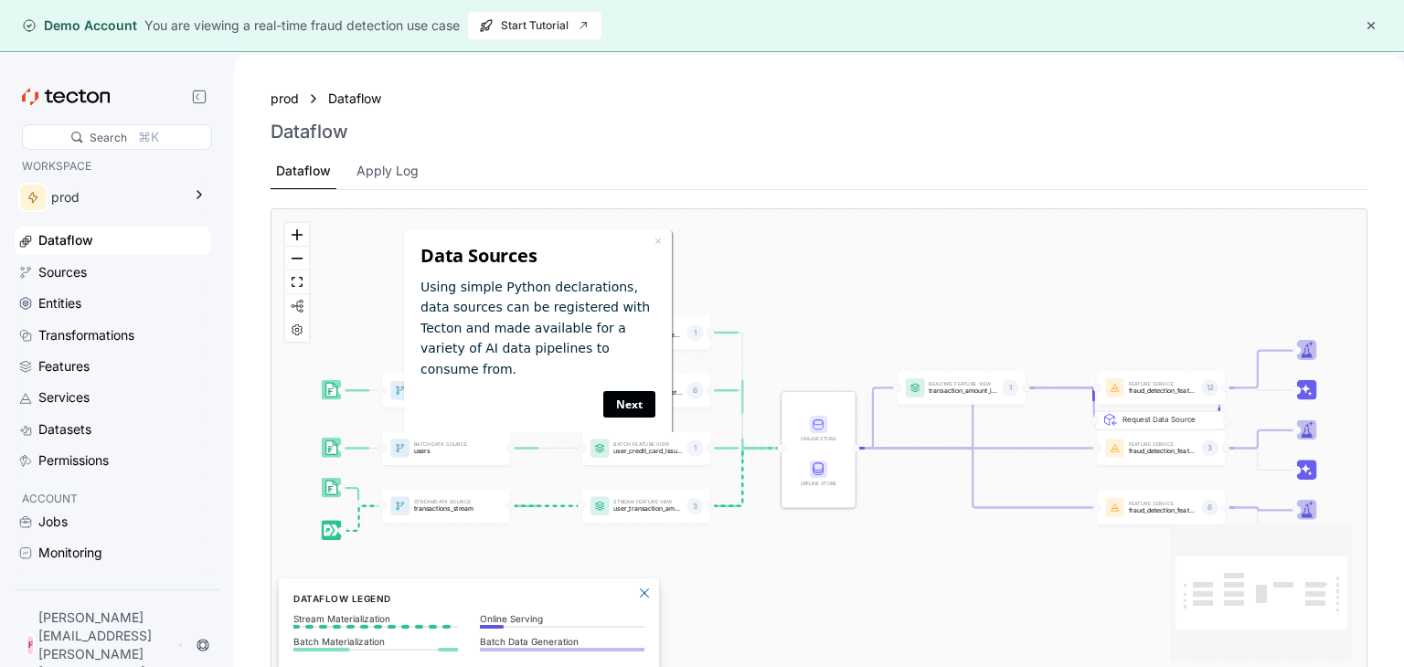
click at [628, 390] on link "Next" at bounding box center [628, 403] width 52 height 27
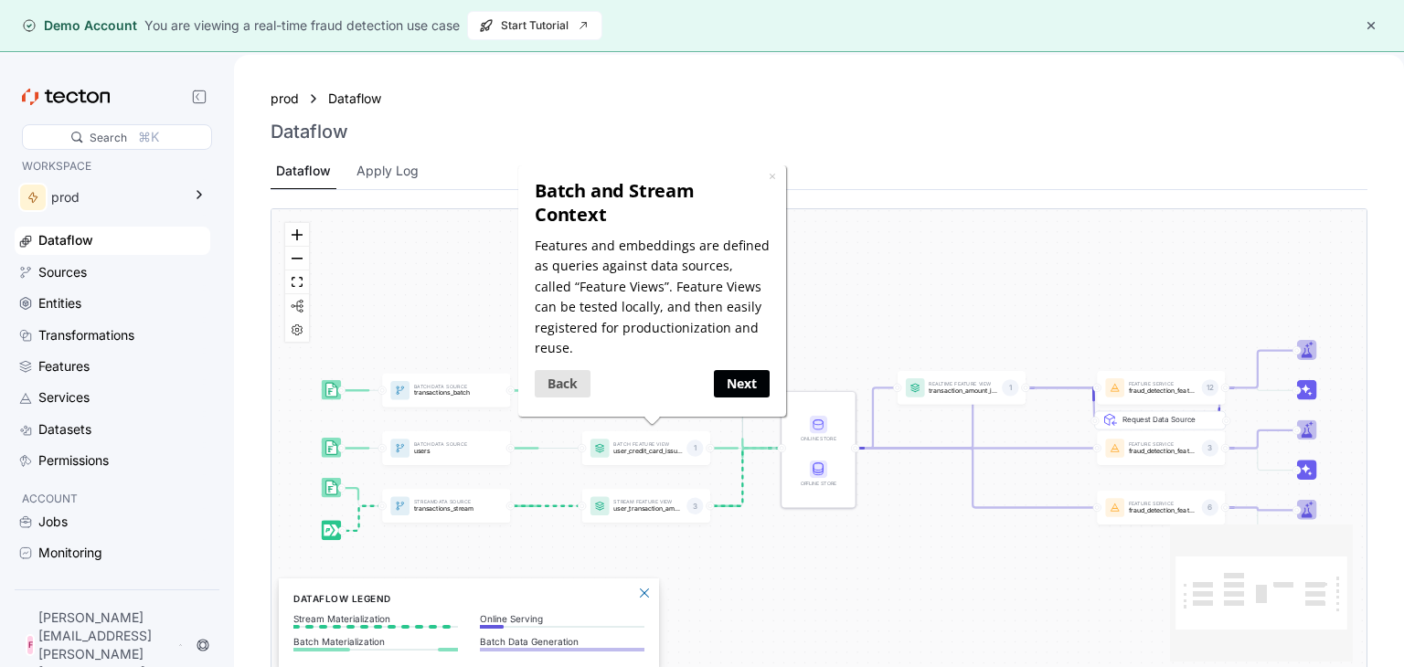
click at [726, 374] on link "Next" at bounding box center [741, 382] width 56 height 27
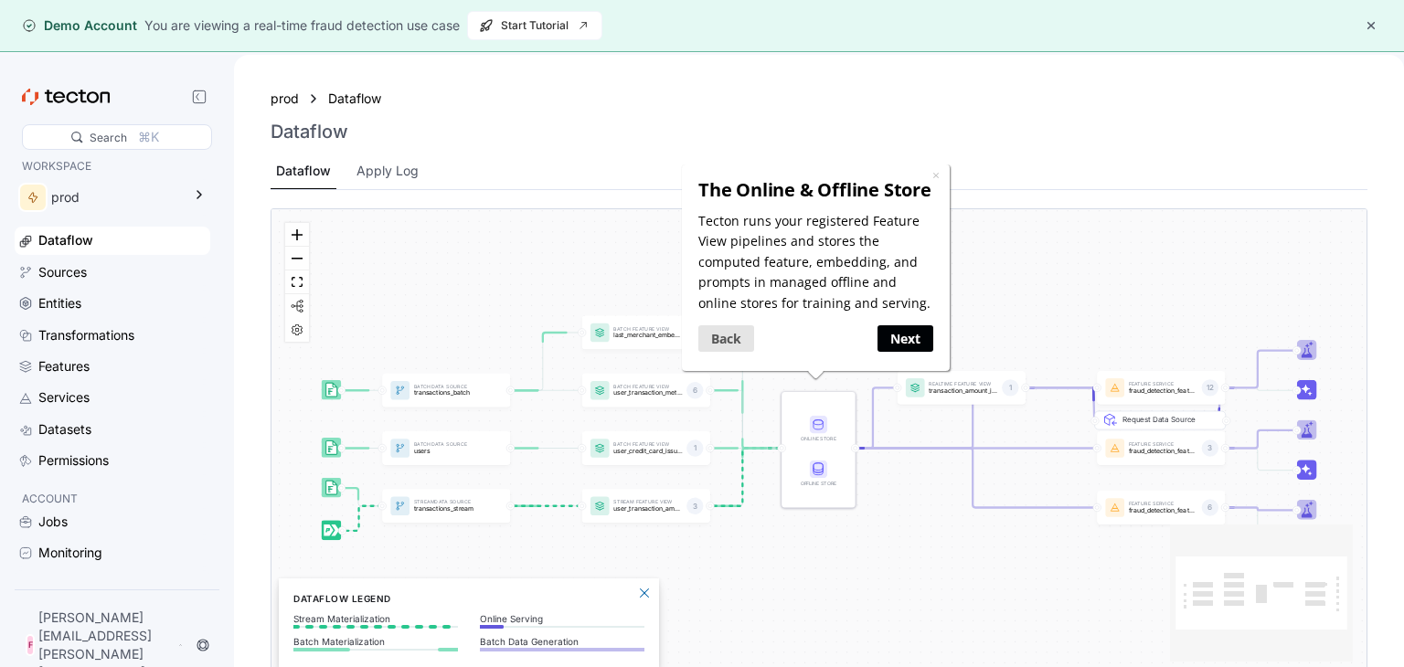
click at [917, 345] on link "Next" at bounding box center [905, 337] width 56 height 27
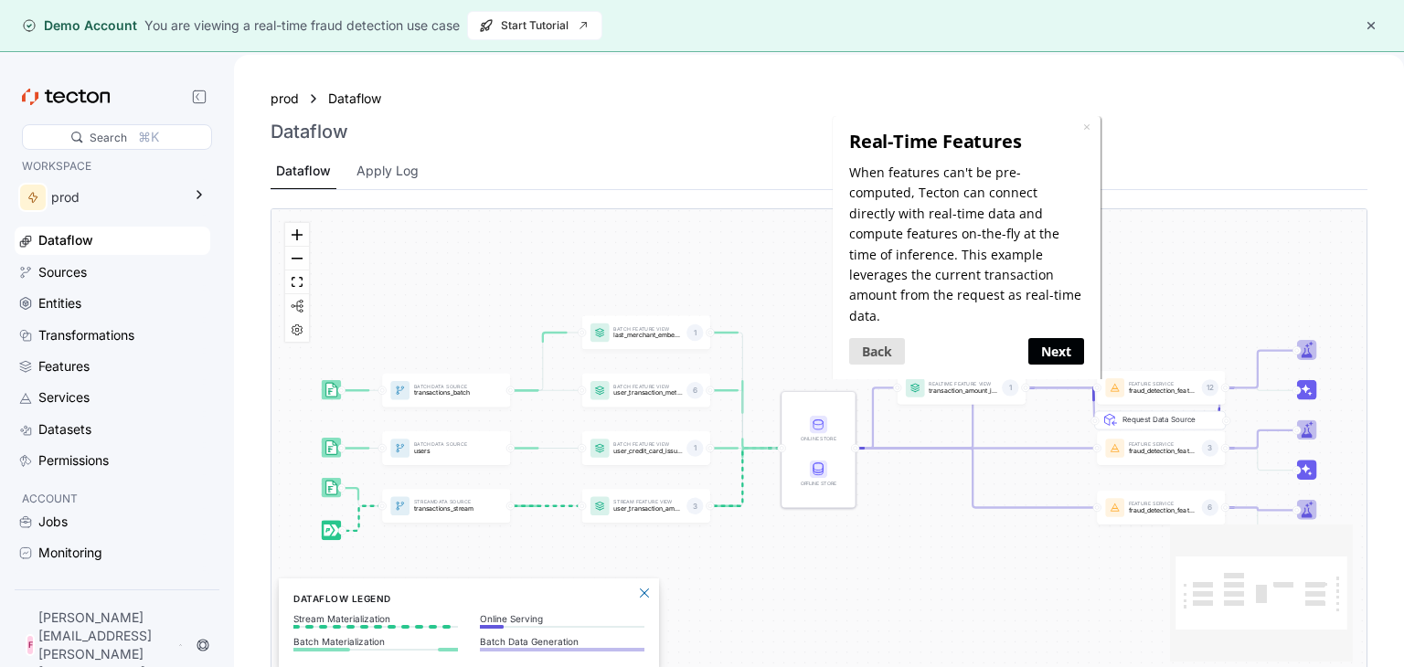
click at [1049, 340] on link "Next" at bounding box center [1056, 350] width 56 height 27
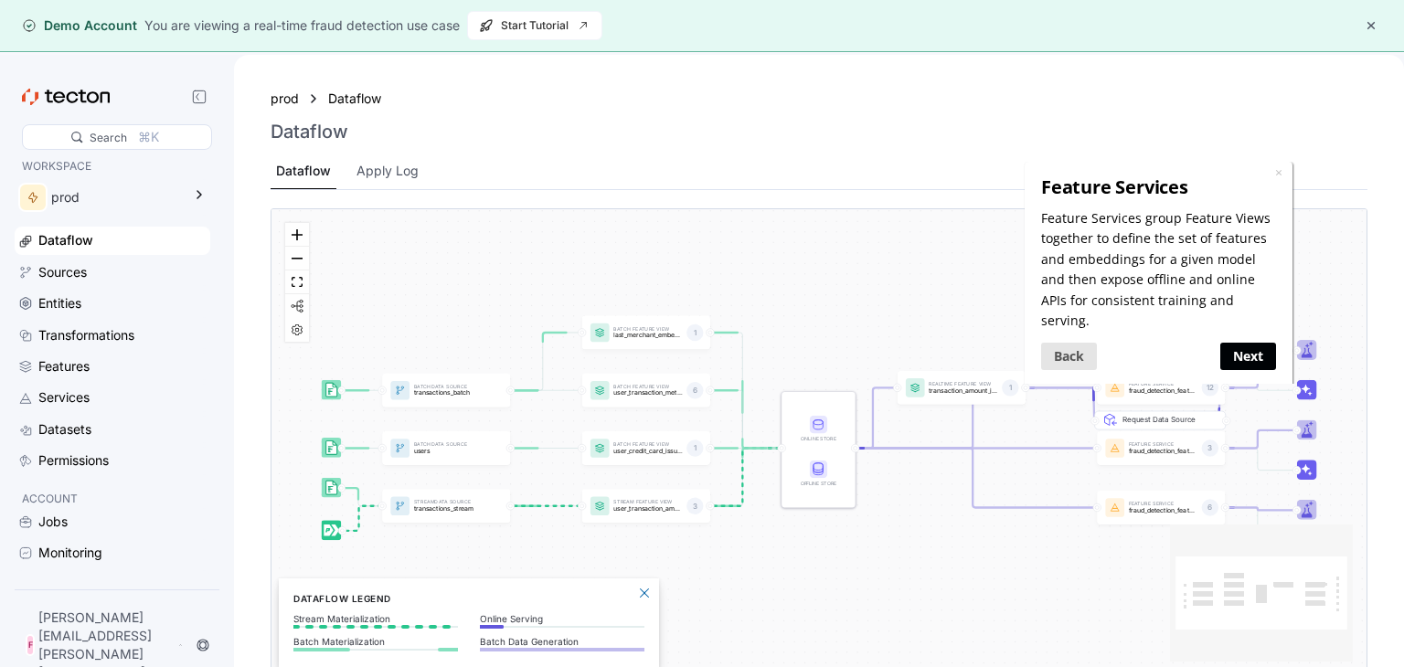
click at [1257, 344] on link "Next" at bounding box center [1248, 356] width 56 height 27
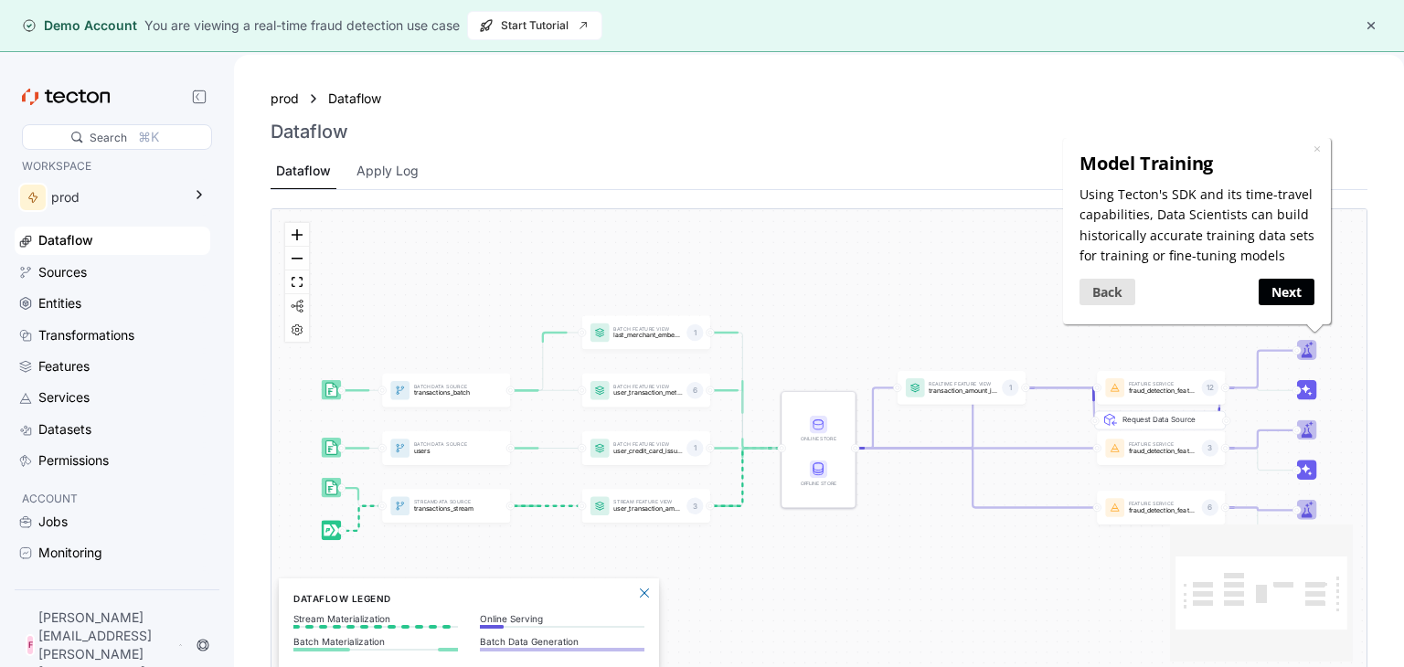
click at [1288, 286] on link "Next" at bounding box center [1285, 291] width 56 height 27
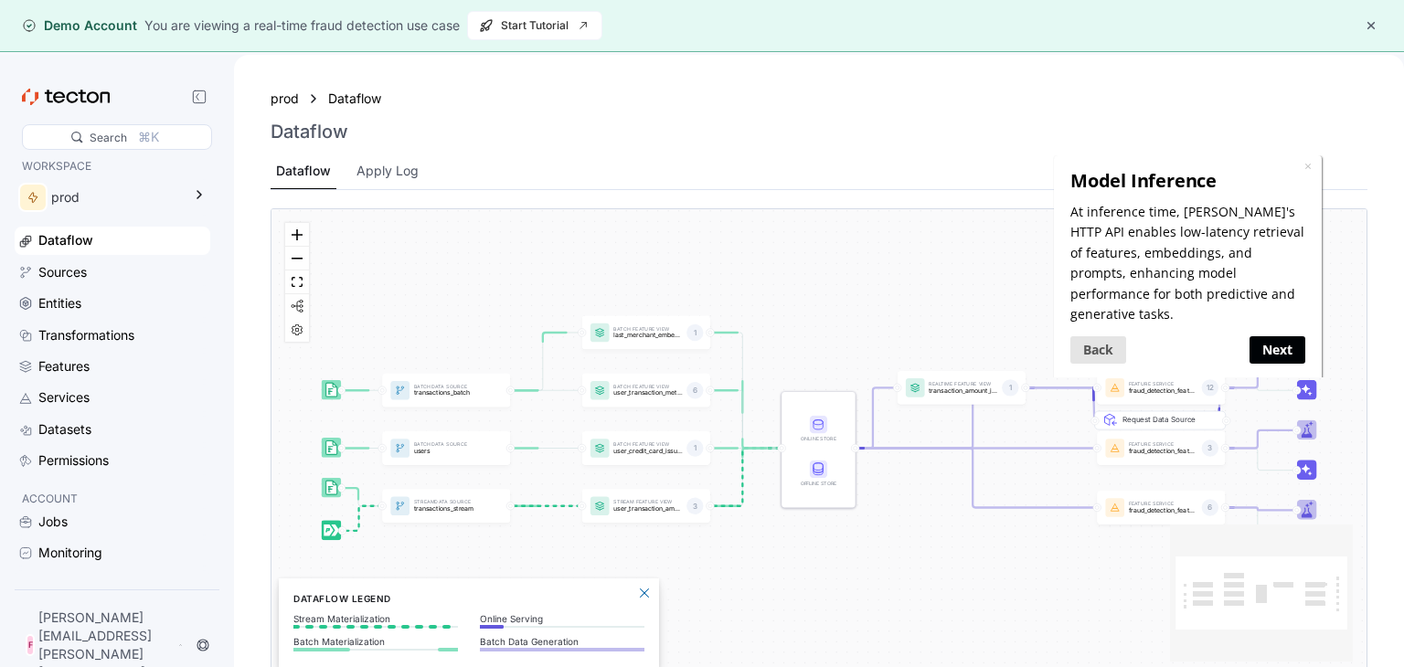
click at [1288, 335] on link "Next" at bounding box center [1277, 348] width 56 height 27
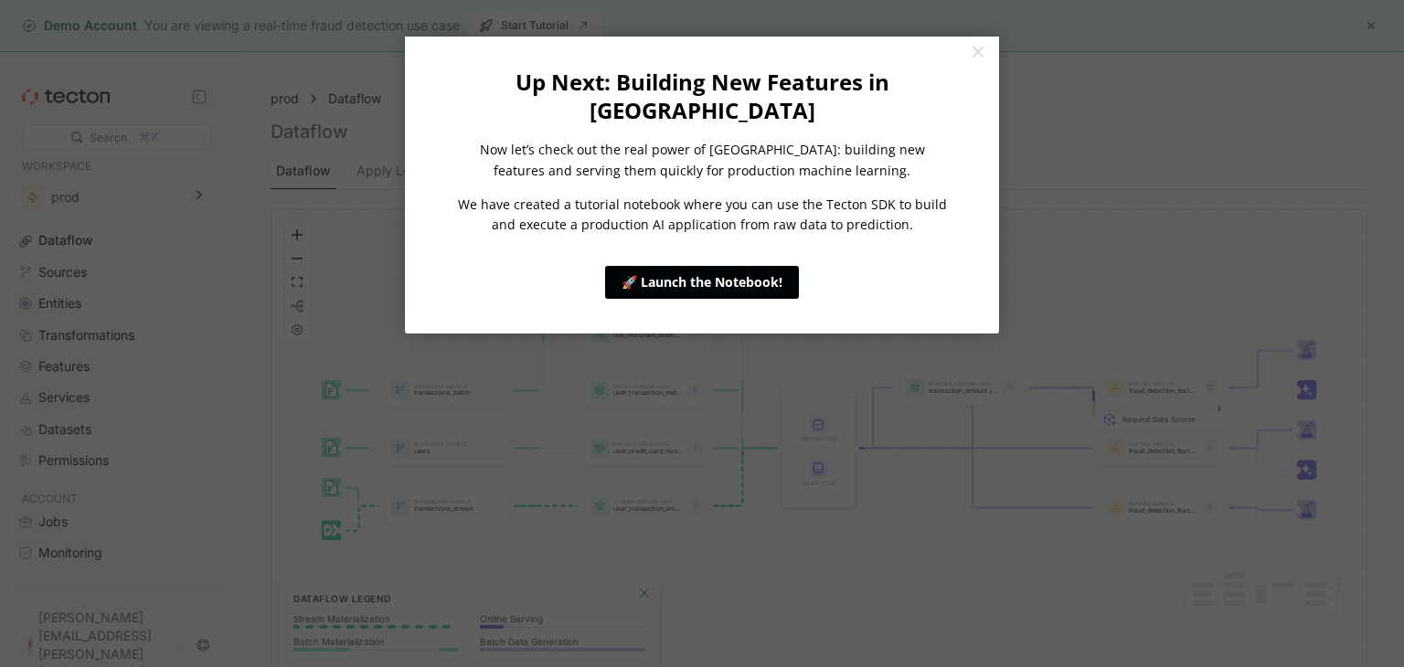
click at [639, 266] on link "🚀 Launch the Notebook!" at bounding box center [702, 282] width 194 height 33
